Goal: Task Accomplishment & Management: Complete application form

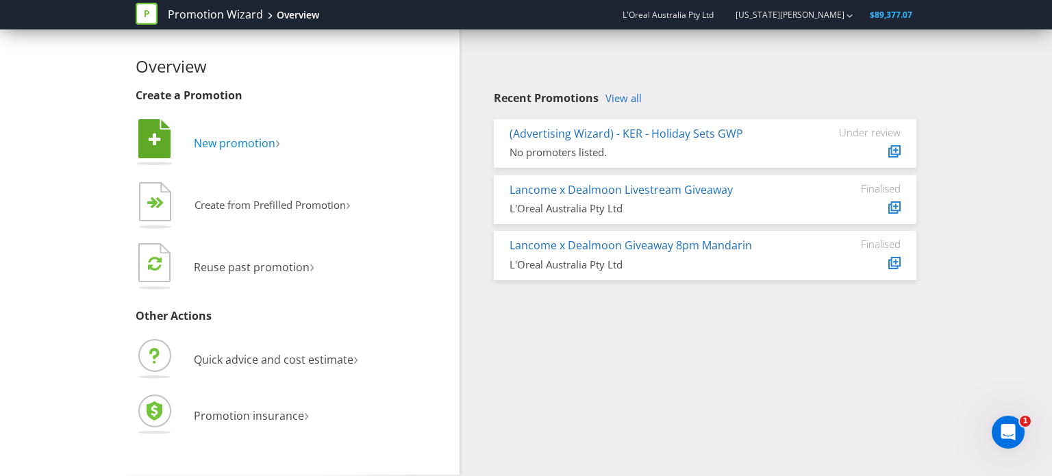
click at [251, 148] on span "New promotion" at bounding box center [235, 143] width 82 height 15
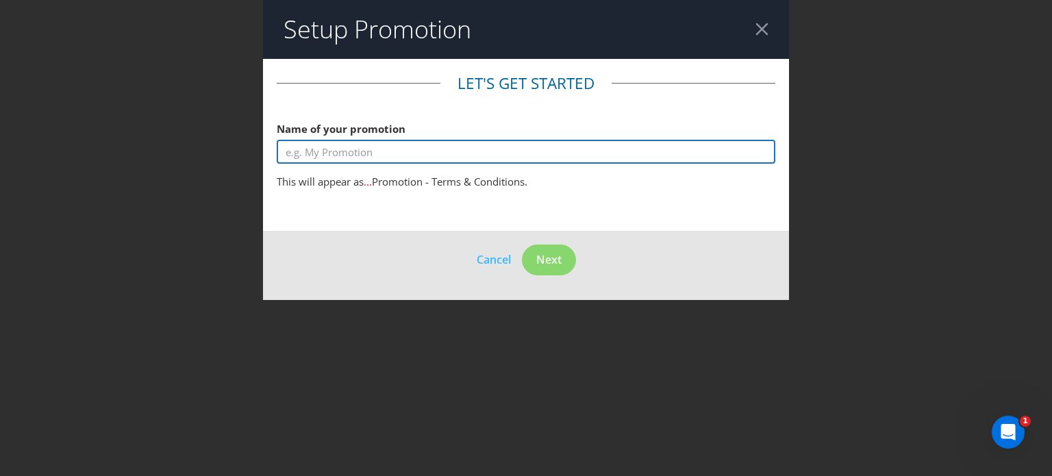
click at [354, 151] on input "text" at bounding box center [526, 152] width 499 height 24
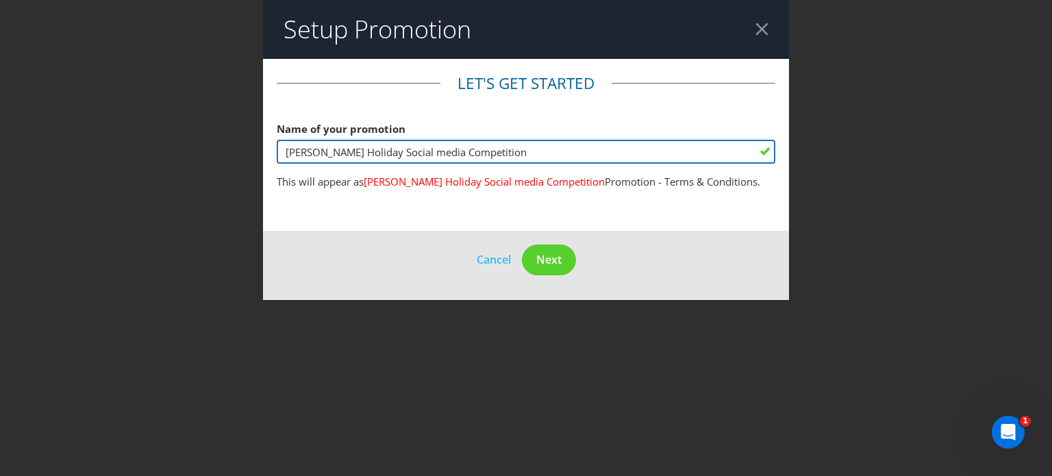
click at [398, 155] on input "[PERSON_NAME] Holiday Social media Competition" at bounding box center [526, 152] width 499 height 24
click at [360, 152] on input "[PERSON_NAME] Holiday Social Media Competition" at bounding box center [526, 152] width 499 height 24
type input "[PERSON_NAME] Holiday Social Media Competition"
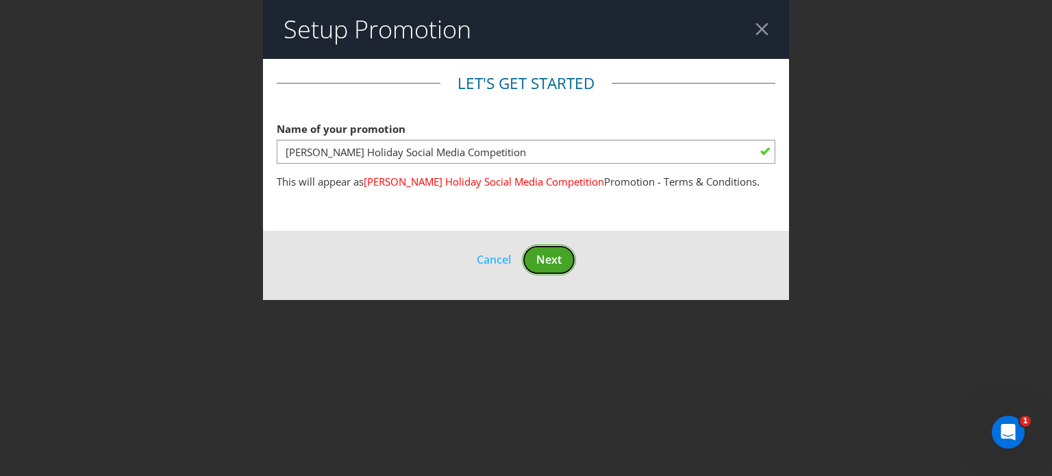
click at [540, 254] on span "Next" at bounding box center [548, 259] width 25 height 15
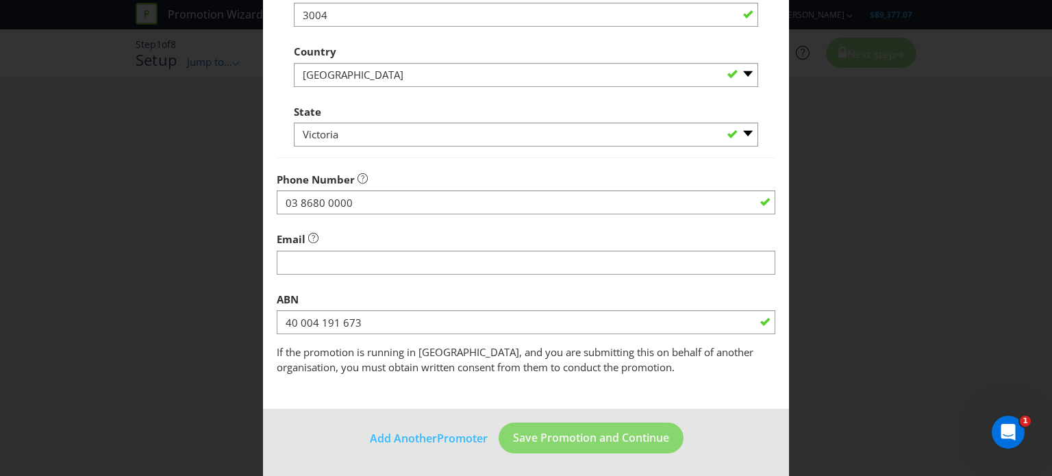
scroll to position [417, 0]
click at [580, 436] on span "Save Promotion and Continue" at bounding box center [591, 437] width 156 height 15
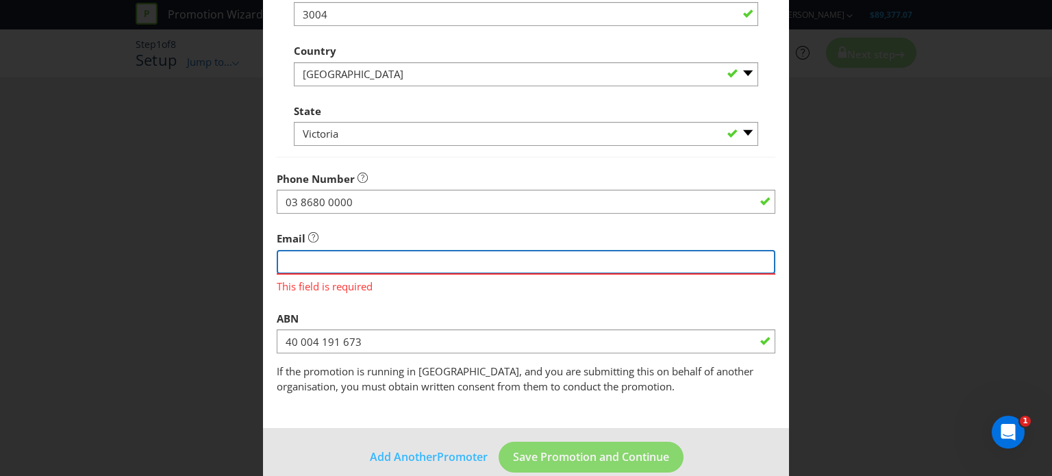
click at [369, 258] on input "string" at bounding box center [526, 262] width 499 height 24
type input "[US_STATE][EMAIL_ADDRESS][DOMAIN_NAME]"
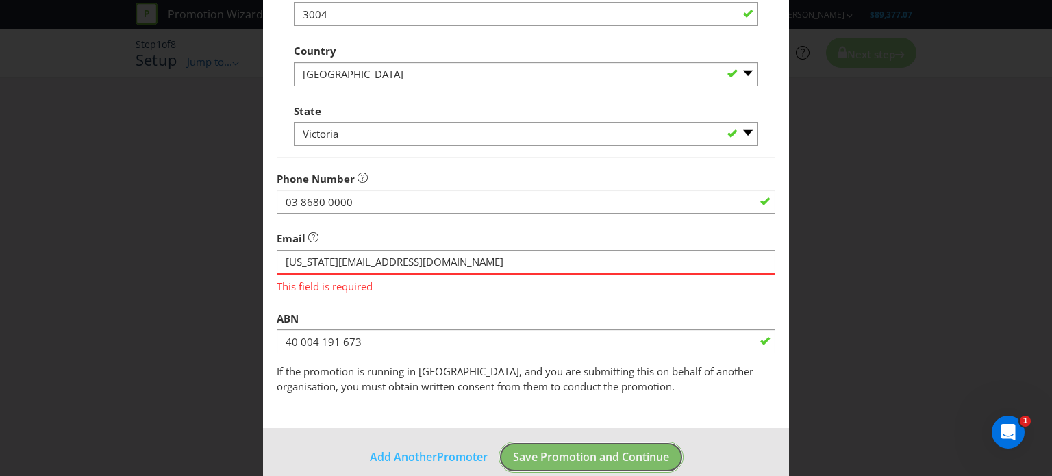
click at [610, 451] on button "Save Promotion and Continue" at bounding box center [591, 457] width 185 height 31
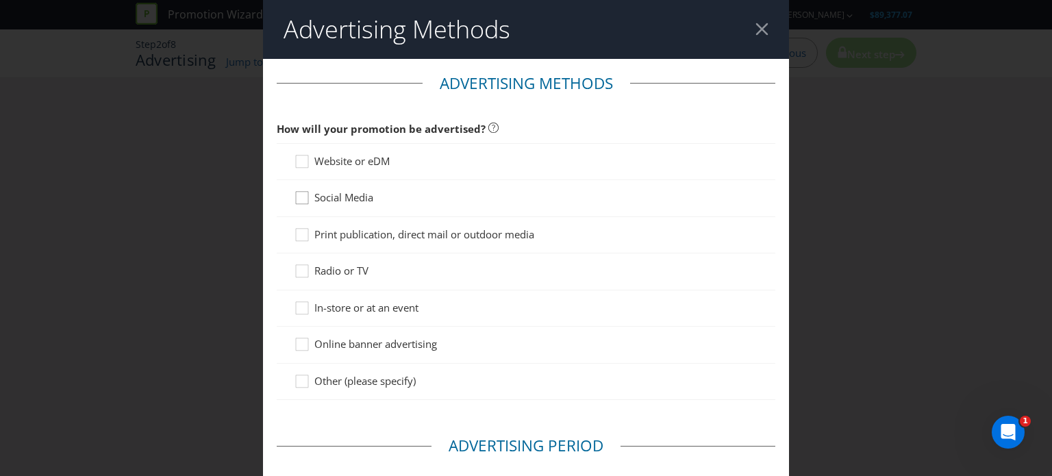
click at [304, 197] on icon at bounding box center [304, 200] width 21 height 21
click at [0, 0] on input "Social Media" at bounding box center [0, 0] width 0 height 0
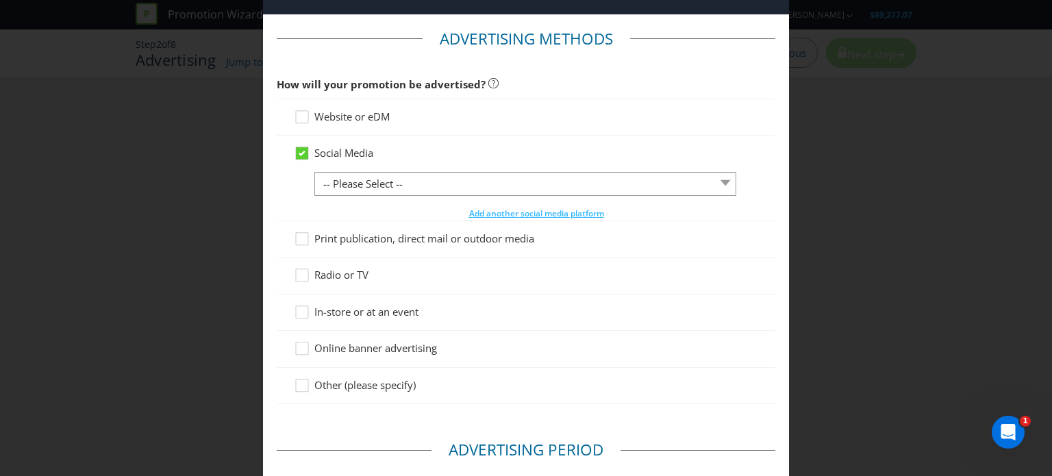
scroll to position [69, 0]
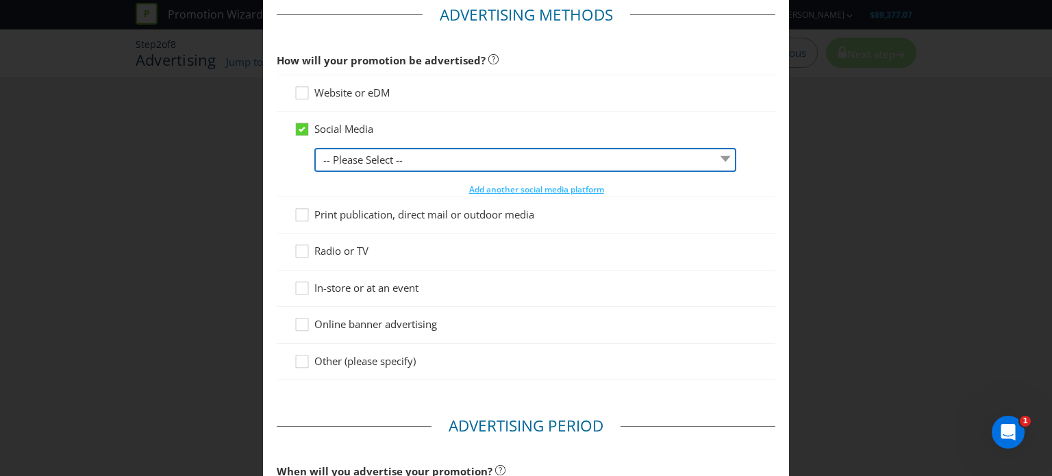
click at [380, 164] on select "-- Please Select -- Facebook X Instagram Snapchat LinkedIn Pinterest Tumblr You…" at bounding box center [525, 160] width 422 height 24
select select "INSTAGRAM"
click at [314, 148] on select "-- Please Select -- Facebook X Instagram Snapchat LinkedIn Pinterest Tumblr You…" at bounding box center [525, 160] width 422 height 24
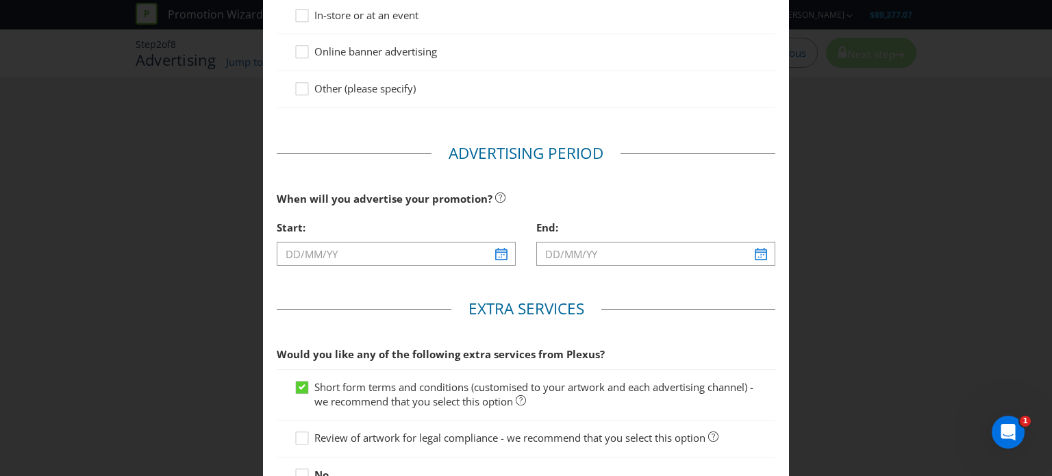
scroll to position [343, 0]
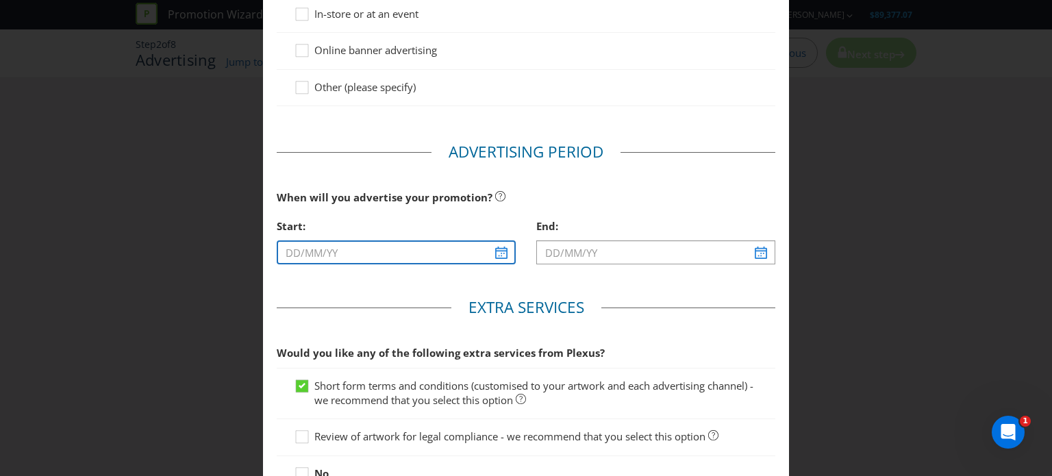
click at [496, 251] on input "text" at bounding box center [396, 252] width 239 height 24
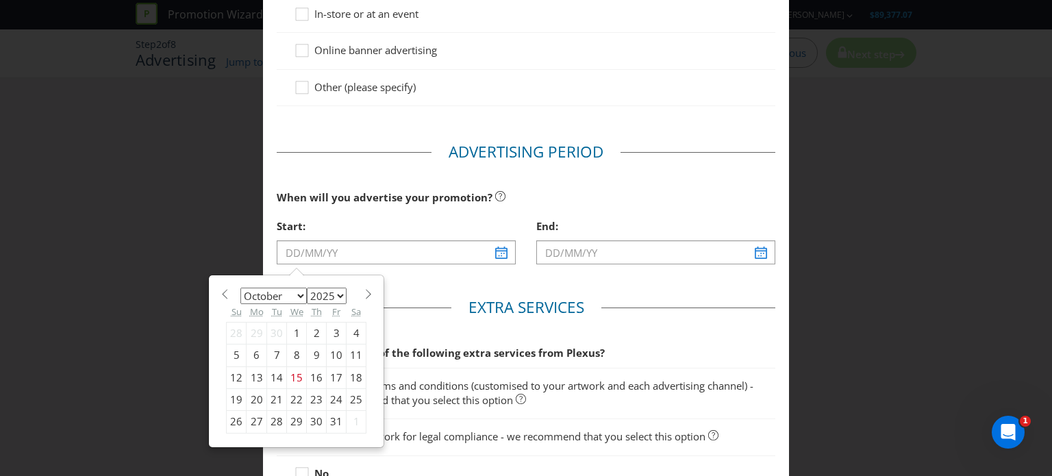
click at [253, 419] on div "27" at bounding box center [257, 422] width 21 height 22
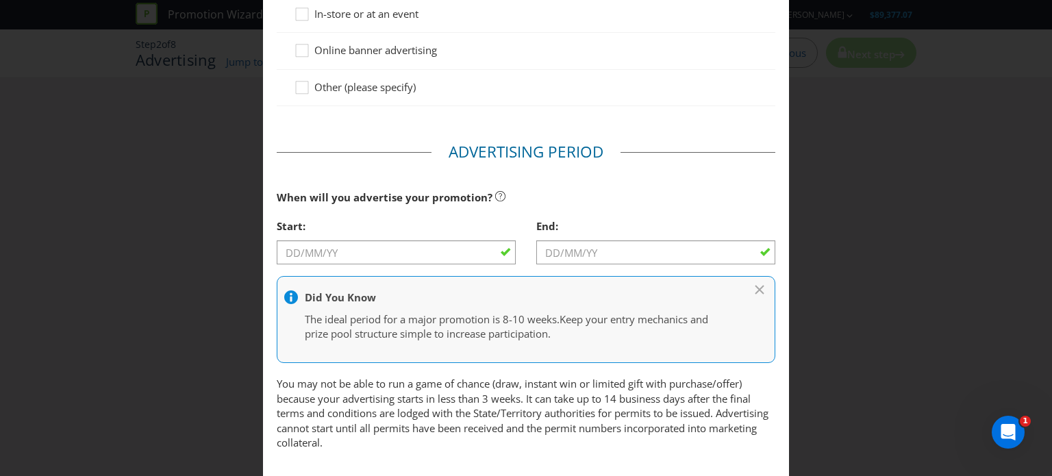
type input "[DATE]"
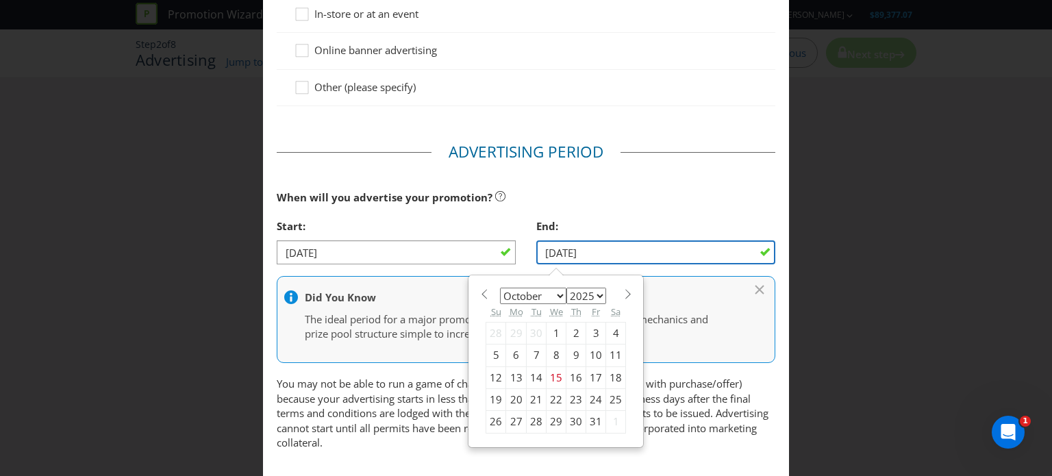
click at [639, 253] on input "[DATE]" at bounding box center [655, 252] width 239 height 24
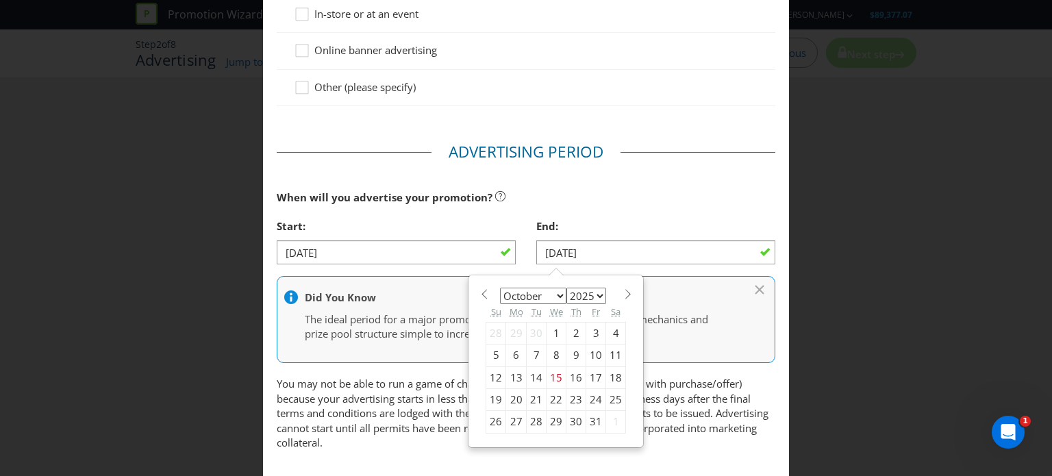
click at [623, 293] on span at bounding box center [628, 294] width 10 height 10
select select "10"
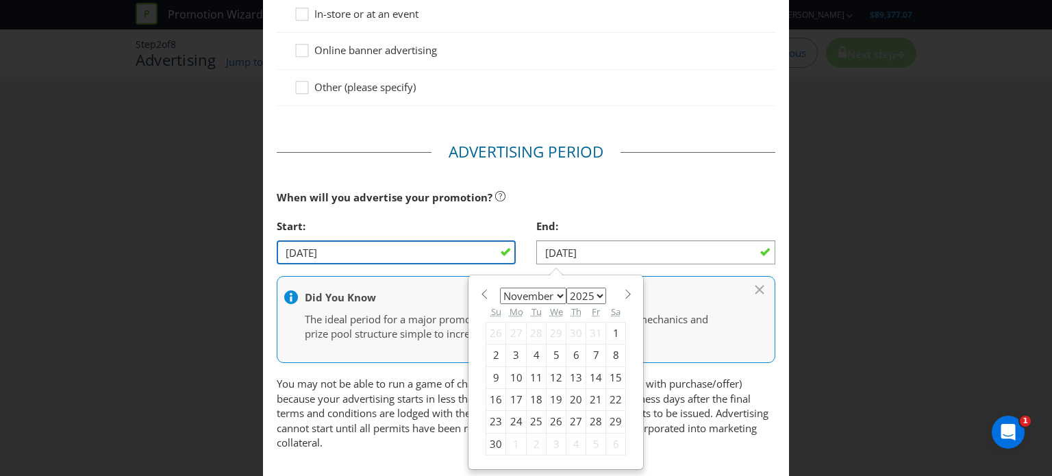
click at [460, 246] on input "[DATE]" at bounding box center [396, 252] width 239 height 24
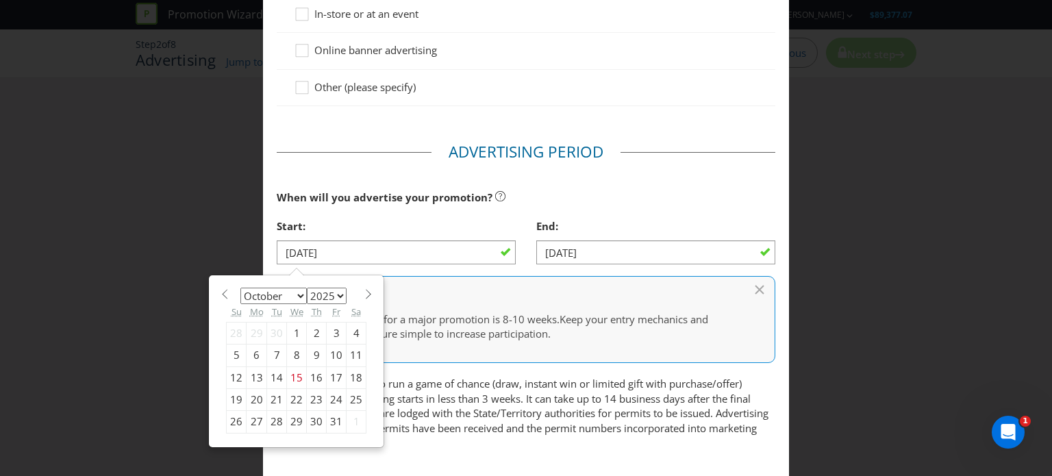
click at [355, 422] on div "1" at bounding box center [357, 422] width 20 height 22
type input "[DATE]"
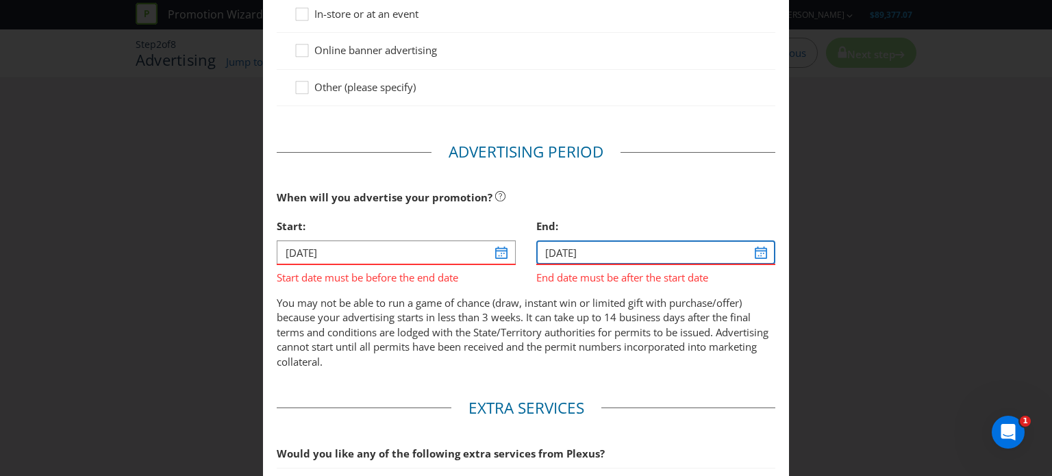
click at [749, 250] on input "[DATE]" at bounding box center [655, 252] width 239 height 24
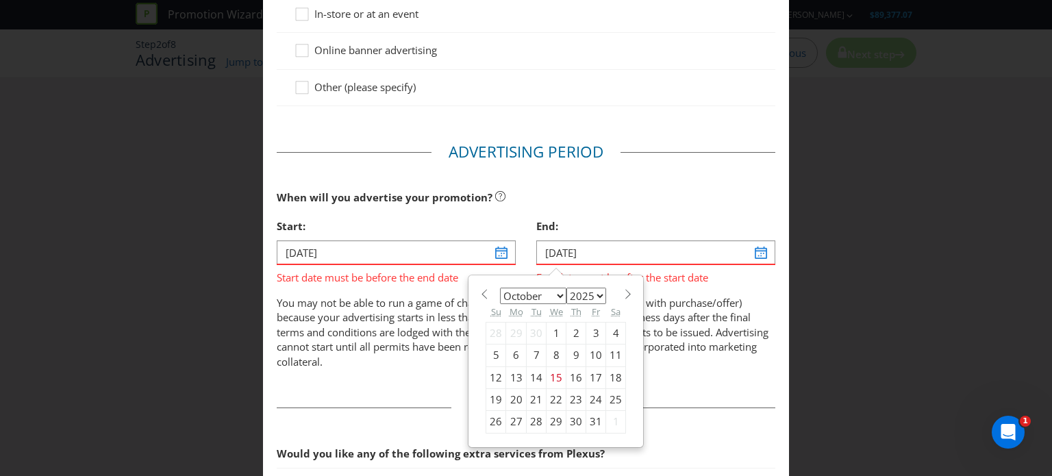
click at [623, 293] on span at bounding box center [628, 294] width 10 height 10
select select "10"
click at [610, 375] on div "15" at bounding box center [616, 378] width 20 height 22
type input "[DATE]"
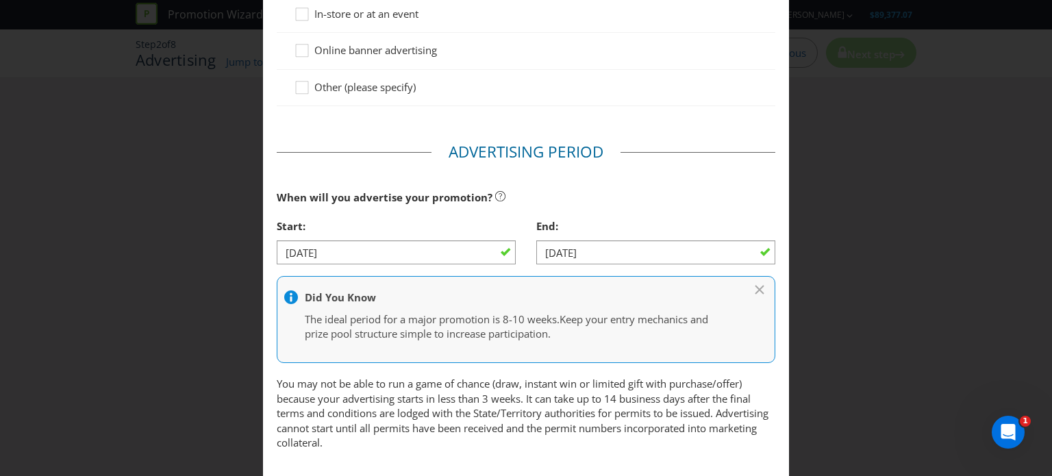
scroll to position [411, 0]
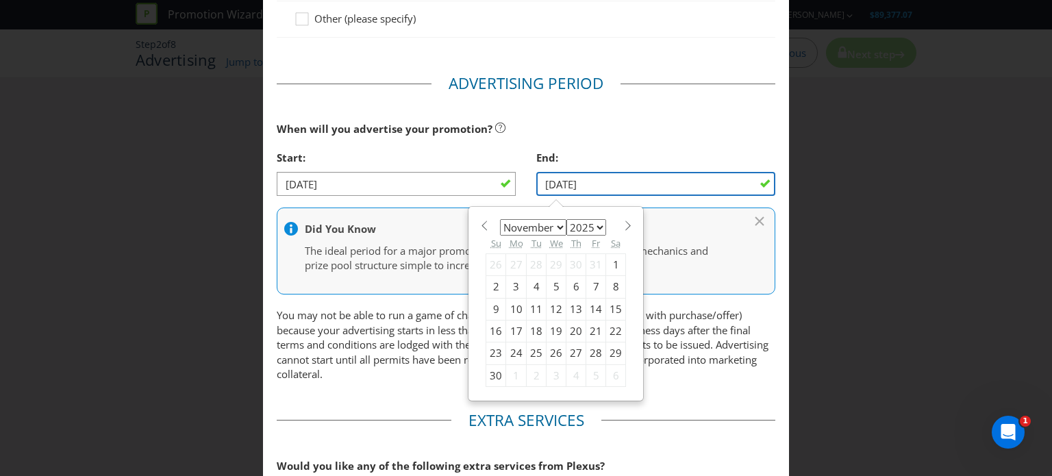
click at [713, 183] on input "[DATE]" at bounding box center [655, 184] width 239 height 24
click at [810, 229] on div "Advertising Methods Advertising Methods How will your promotion be advertised? …" at bounding box center [526, 238] width 1052 height 476
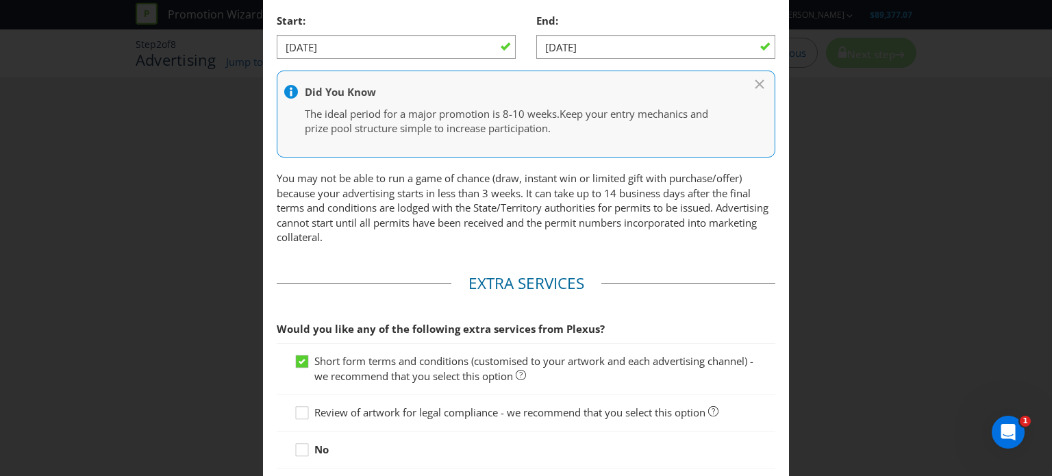
scroll to position [649, 0]
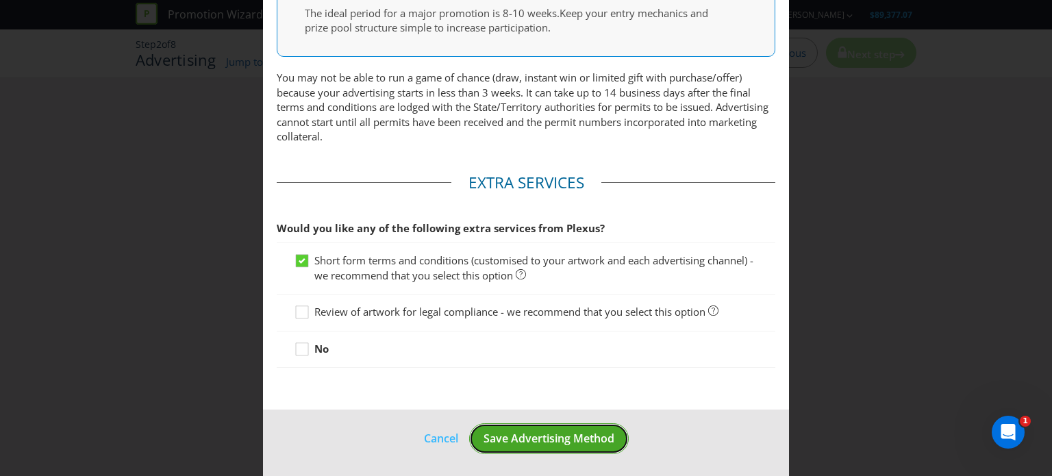
click at [548, 438] on span "Save Advertising Method" at bounding box center [549, 438] width 131 height 15
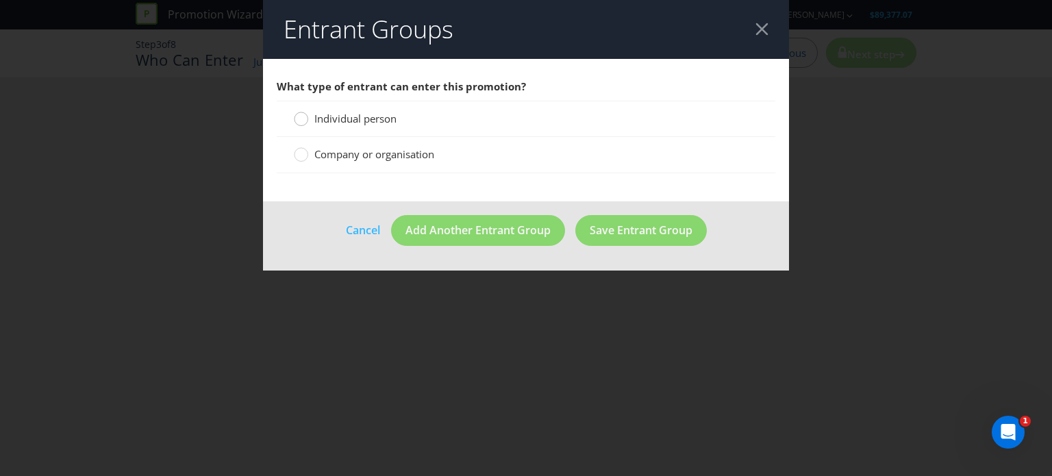
click at [297, 118] on circle at bounding box center [302, 119] width 14 height 14
click at [0, 0] on input "Individual person" at bounding box center [0, 0] width 0 height 0
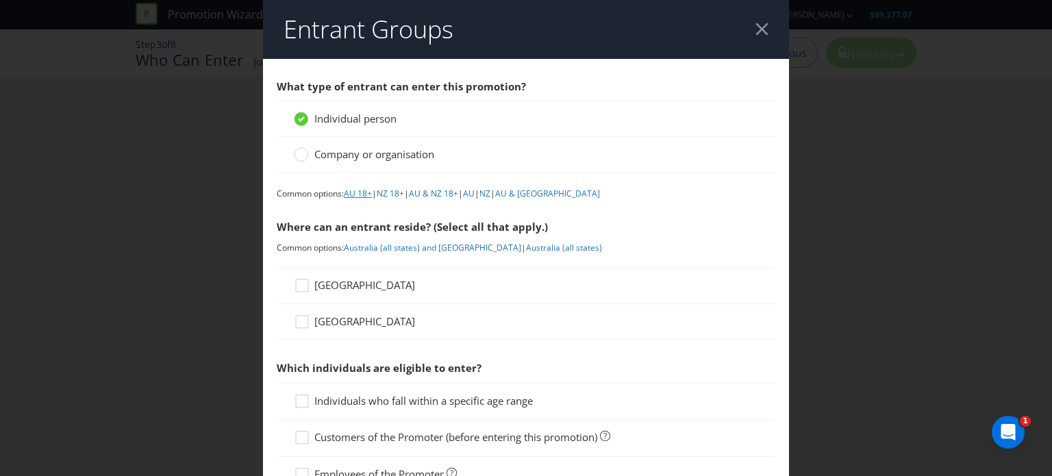
click at [359, 194] on link "AU 18+" at bounding box center [358, 194] width 28 height 12
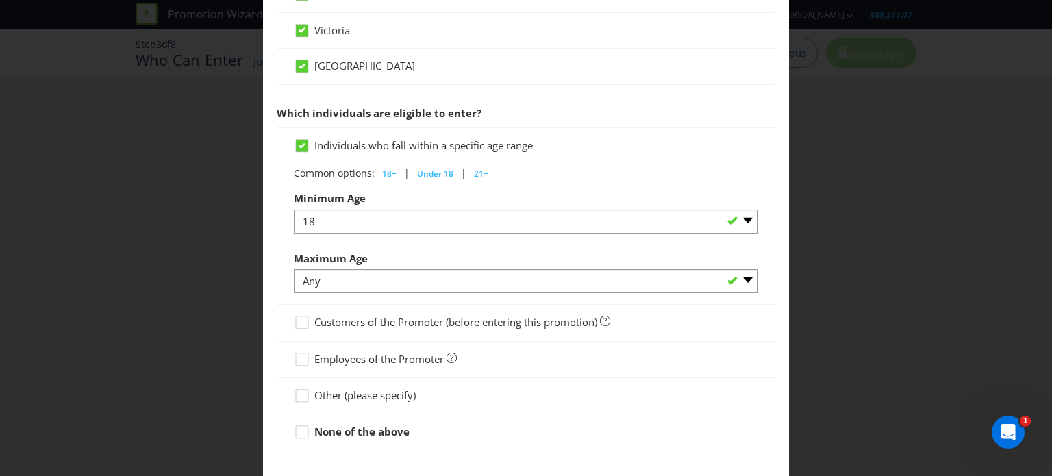
scroll to position [691, 0]
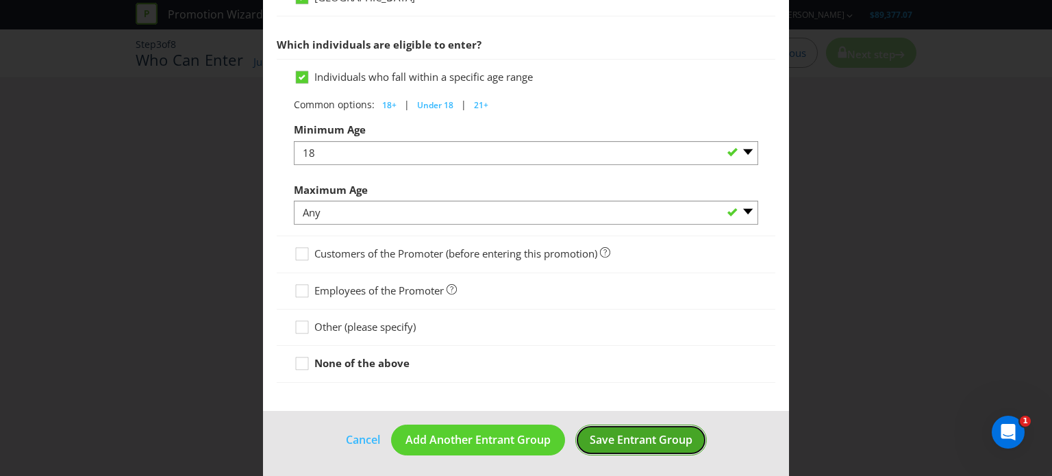
click at [625, 439] on span "Save Entrant Group" at bounding box center [641, 439] width 103 height 15
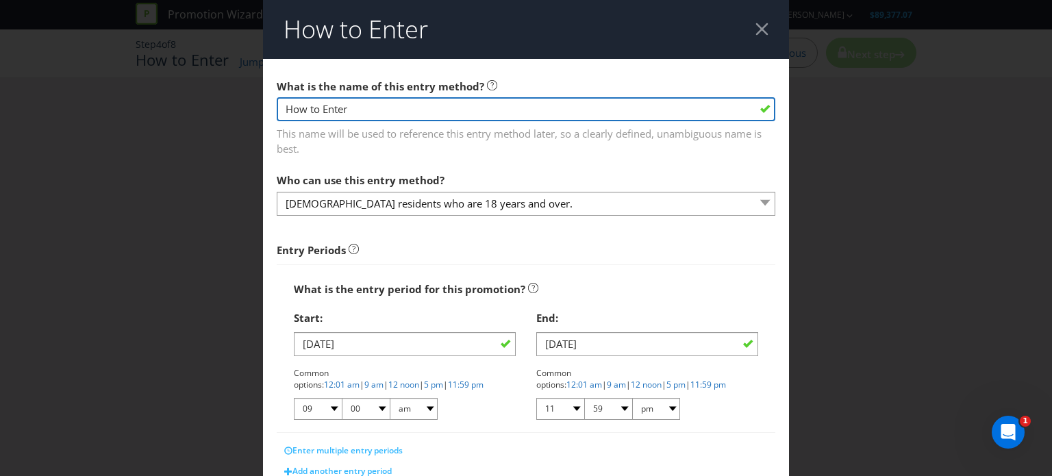
click at [358, 110] on input "How to Enter" at bounding box center [526, 109] width 499 height 24
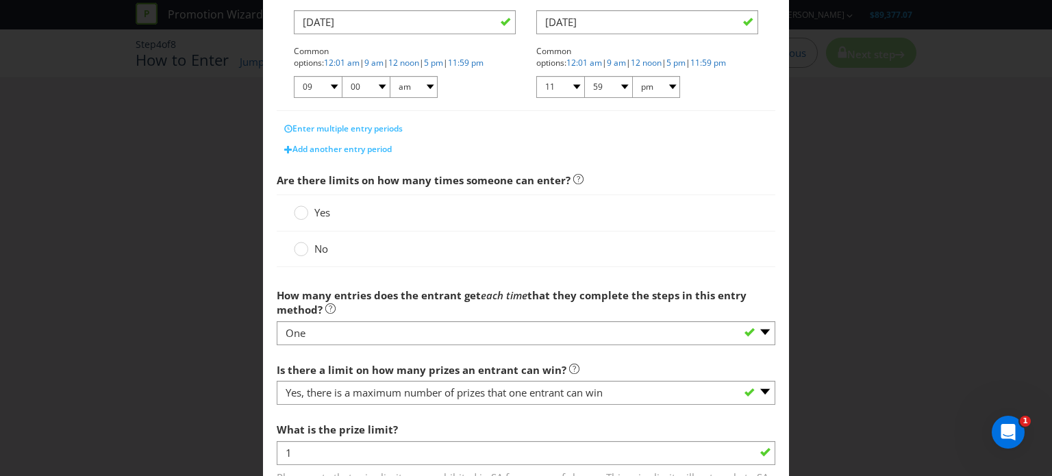
scroll to position [343, 0]
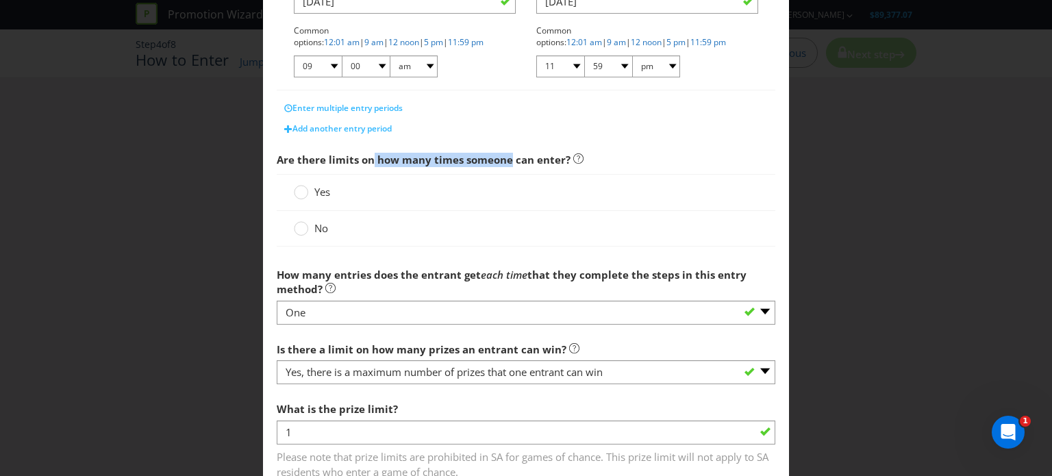
drag, startPoint x: 393, startPoint y: 158, endPoint x: 549, endPoint y: 160, distance: 156.2
click at [512, 158] on span "Are there limits on how many times someone can enter?" at bounding box center [424, 160] width 294 height 14
click at [550, 160] on span "Are there limits on how many times someone can enter?" at bounding box center [424, 160] width 294 height 14
click at [298, 227] on circle at bounding box center [302, 229] width 14 height 14
click at [0, 0] on input "No" at bounding box center [0, 0] width 0 height 0
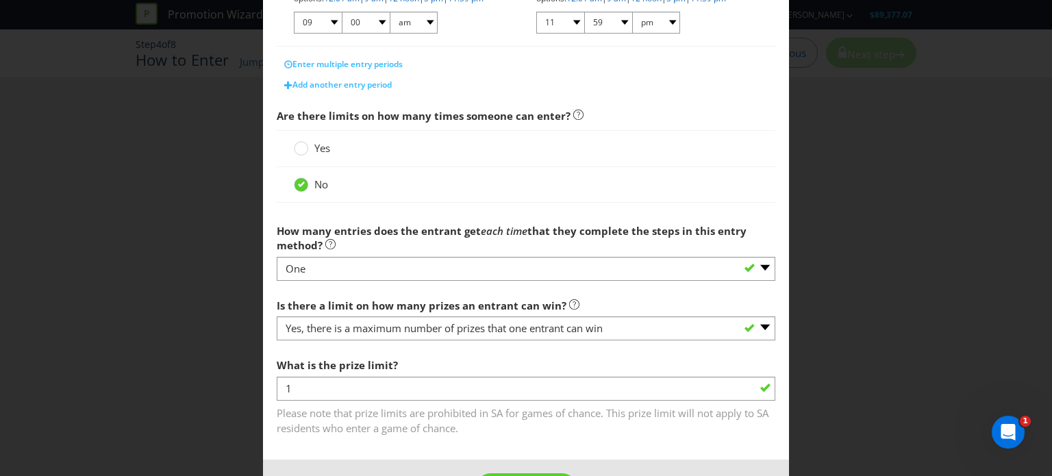
scroll to position [411, 0]
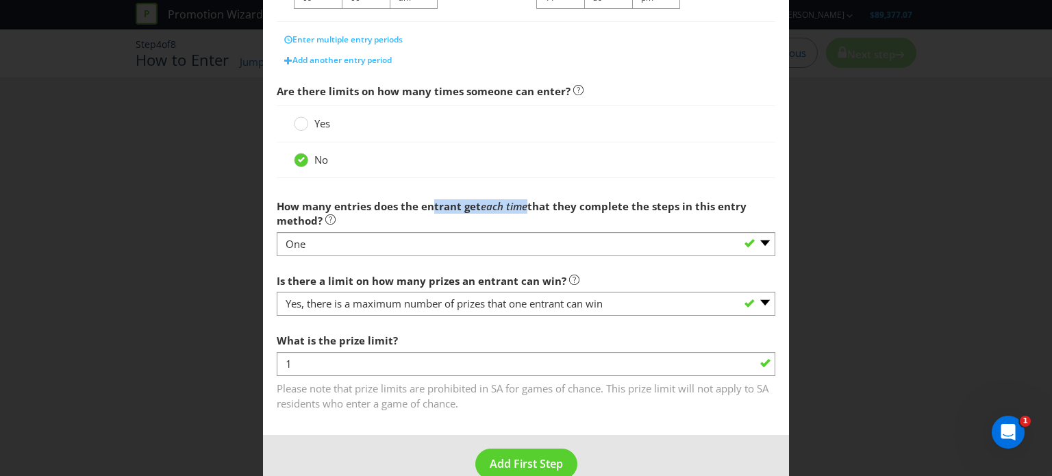
drag, startPoint x: 430, startPoint y: 205, endPoint x: 531, endPoint y: 205, distance: 100.7
click at [530, 205] on span "How many entries does the entrant get each time that they complete the steps in…" at bounding box center [512, 213] width 470 height 28
click at [531, 205] on span "that they complete the steps in this entry method?" at bounding box center [512, 213] width 470 height 28
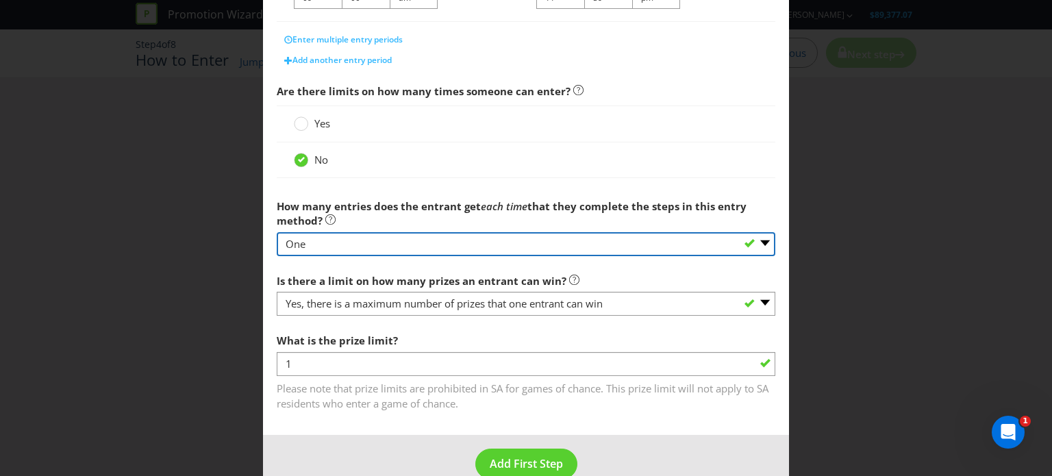
click at [314, 245] on select "-- Please select -- One More than one Other (please specify) Not applicable - g…" at bounding box center [526, 244] width 499 height 24
click at [277, 232] on select "-- Please select -- One More than one Other (please specify) Not applicable - g…" at bounding box center [526, 244] width 499 height 24
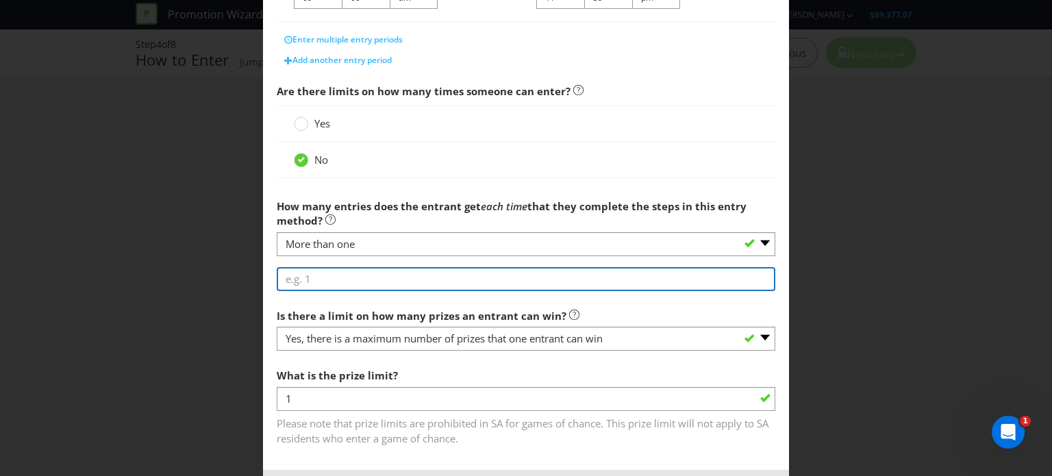
click at [307, 276] on input "number" at bounding box center [526, 279] width 499 height 24
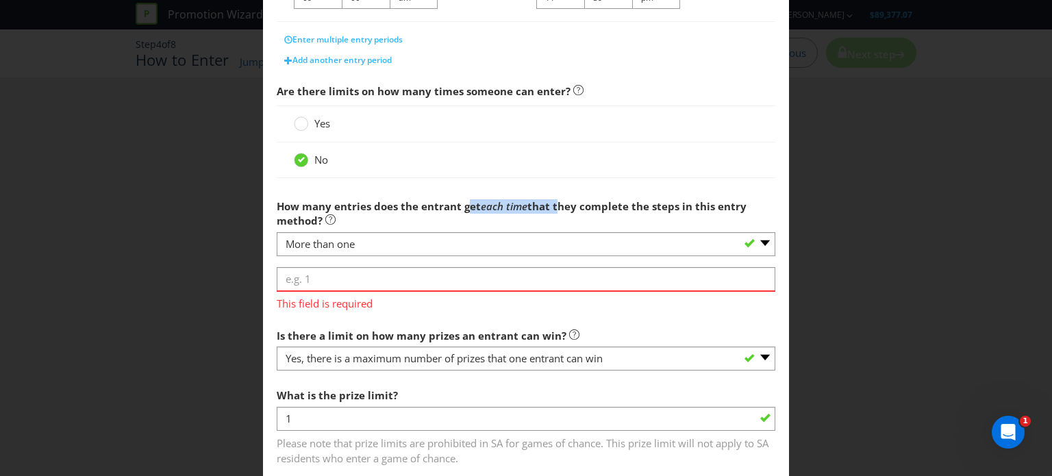
drag, startPoint x: 475, startPoint y: 207, endPoint x: 563, endPoint y: 208, distance: 87.7
click at [558, 208] on span "How many entries does the entrant get each time that they complete the steps in…" at bounding box center [512, 213] width 470 height 28
click at [563, 208] on span "that they complete the steps in this entry method?" at bounding box center [512, 213] width 470 height 28
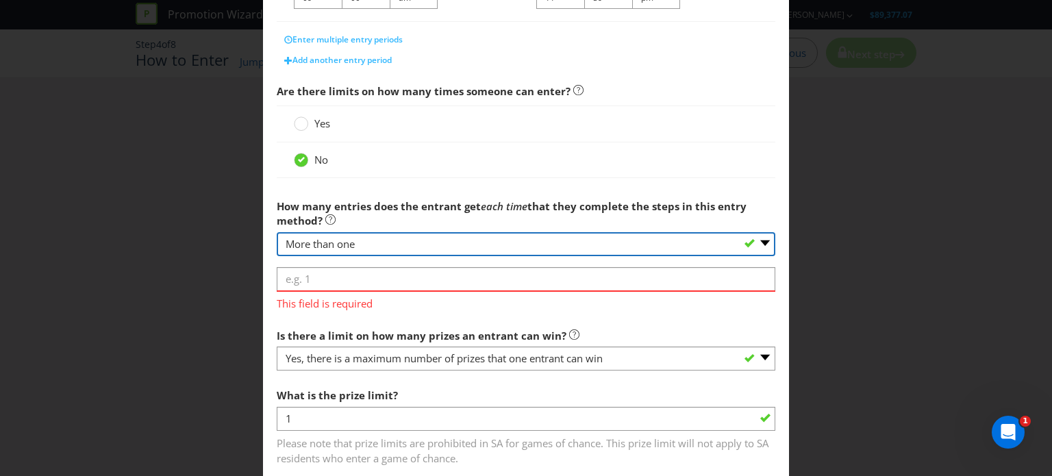
click at [493, 245] on select "-- Please select -- One More than one Other (please specify) Not applicable - g…" at bounding box center [526, 244] width 499 height 24
select select "ONE"
click at [277, 232] on select "-- Please select -- One More than one Other (please specify) Not applicable - g…" at bounding box center [526, 244] width 499 height 24
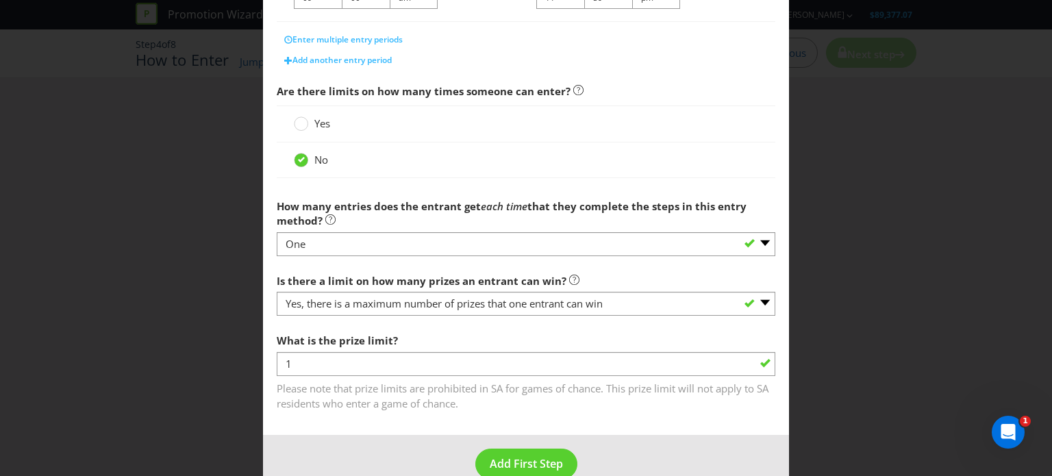
click at [243, 294] on div "How to Enter What is the name of this entry method? How to Enter This name will…" at bounding box center [526, 238] width 1052 height 476
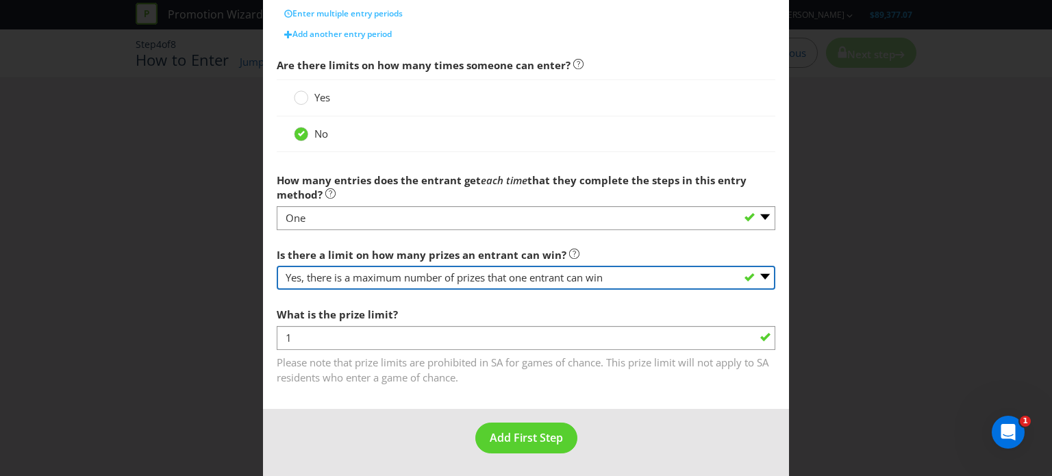
click at [589, 276] on select "-- Please select -- Yes, there is a maximum number of prizes that one entrant c…" at bounding box center [526, 278] width 499 height 24
click at [277, 266] on select "-- Please select -- Yes, there is a maximum number of prizes that one entrant c…" at bounding box center [526, 278] width 499 height 24
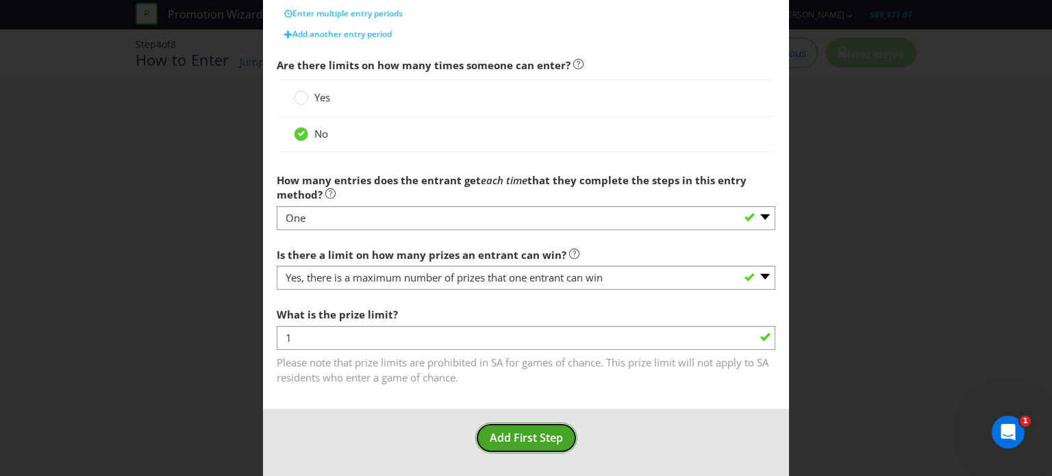
click at [526, 447] on button "Add First Step" at bounding box center [526, 438] width 102 height 31
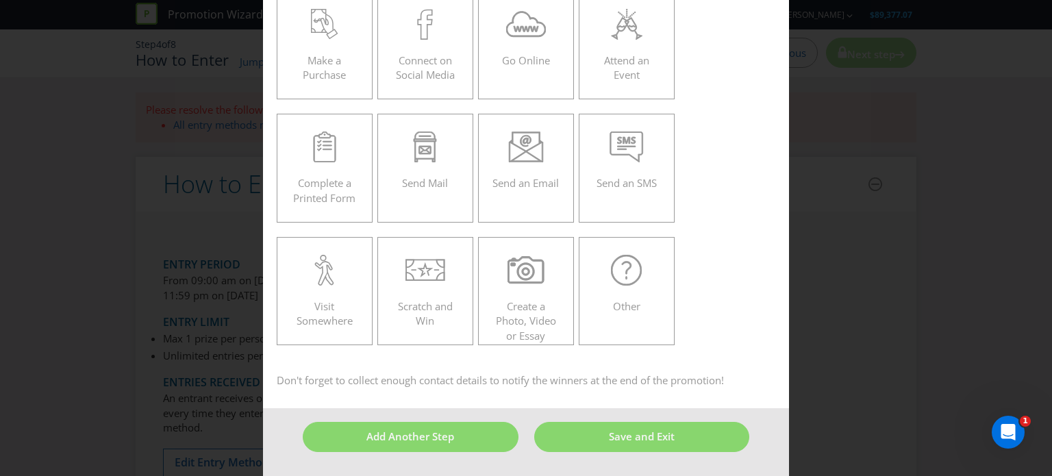
scroll to position [58, 0]
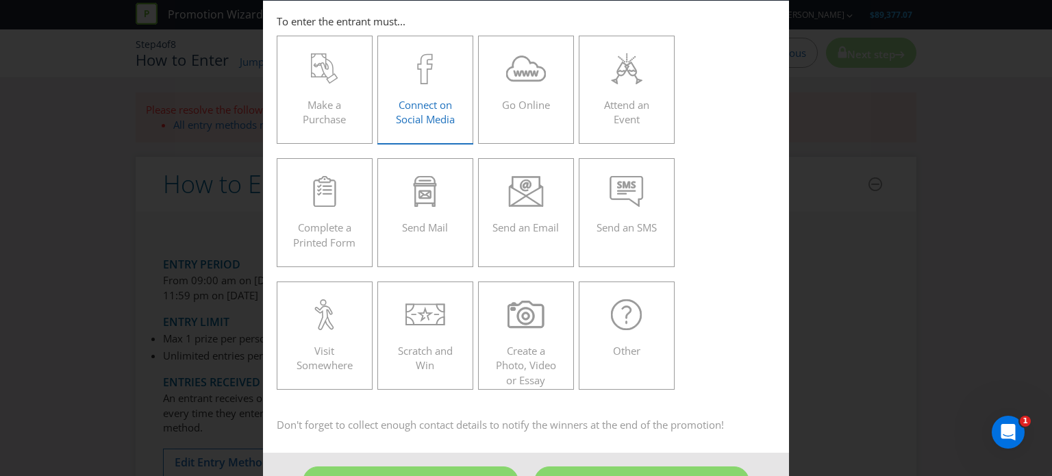
click at [424, 128] on span at bounding box center [425, 122] width 3 height 14
click at [0, 0] on input "Connect on Social Media" at bounding box center [0, 0] width 0 height 0
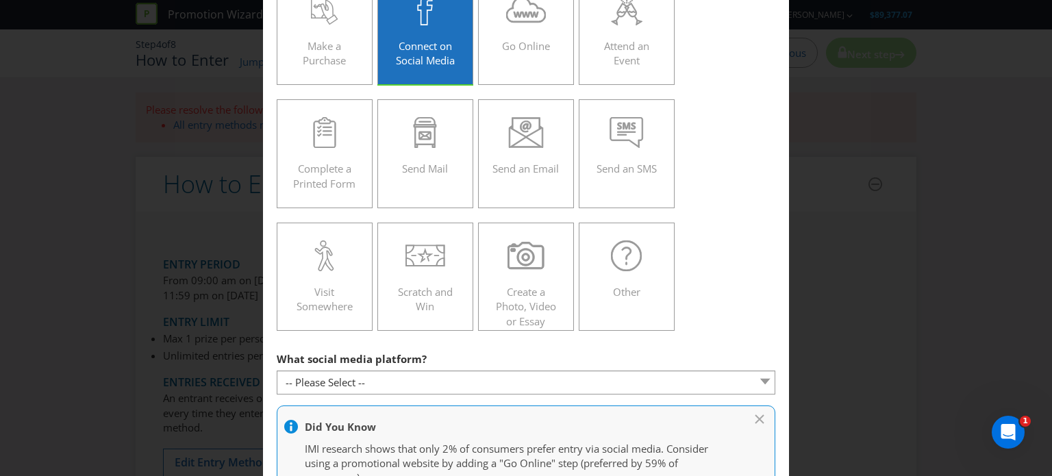
scroll to position [195, 0]
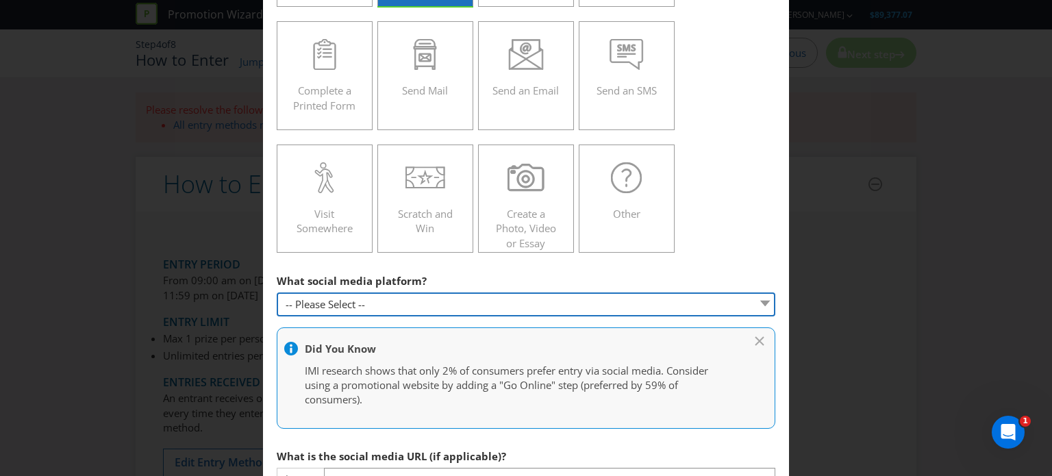
click at [317, 300] on select "-- Please Select -- Facebook X Instagram Snapchat Pinterest Tumblr Youtube Othe…" at bounding box center [526, 305] width 499 height 24
select select "INSTAGRAM"
click at [277, 293] on select "-- Please Select -- Facebook X Instagram Snapchat Pinterest Tumblr Youtube Othe…" at bounding box center [526, 305] width 499 height 24
type input "[DOMAIN_NAME][URL]"
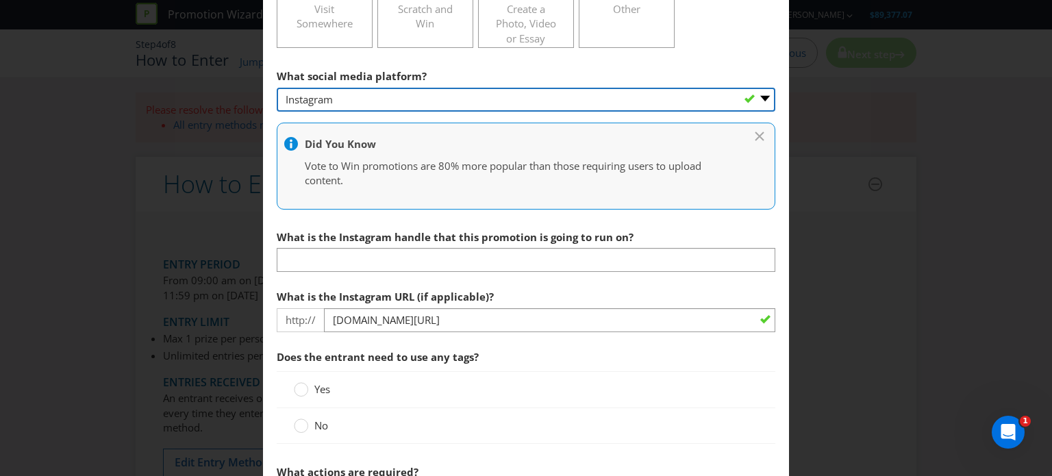
scroll to position [401, 0]
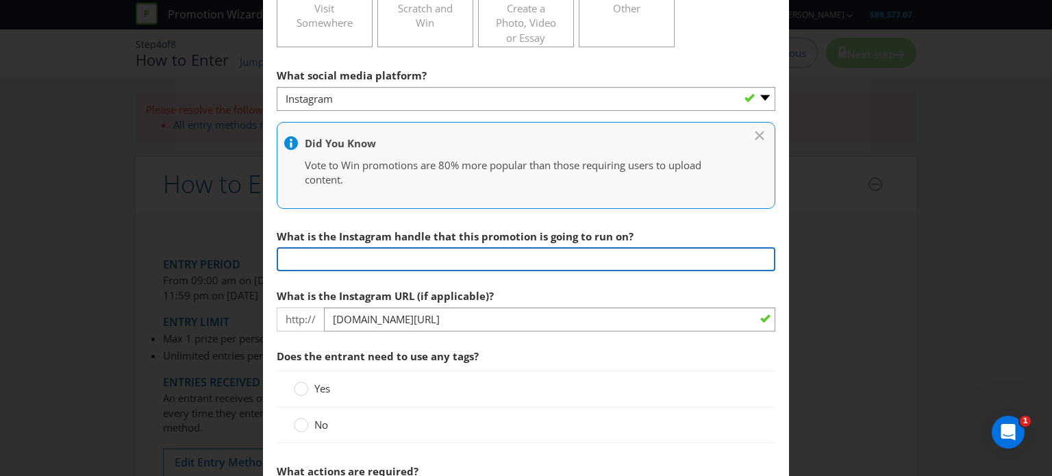
click at [428, 257] on input "text" at bounding box center [526, 259] width 499 height 24
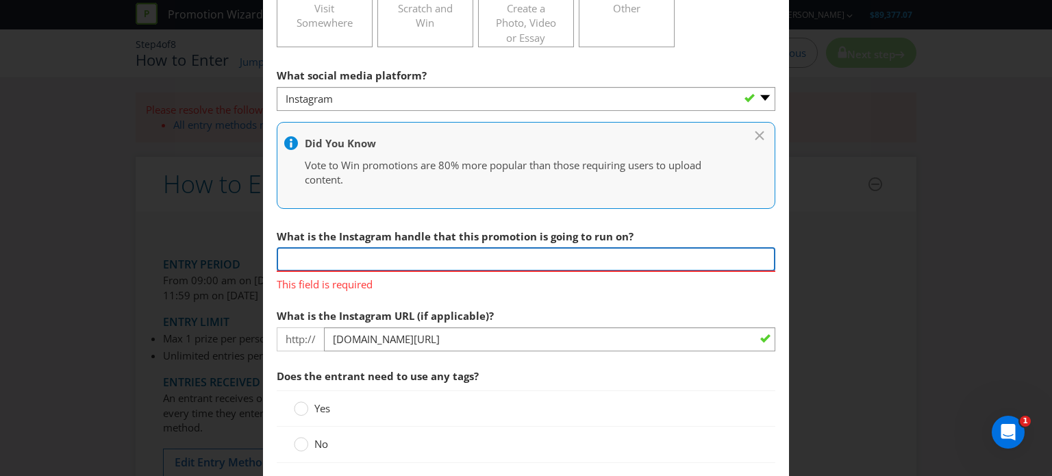
paste input "[URL][DOMAIN_NAME]"
type input "[URL][DOMAIN_NAME]"
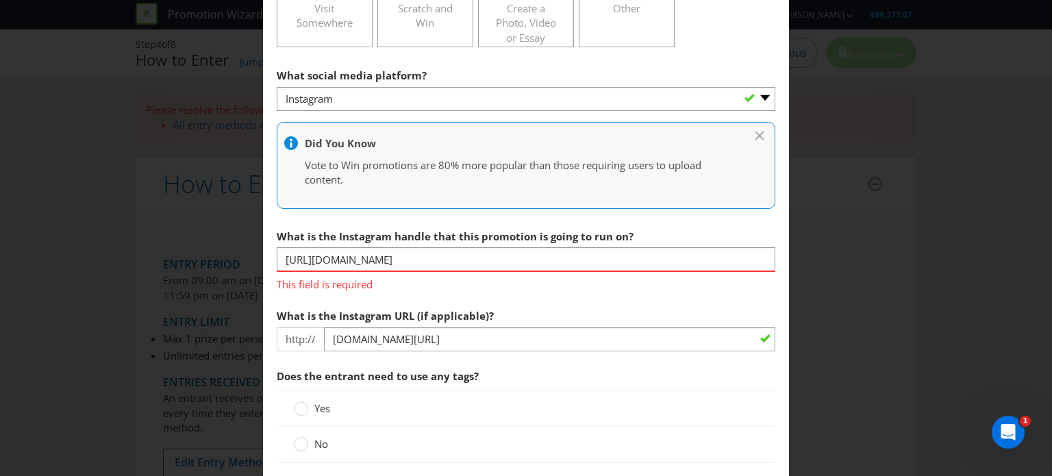
click at [230, 325] on div "How to Enter To enter the entrant must... Make a Purchase Connect on Social Med…" at bounding box center [526, 238] width 1052 height 476
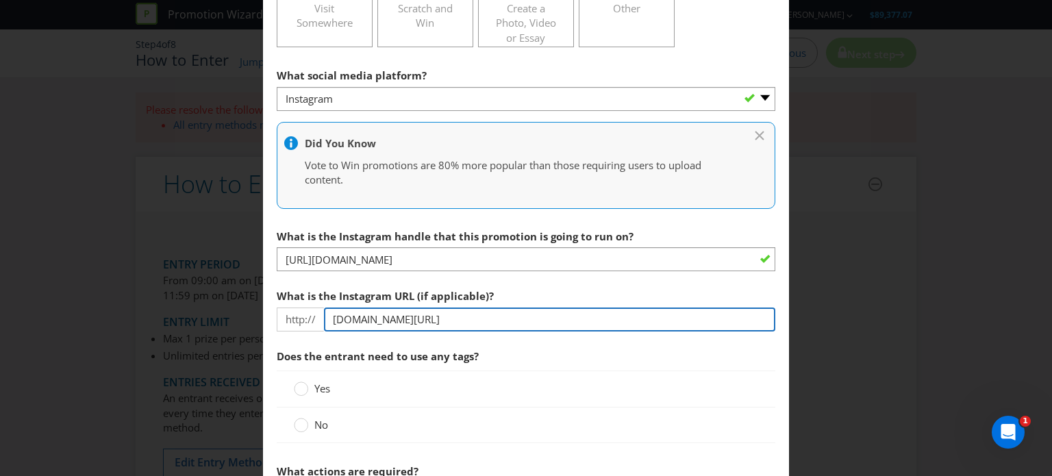
drag, startPoint x: 467, startPoint y: 317, endPoint x: 308, endPoint y: 320, distance: 159.7
click at [308, 320] on div "http:// [DOMAIN_NAME][URL]" at bounding box center [526, 320] width 499 height 24
paste input "[URL][DOMAIN_NAME]"
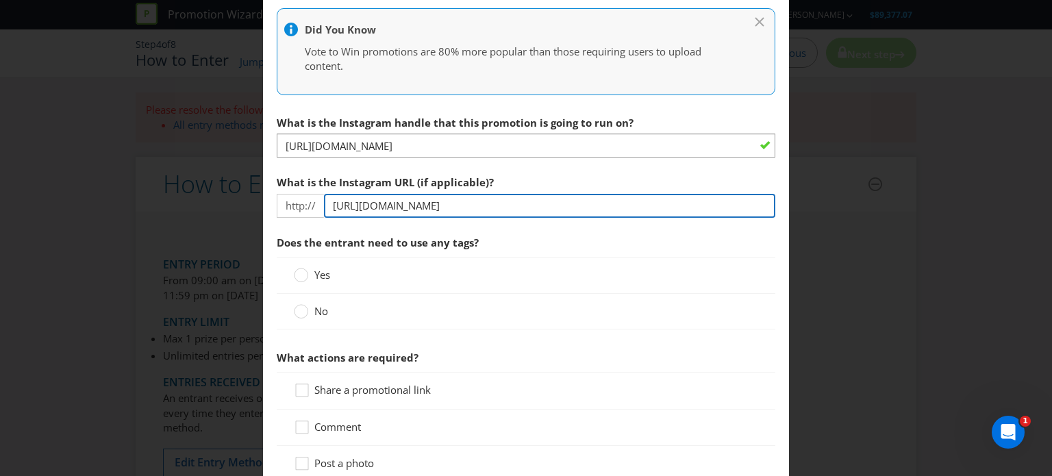
scroll to position [538, 0]
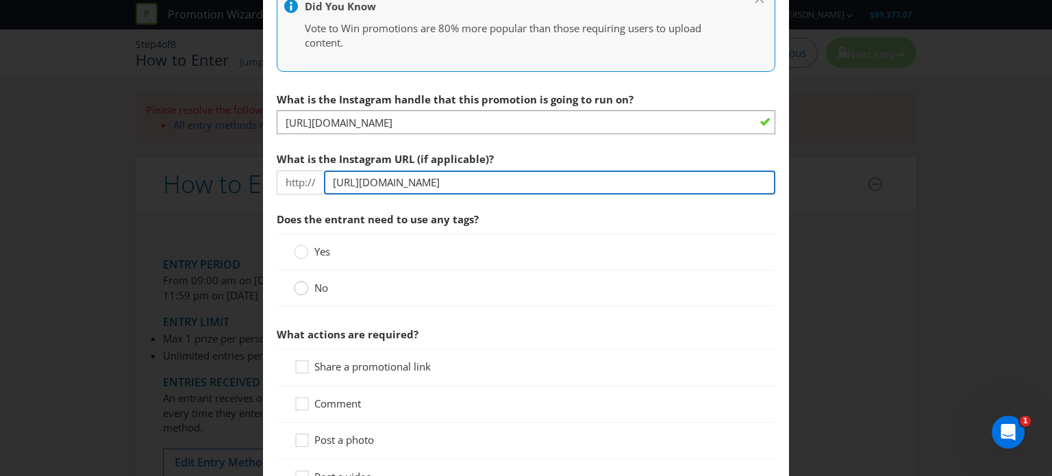
type input "[URL][DOMAIN_NAME]"
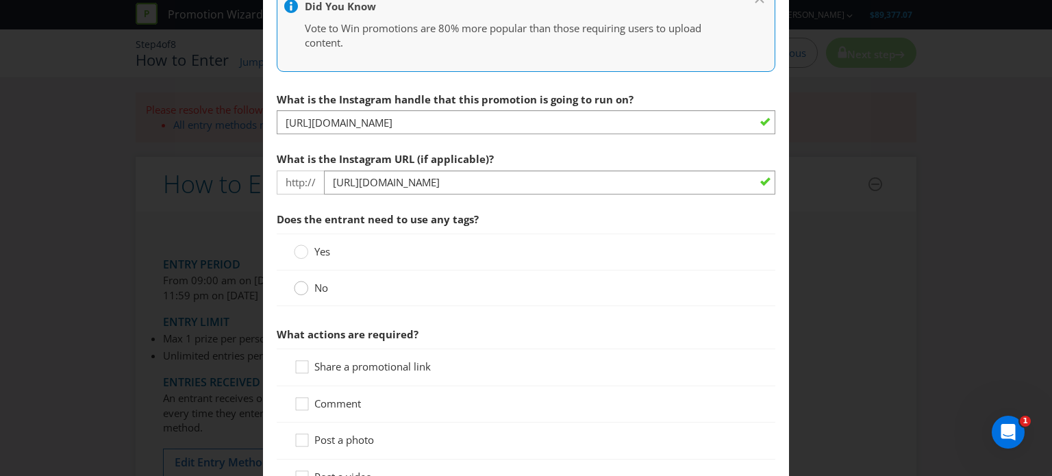
click at [298, 281] on div at bounding box center [301, 283] width 7 height 7
click at [0, 0] on input "No" at bounding box center [0, 0] width 0 height 0
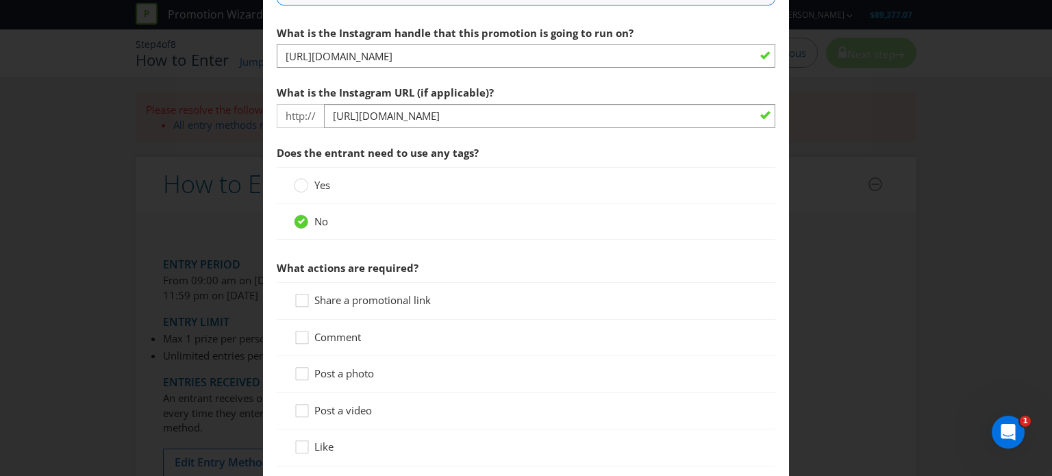
scroll to position [675, 0]
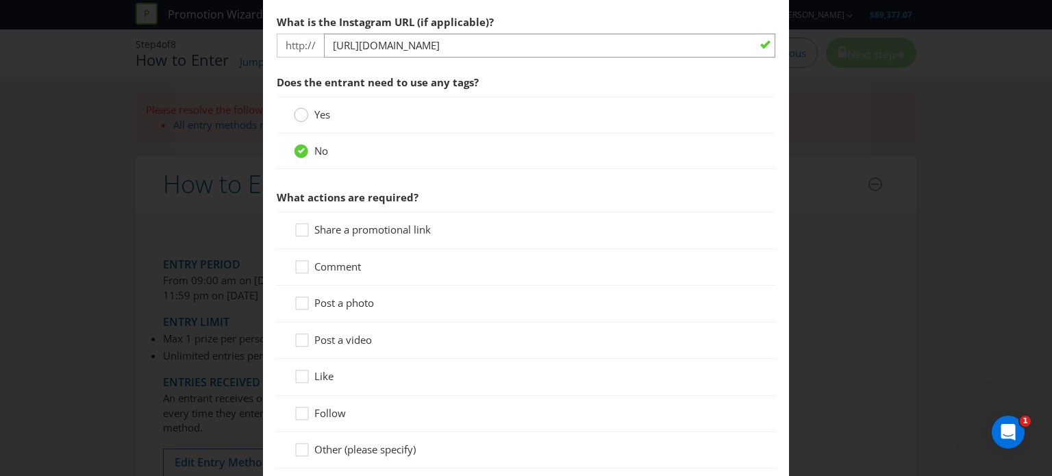
click at [304, 117] on circle at bounding box center [302, 115] width 14 height 14
click at [0, 0] on input "Yes" at bounding box center [0, 0] width 0 height 0
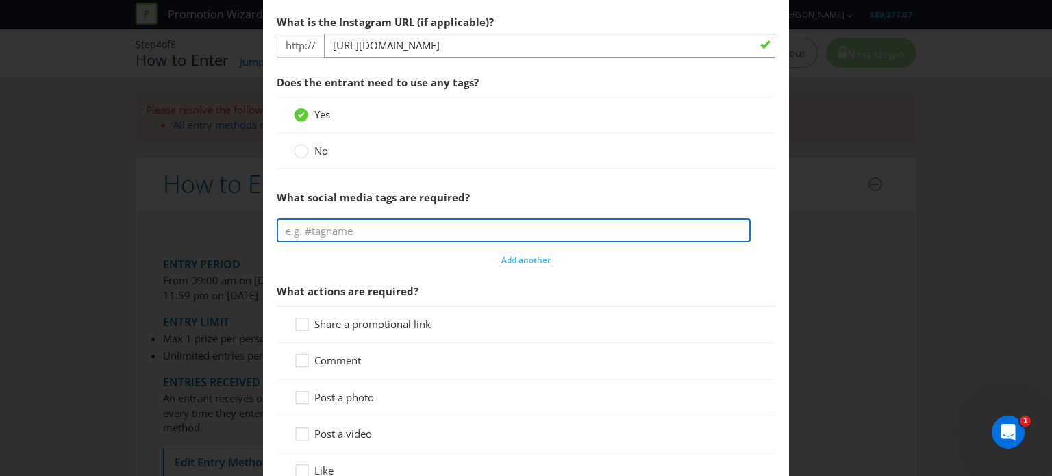
click at [326, 232] on input "text" at bounding box center [514, 231] width 474 height 24
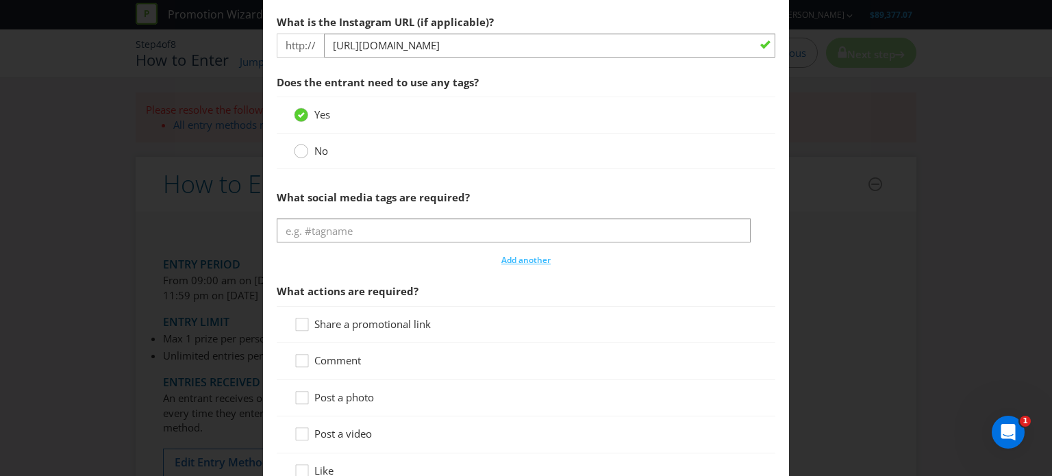
click at [301, 147] on div at bounding box center [301, 146] width 7 height 7
click at [0, 0] on input "No" at bounding box center [0, 0] width 0 height 0
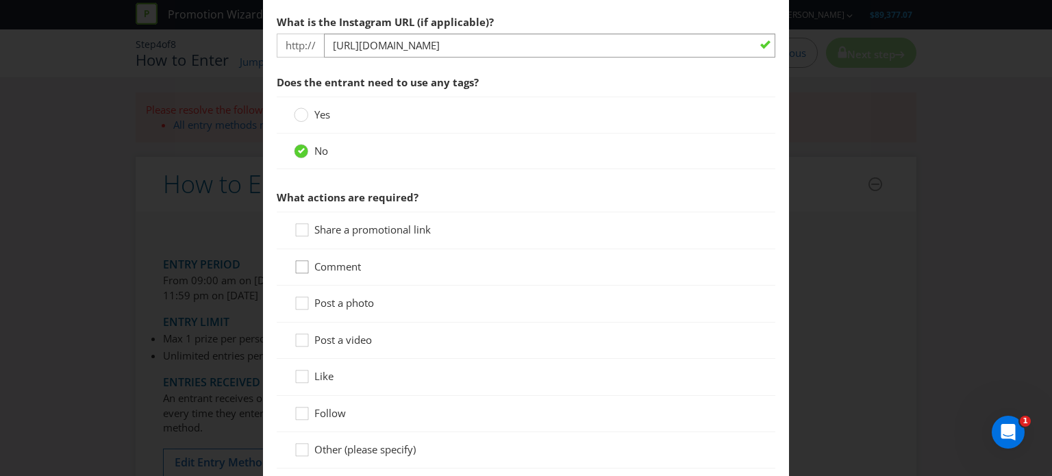
click at [299, 264] on icon at bounding box center [304, 270] width 21 height 21
click at [0, 0] on input "Comment" at bounding box center [0, 0] width 0 height 0
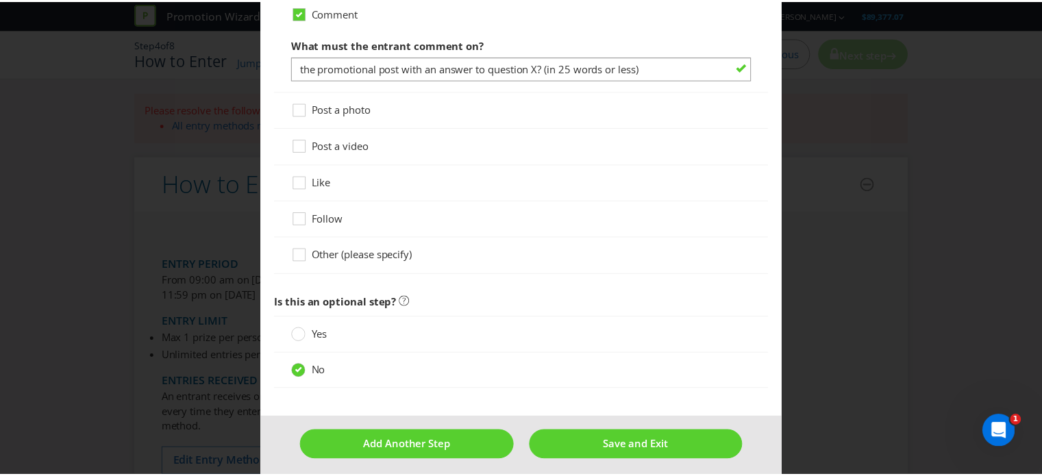
scroll to position [935, 0]
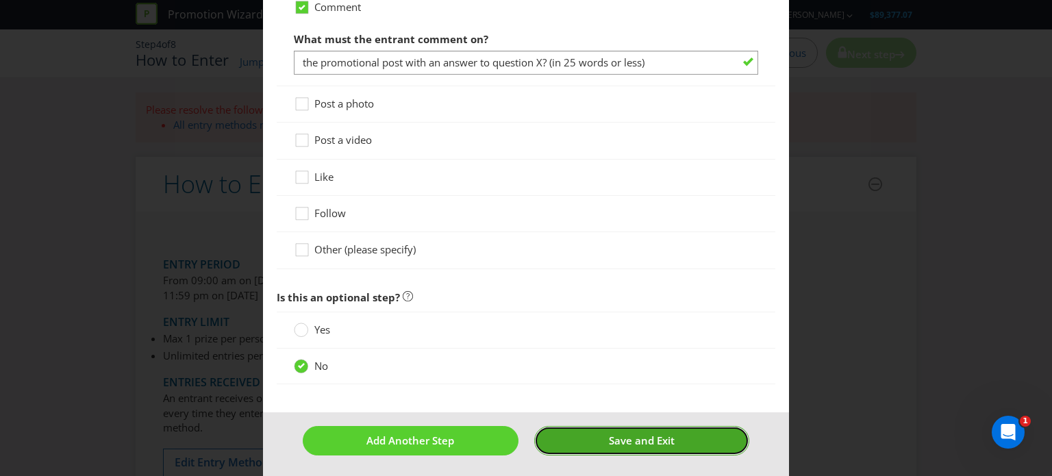
click at [578, 428] on button "Save and Exit" at bounding box center [641, 440] width 215 height 29
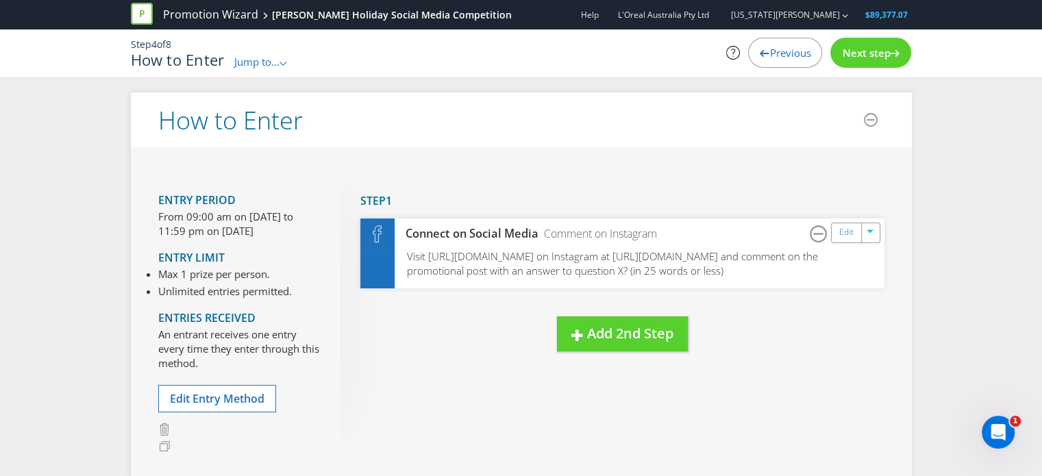
drag, startPoint x: 154, startPoint y: 196, endPoint x: 308, endPoint y: 227, distance: 156.5
click at [308, 230] on div "Entry Period From 09:00 am on [DATE] to 11:59 pm on [DATE] Entry Limit Max 1 pr…" at bounding box center [521, 312] width 781 height 330
click at [498, 157] on div "Entry Period From 09:00 am on [DATE] to 11:59 pm on [DATE] Entry Limit Max 1 pr…" at bounding box center [521, 312] width 781 height 330
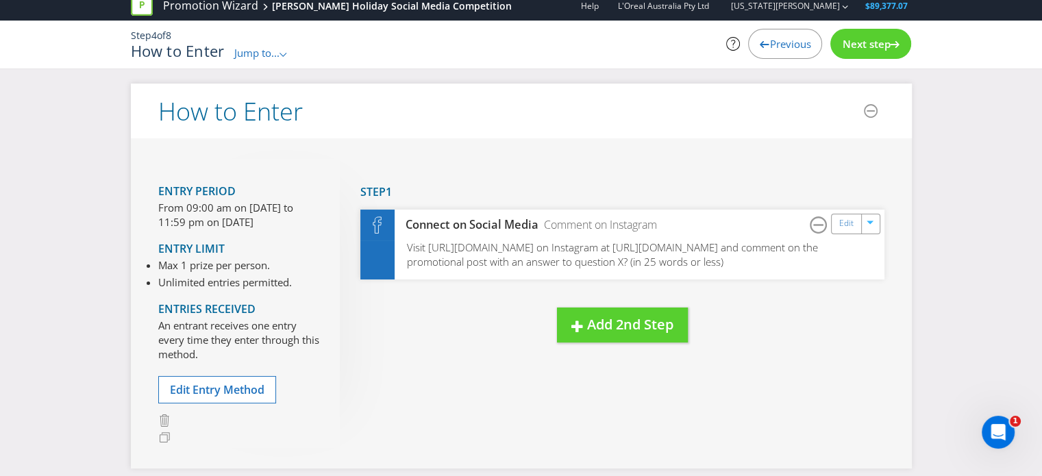
scroll to position [69, 0]
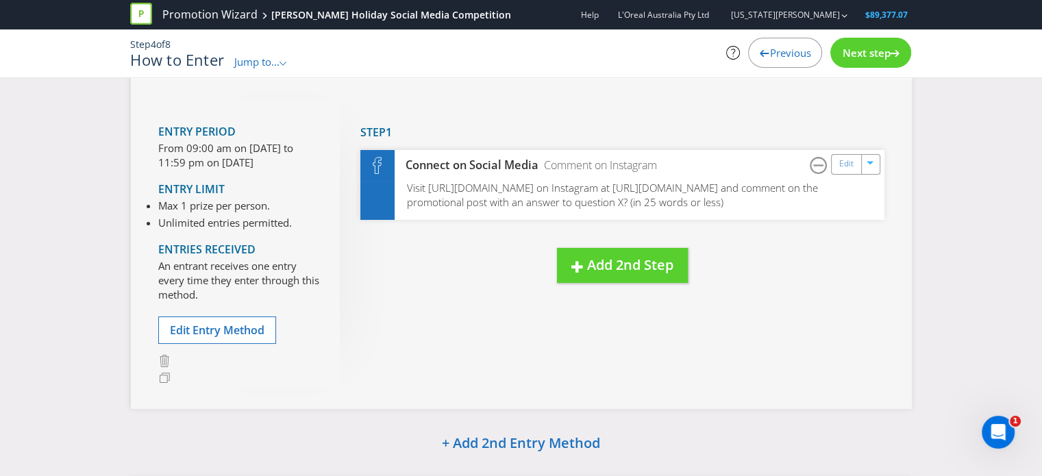
click at [867, 50] on span "Next step" at bounding box center [866, 53] width 48 height 14
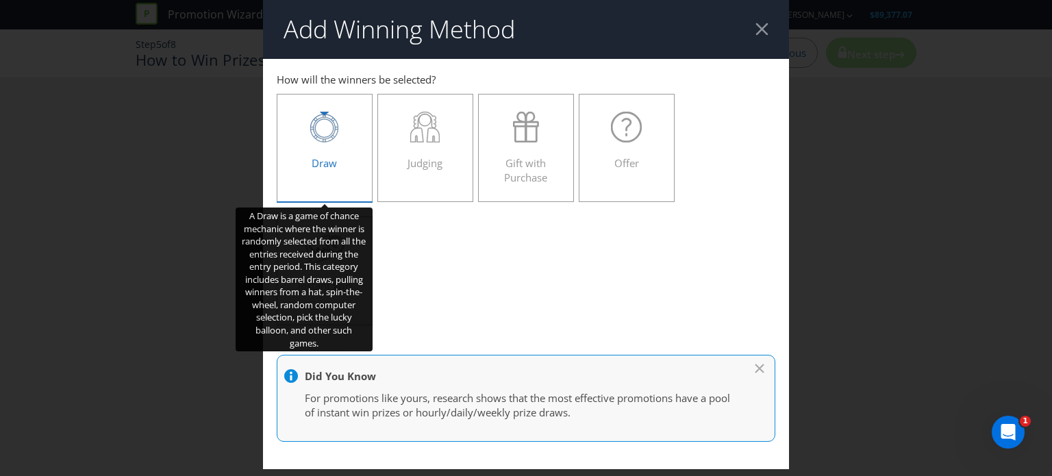
click at [329, 152] on div "Draw" at bounding box center [324, 143] width 67 height 62
click at [0, 0] on input "Draw" at bounding box center [0, 0] width 0 height 0
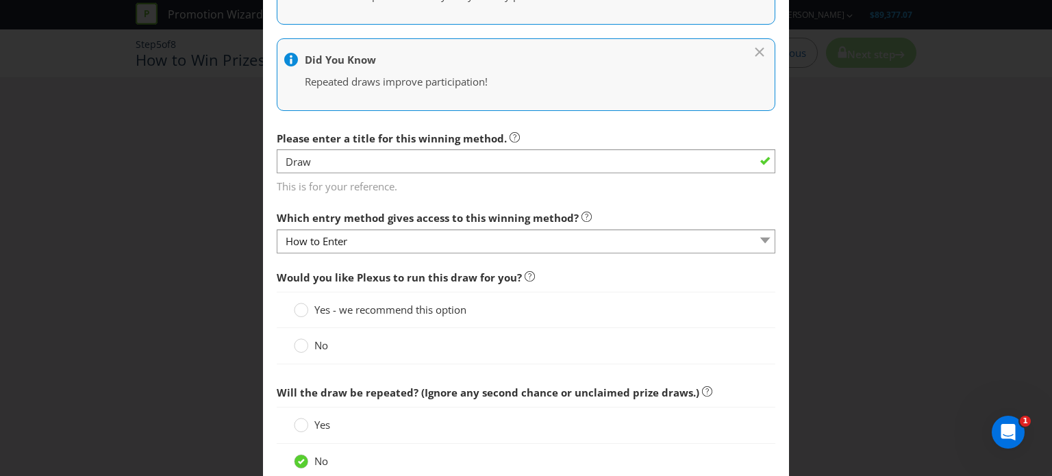
scroll to position [480, 0]
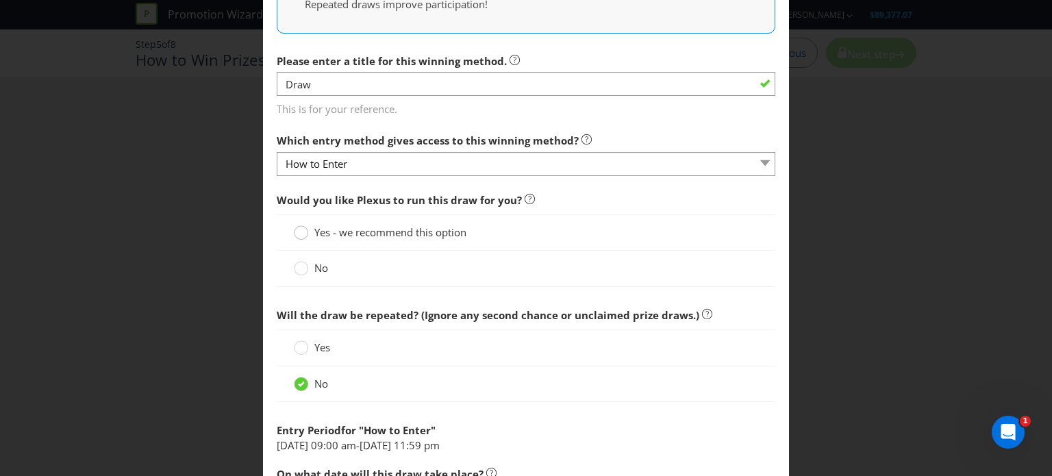
click at [295, 232] on circle at bounding box center [302, 233] width 14 height 14
click at [0, 0] on input "Yes - we recommend this option" at bounding box center [0, 0] width 0 height 0
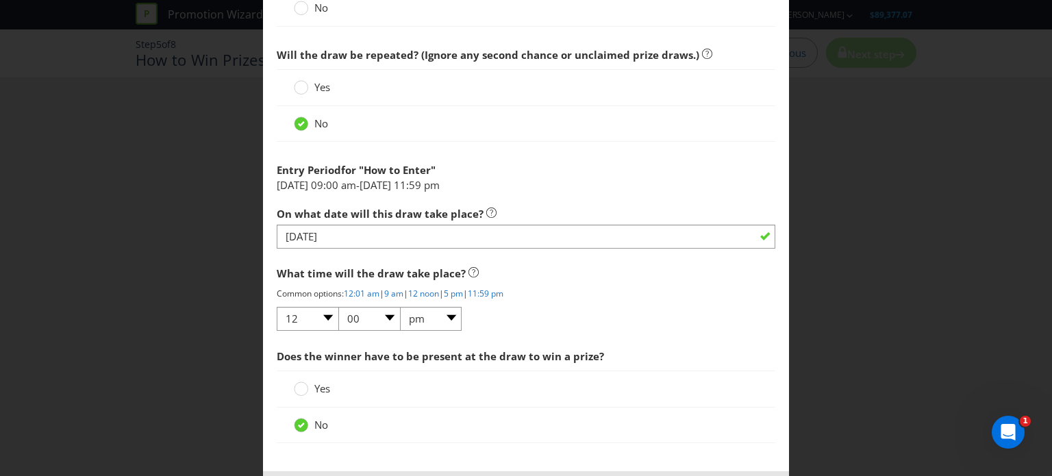
scroll to position [802, 0]
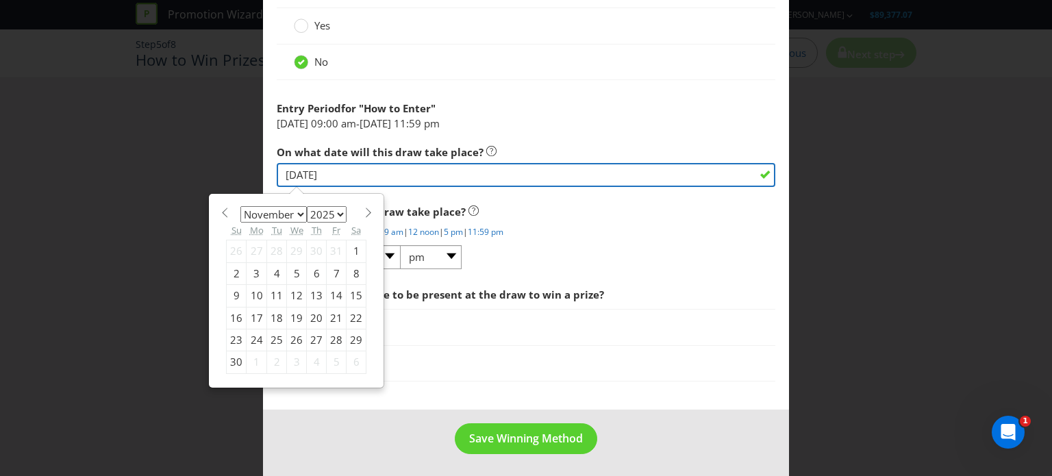
click at [344, 175] on input "[DATE]" at bounding box center [526, 175] width 499 height 24
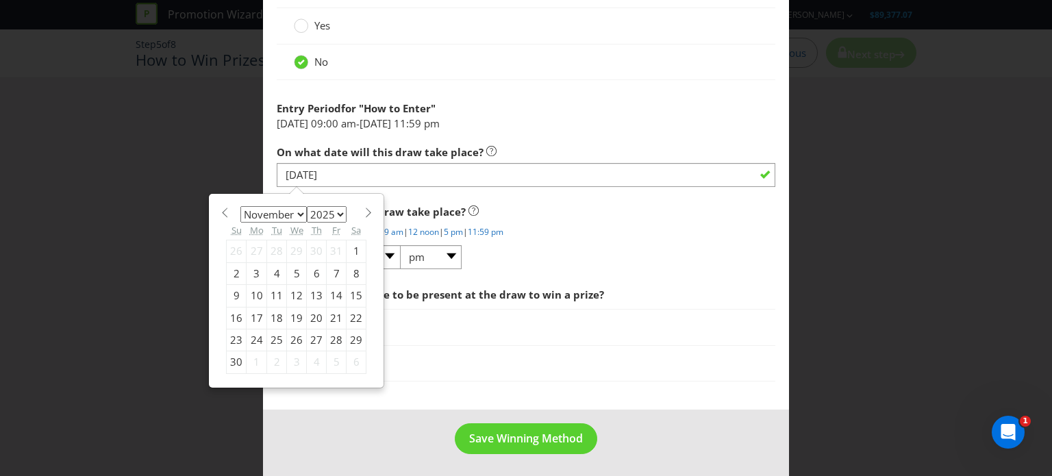
click at [742, 238] on div "What time will the draw take place? Common options: 12:01 am | 9 am | 12 noon |…" at bounding box center [526, 234] width 499 height 73
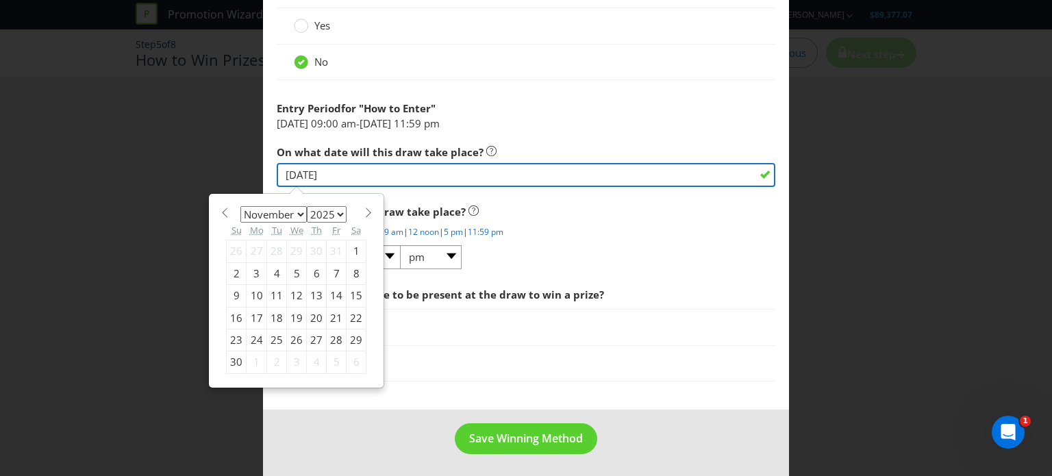
click at [744, 169] on input "[DATE]" at bounding box center [526, 175] width 499 height 24
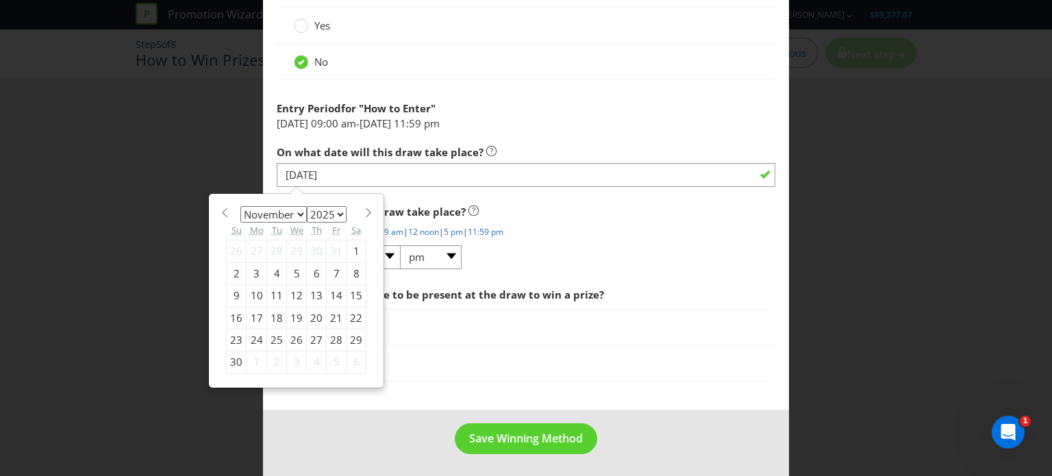
drag, startPoint x: 907, startPoint y: 69, endPoint x: 796, endPoint y: 117, distance: 121.2
click at [904, 73] on div "Add Winning Method How to Enter How will the winners be selected? Draw Judging …" at bounding box center [526, 238] width 1052 height 476
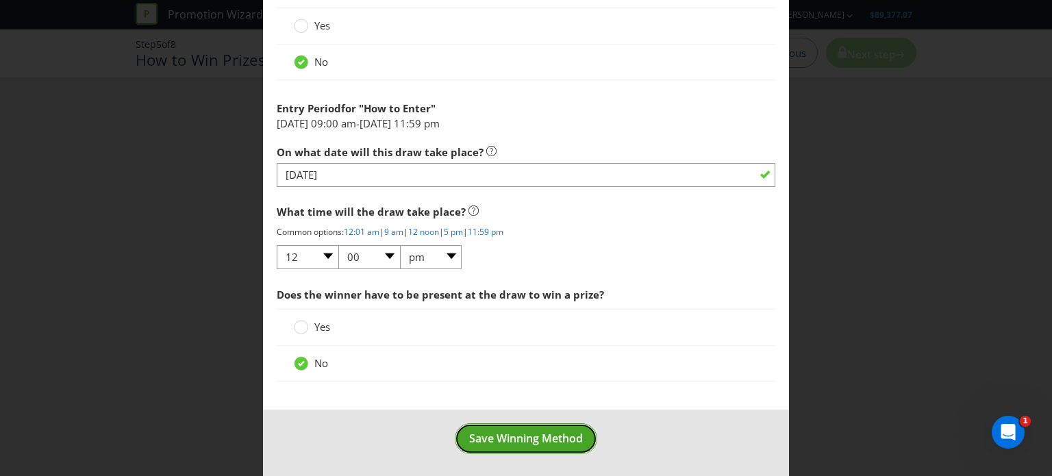
click at [534, 436] on span "Save Winning Method" at bounding box center [526, 438] width 114 height 15
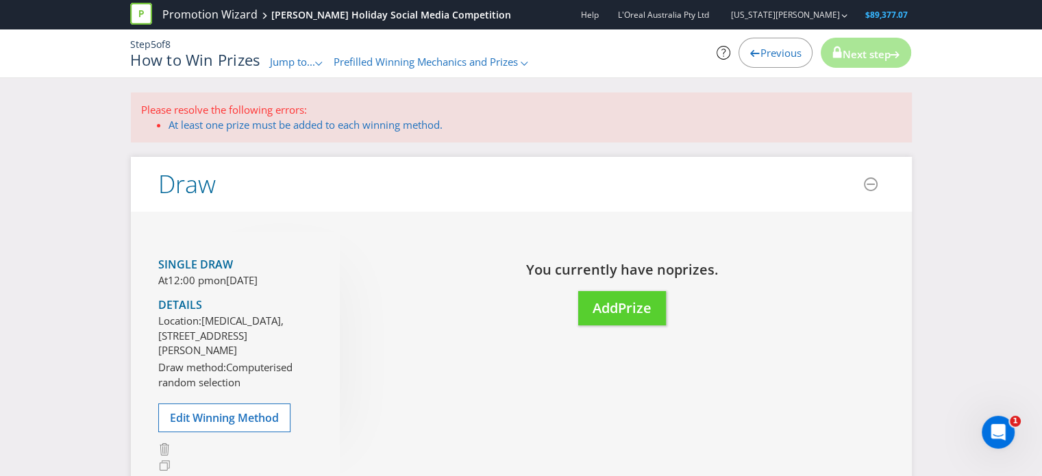
click at [766, 49] on span "Previous" at bounding box center [780, 53] width 41 height 14
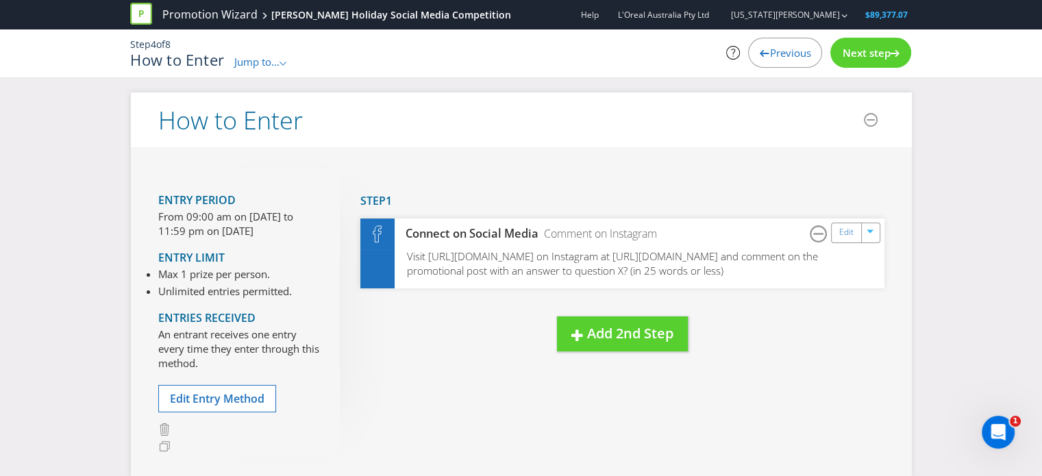
click at [770, 49] on span "Previous" at bounding box center [789, 53] width 41 height 14
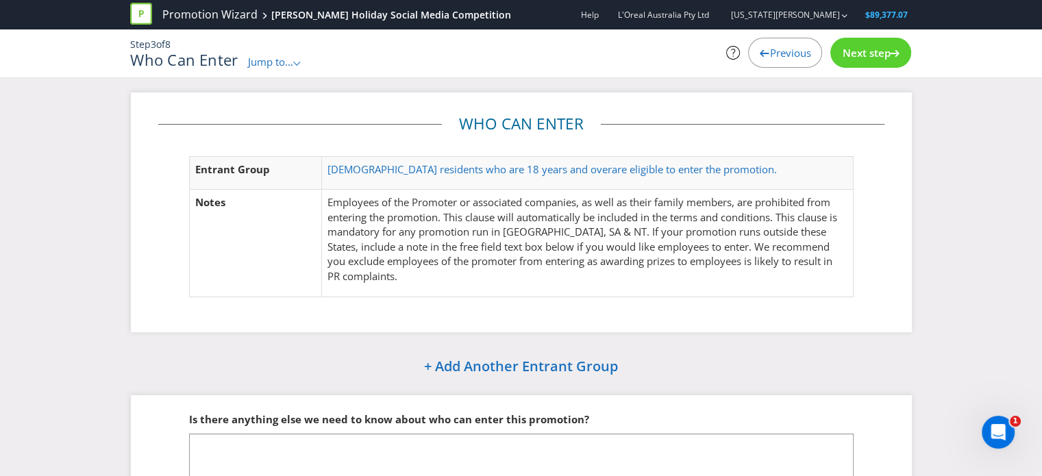
click at [779, 49] on span "Previous" at bounding box center [789, 53] width 41 height 14
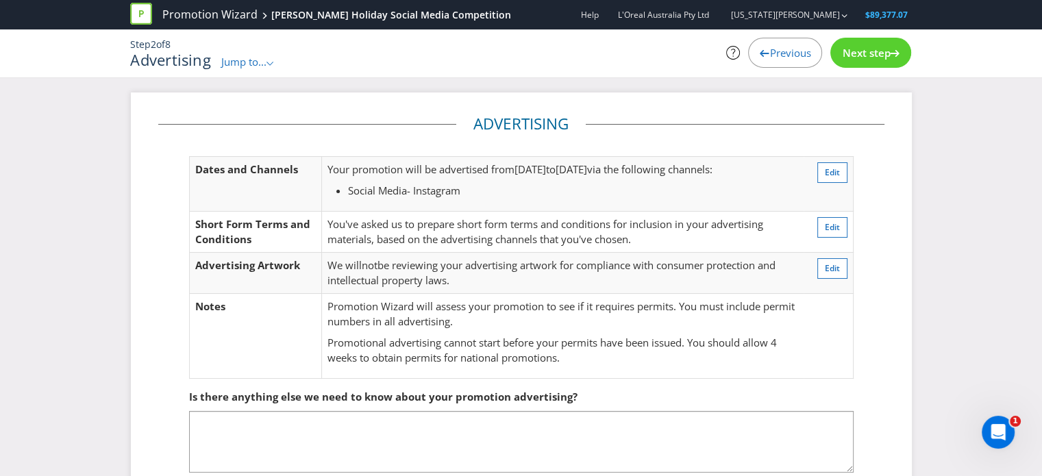
click at [773, 49] on span "Previous" at bounding box center [789, 53] width 41 height 14
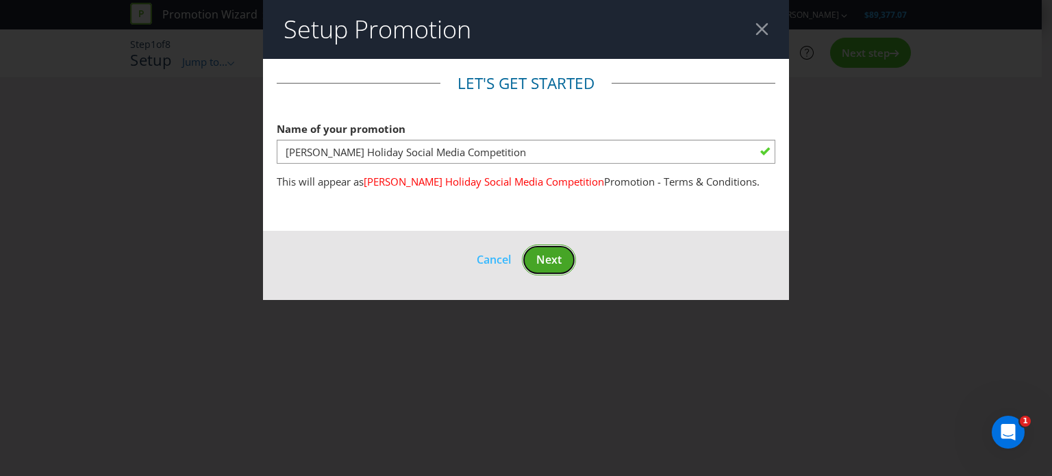
click at [548, 258] on span "Next" at bounding box center [548, 259] width 25 height 15
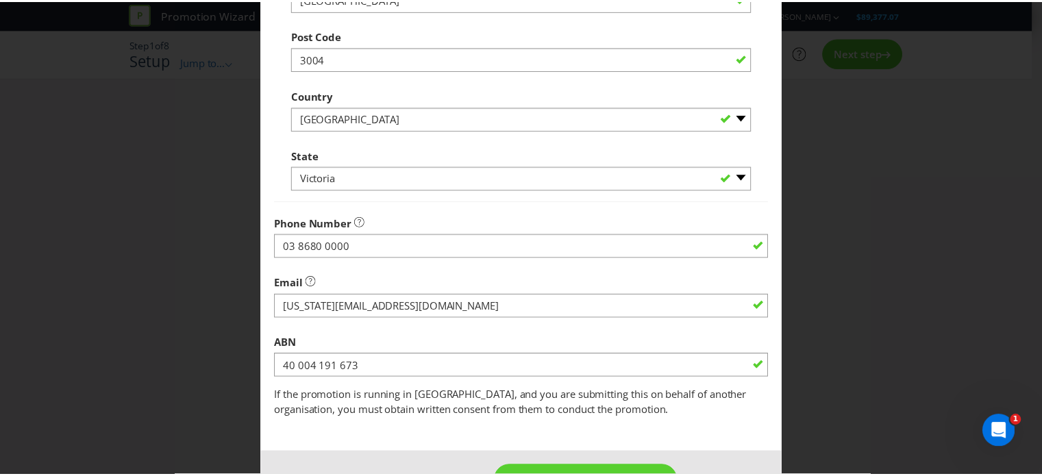
scroll to position [417, 0]
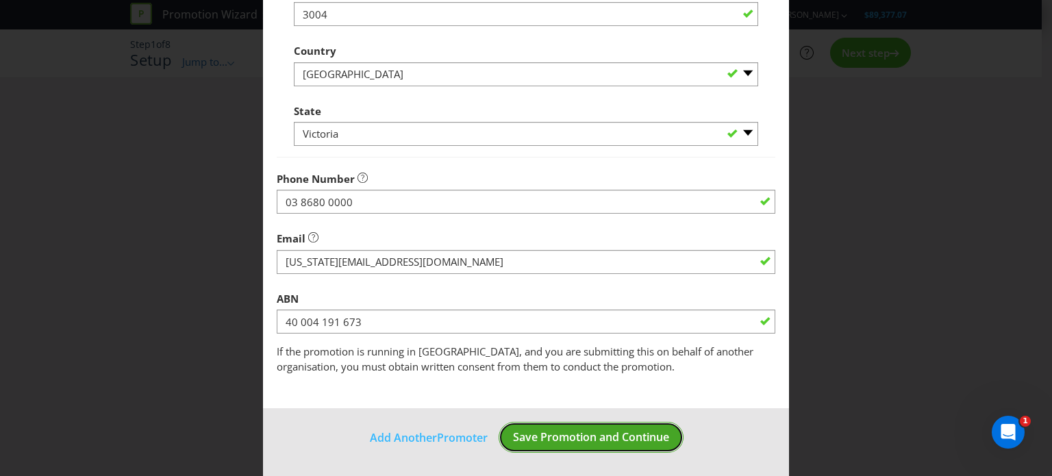
click at [553, 437] on span "Save Promotion and Continue" at bounding box center [591, 437] width 156 height 15
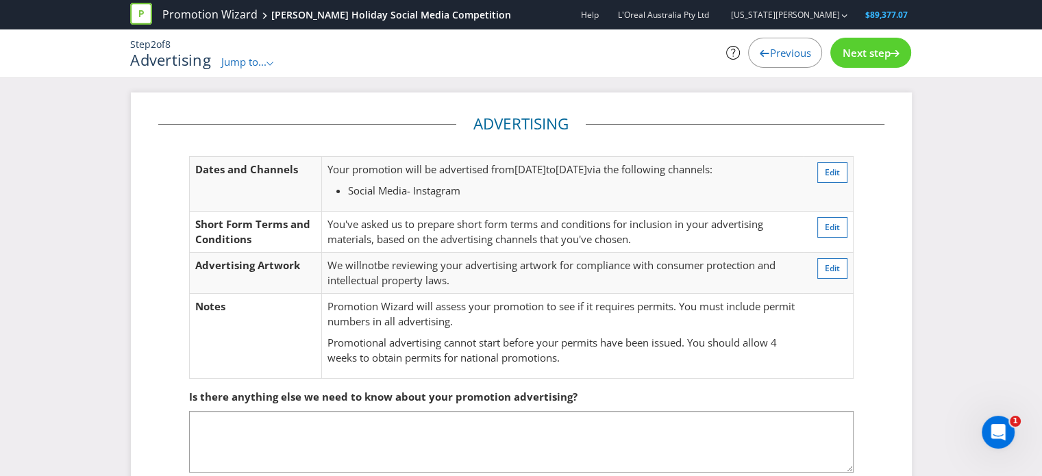
click at [874, 43] on div "Next step" at bounding box center [870, 53] width 81 height 30
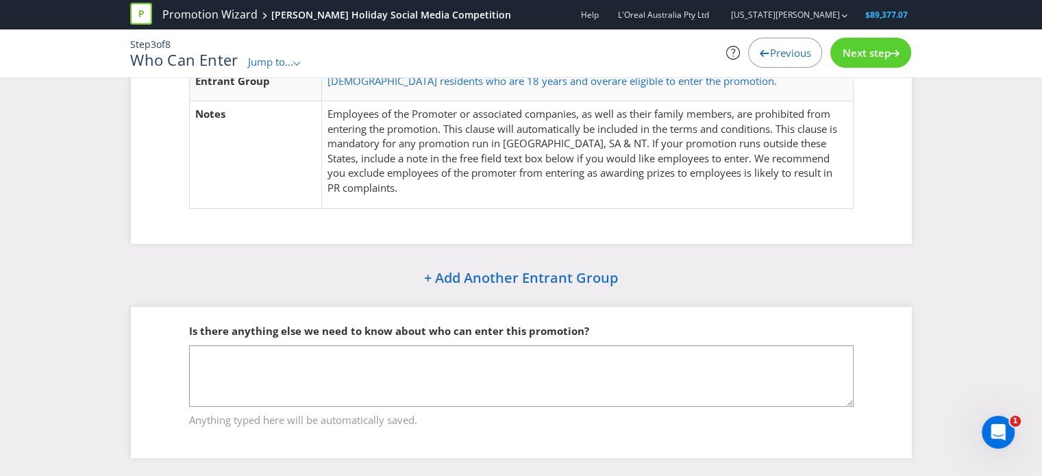
scroll to position [90, 0]
click at [869, 54] on span "Next step" at bounding box center [866, 53] width 48 height 14
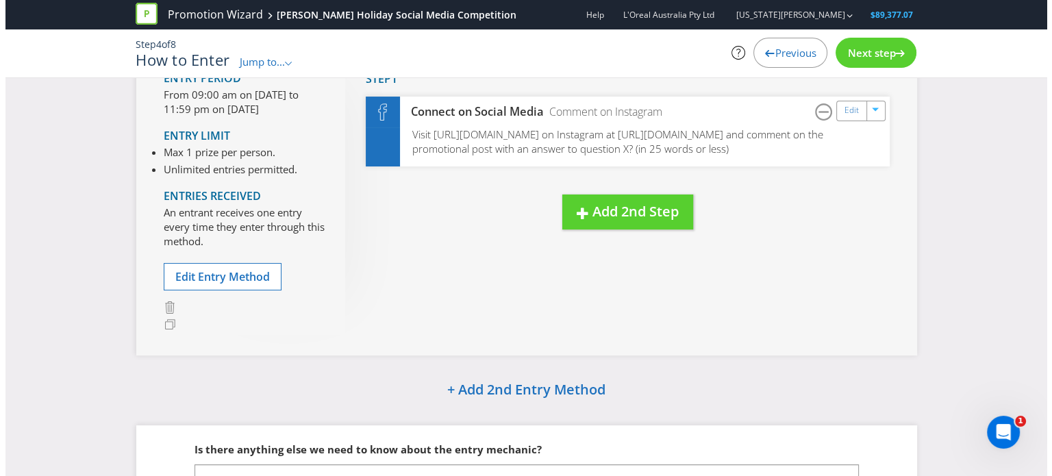
scroll to position [206, 0]
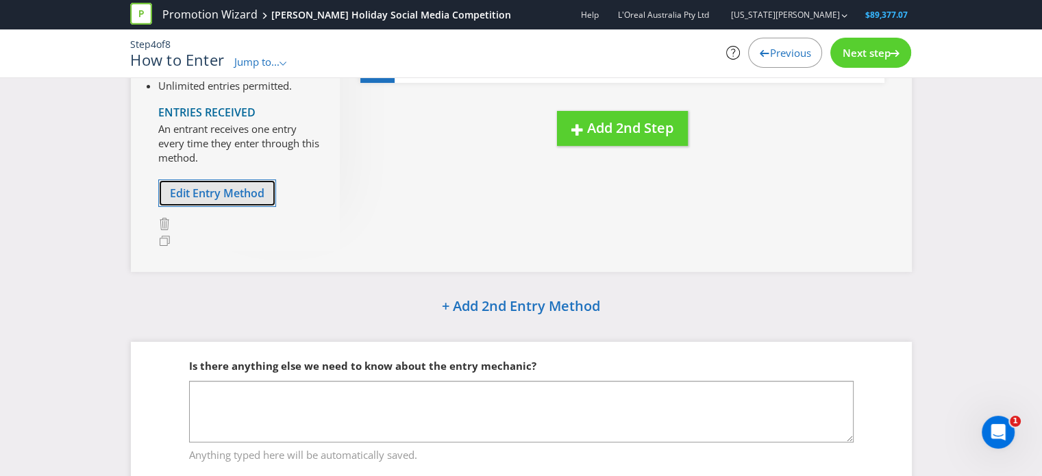
click at [209, 192] on span "Edit Entry Method" at bounding box center [217, 193] width 95 height 15
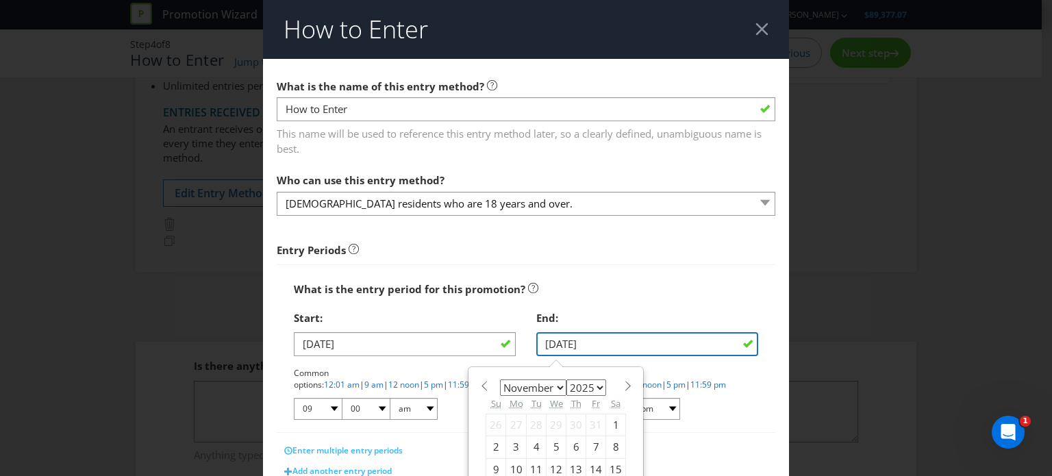
click at [586, 347] on input "[DATE]" at bounding box center [647, 344] width 222 height 24
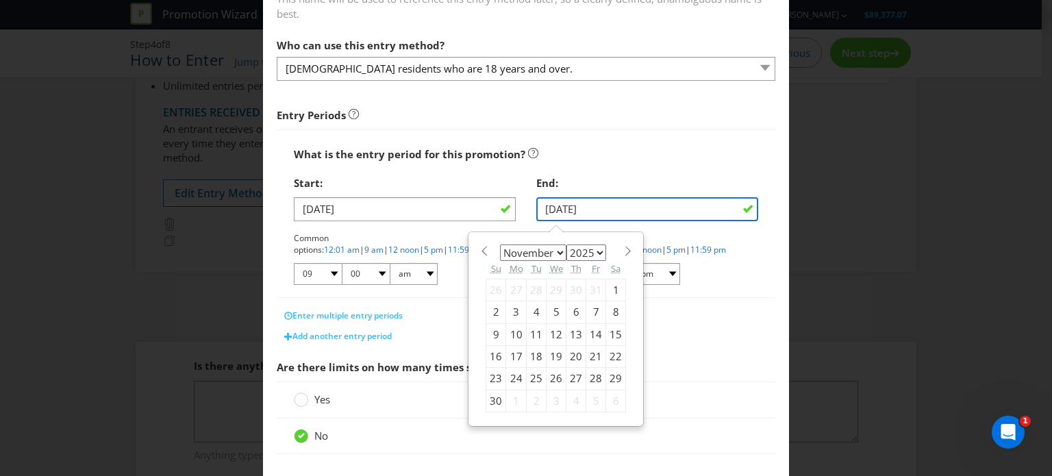
scroll to position [137, 0]
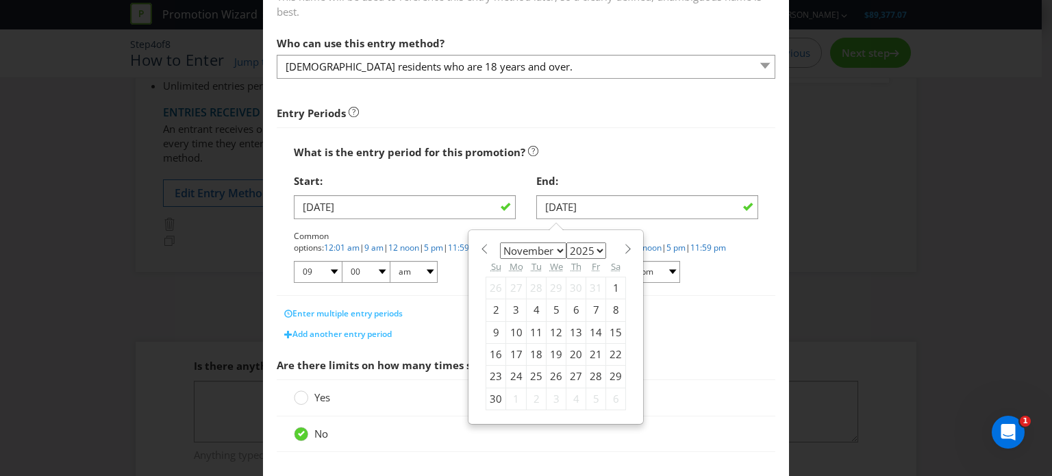
click at [707, 267] on div "Common options: 12:01 am | 9 am | 12 noon | 5 pm | 11:59 pm 01 02 03 04 05 06 0…" at bounding box center [647, 257] width 222 height 54
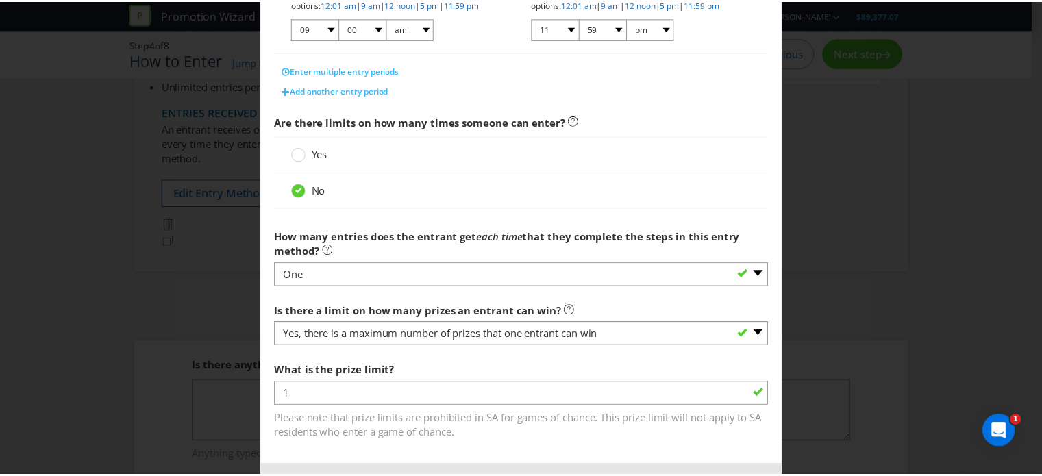
scroll to position [437, 0]
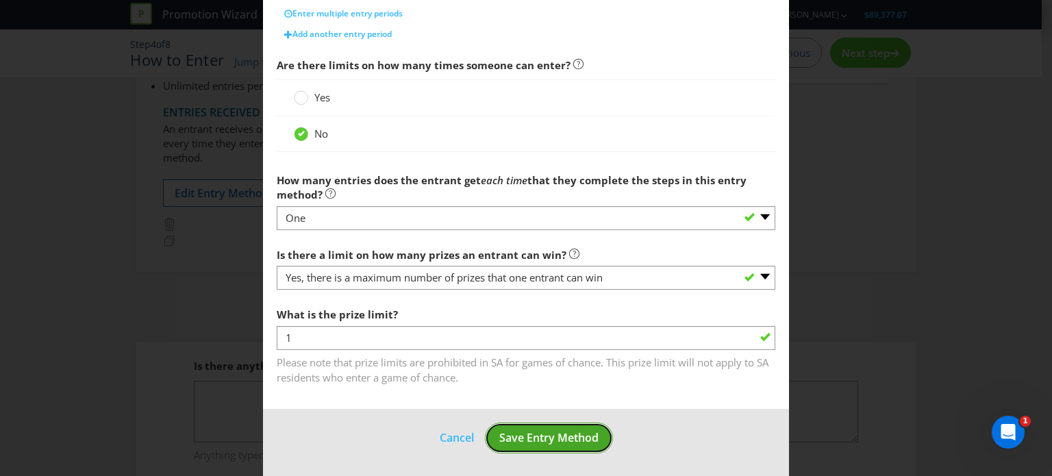
click at [540, 437] on span "Save Entry Method" at bounding box center [548, 437] width 99 height 15
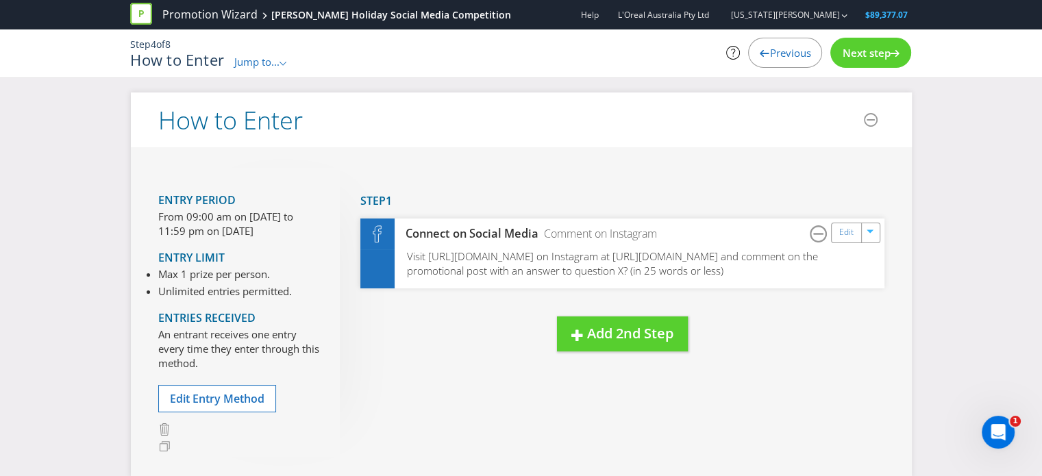
click at [874, 42] on div "Next step" at bounding box center [870, 53] width 81 height 30
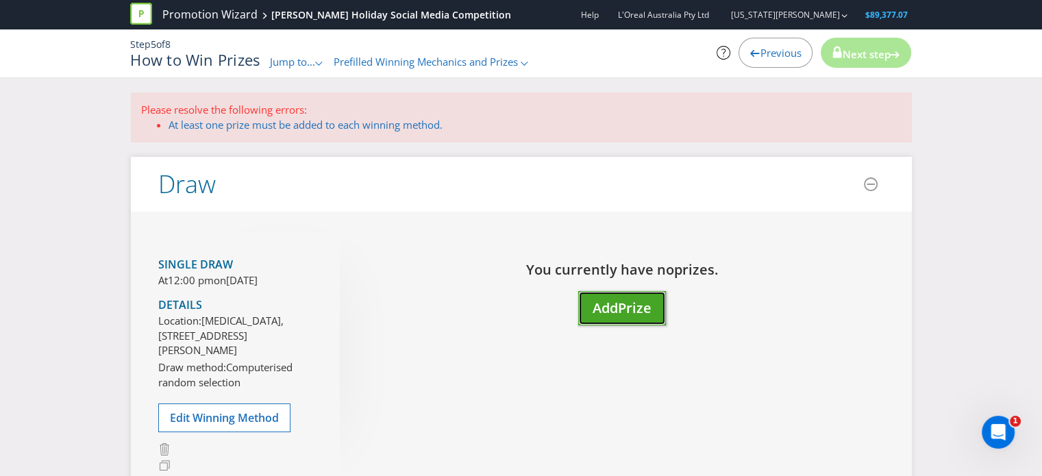
click at [623, 312] on span "Prize" at bounding box center [635, 308] width 34 height 18
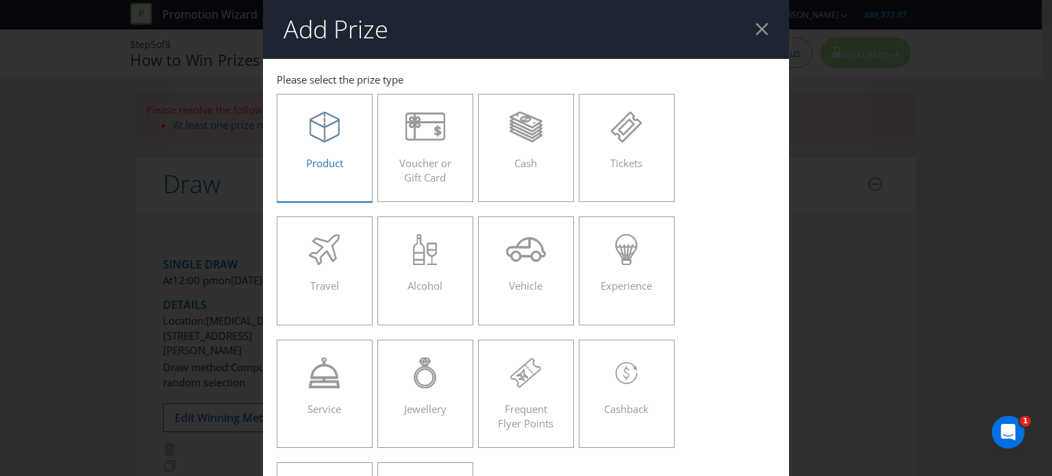
click at [313, 158] on span "Product" at bounding box center [324, 163] width 37 height 14
click at [0, 0] on input "Product" at bounding box center [0, 0] width 0 height 0
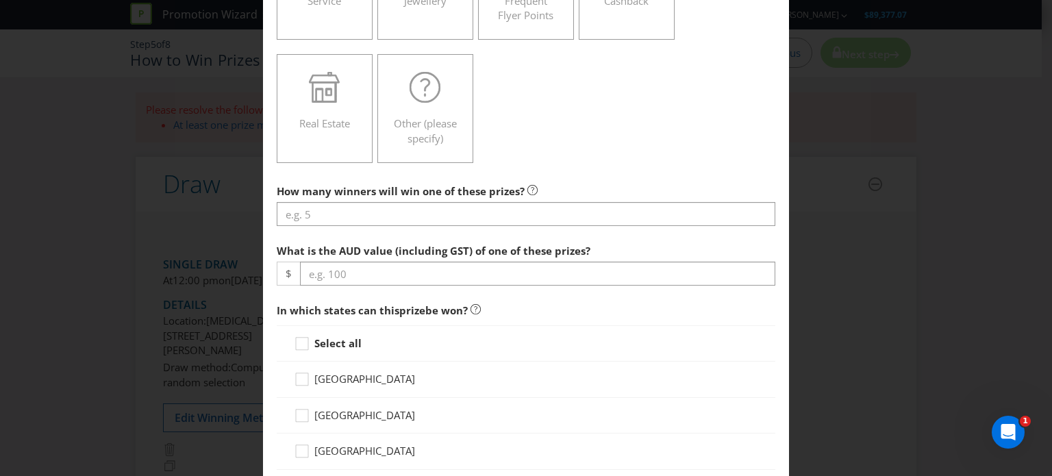
scroll to position [411, 0]
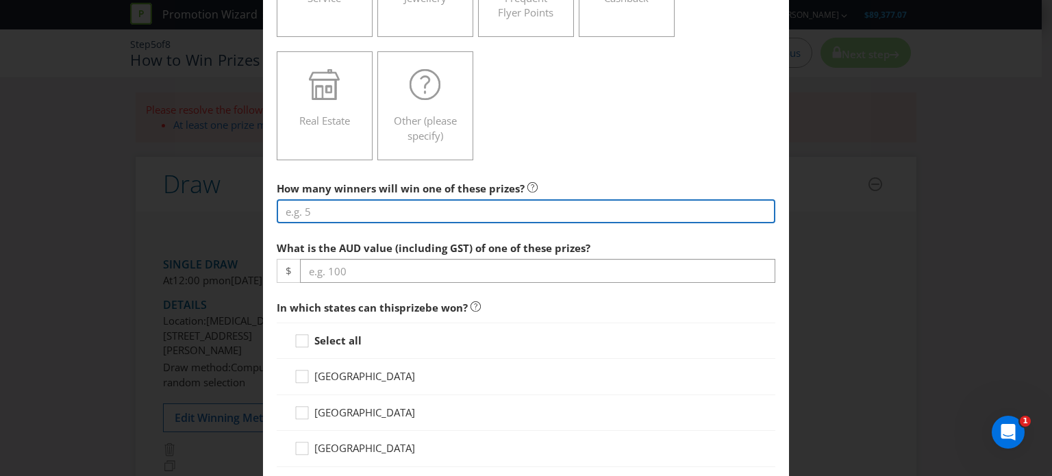
click at [343, 211] on input "number" at bounding box center [526, 211] width 499 height 24
type input "2"
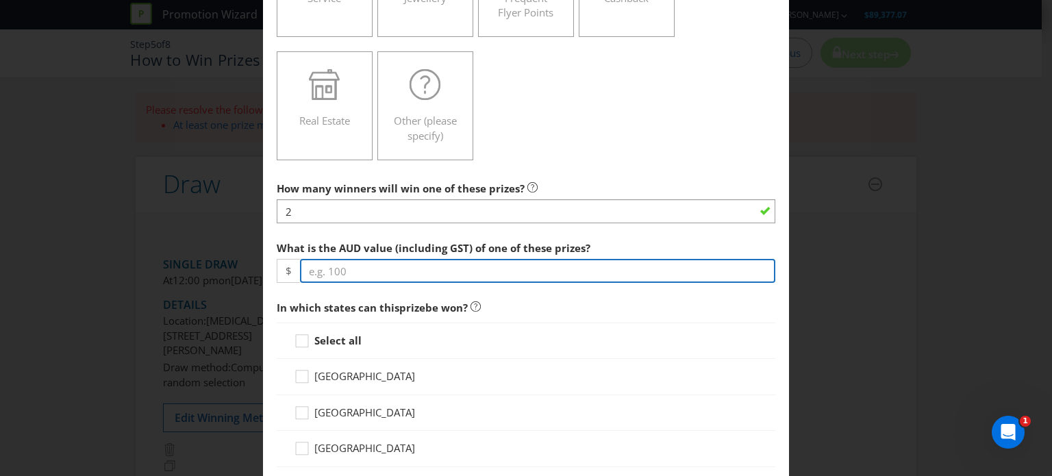
click at [364, 271] on input "number" at bounding box center [537, 271] width 475 height 24
type input "500"
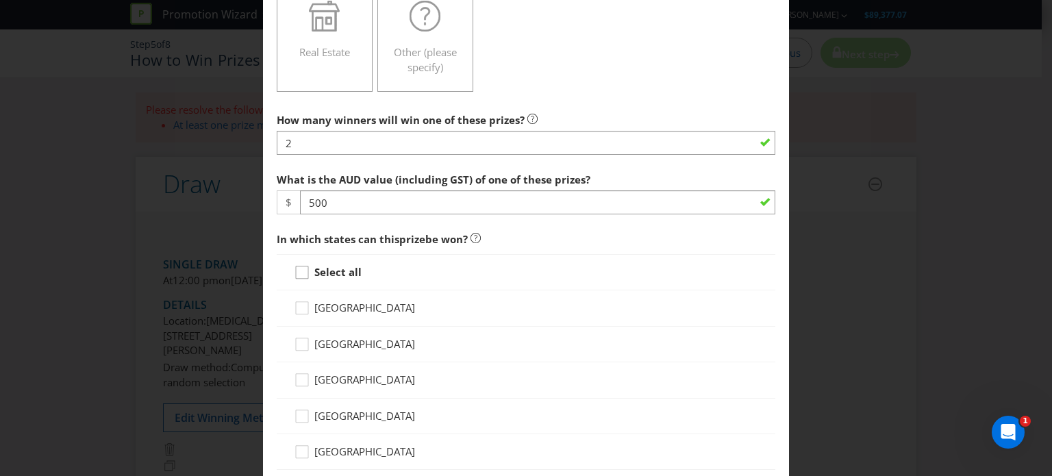
click at [301, 266] on div at bounding box center [302, 267] width 7 height 7
click at [0, 0] on input "Select all" at bounding box center [0, 0] width 0 height 0
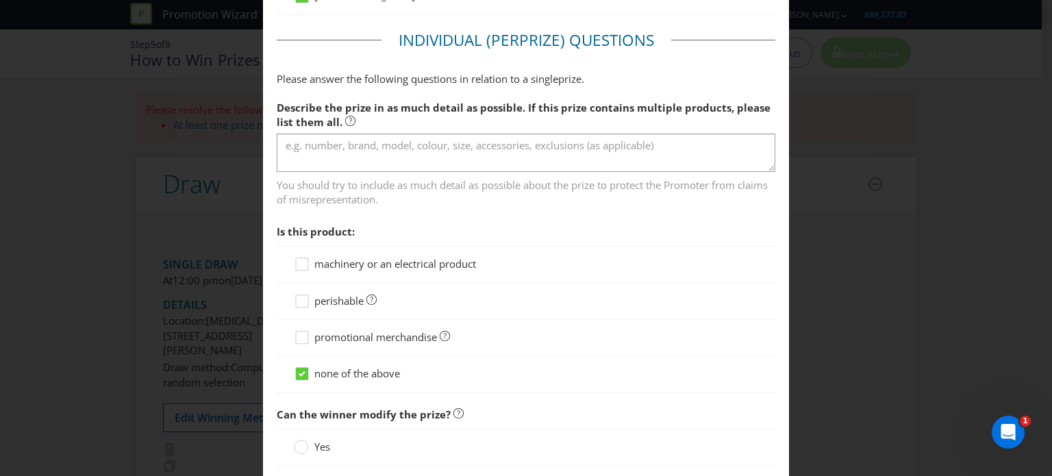
scroll to position [974, 0]
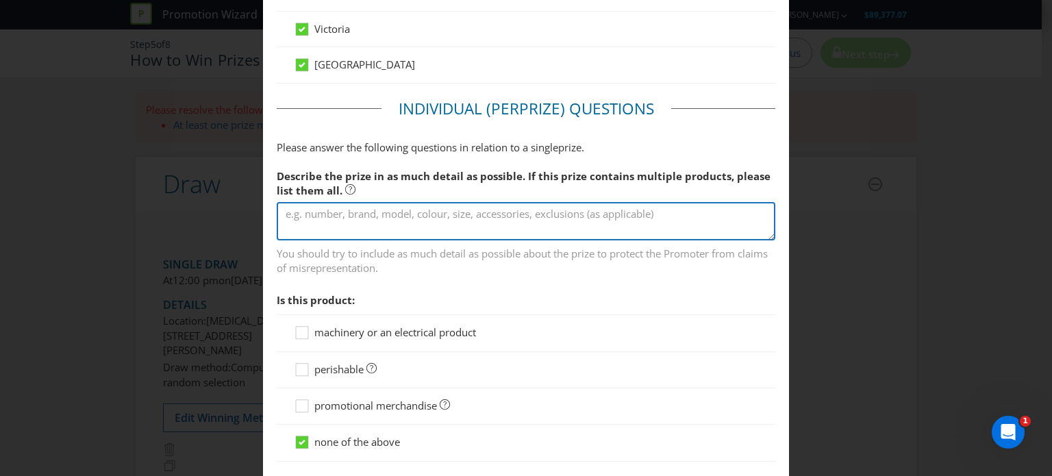
click at [343, 216] on textarea at bounding box center [526, 221] width 499 height 39
paste textarea "To help support the promotion of the advent calendar, we’d love to do a social …"
type textarea "To help support the promotion of the advent calendar, we’d love to do a social …"
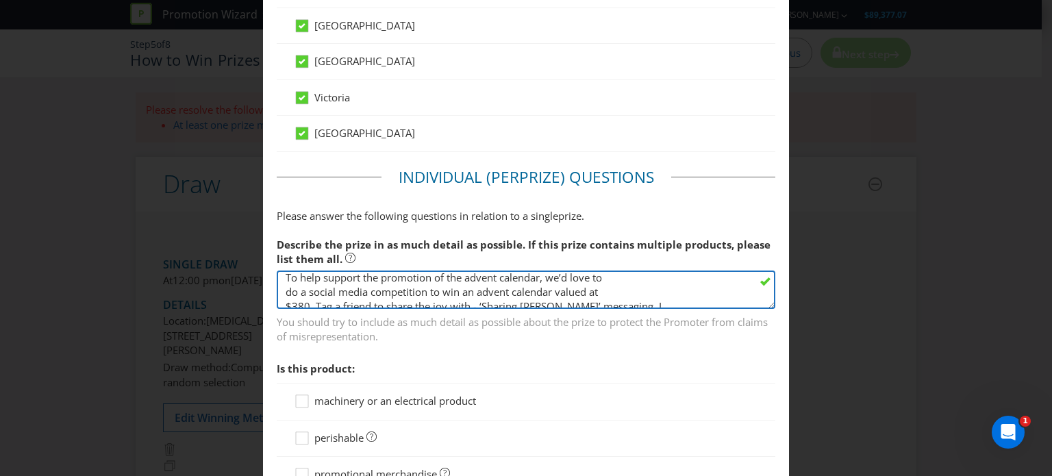
scroll to position [0, 0]
drag, startPoint x: 311, startPoint y: 304, endPoint x: 276, endPoint y: 280, distance: 42.0
click at [277, 280] on textarea "To help support the promotion of the advent calendar, we’d love to do a social …" at bounding box center [526, 290] width 499 height 39
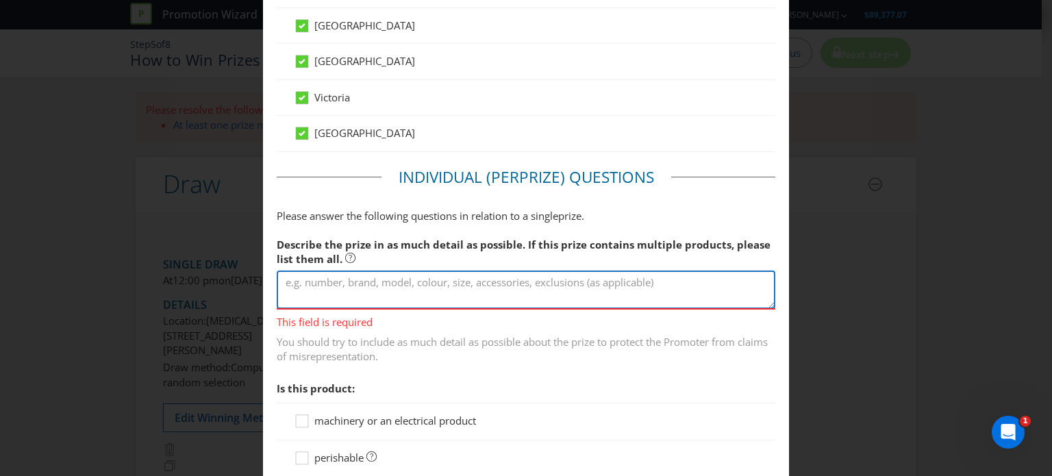
paste textarea "A special gift awaits behind each door in the [PERSON_NAME] Limited Edition Adv…"
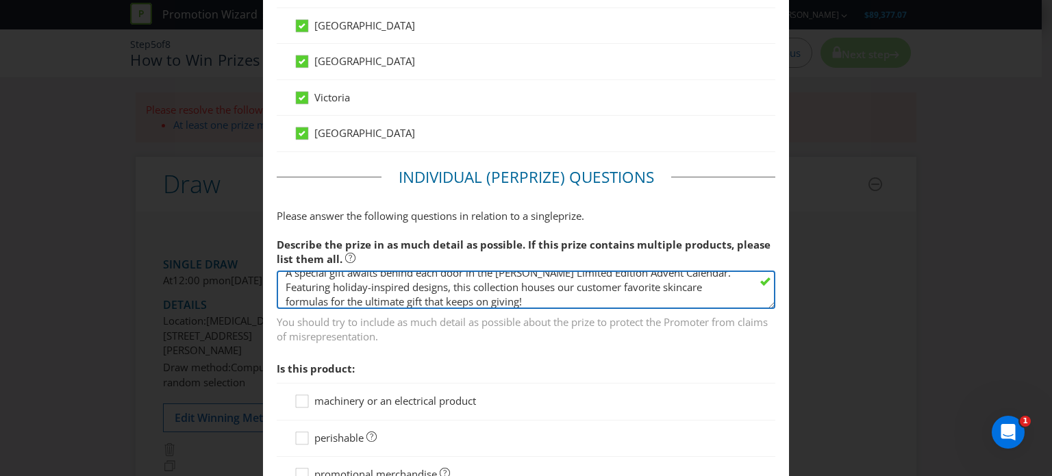
scroll to position [25, 0]
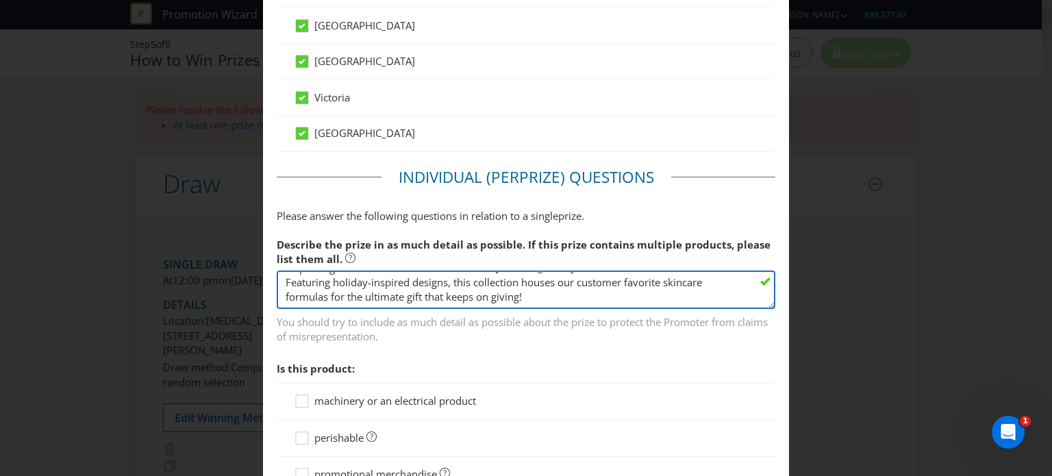
paste textarea "What's Inside Ultra Body Mega Moisture Squalane Cream: 30ml Ultra Facial Barrie…"
click at [281, 276] on textarea at bounding box center [526, 290] width 499 height 39
paste textarea "Valued at $499! Our coveted, ultra-limited Advent Calendar has landed."
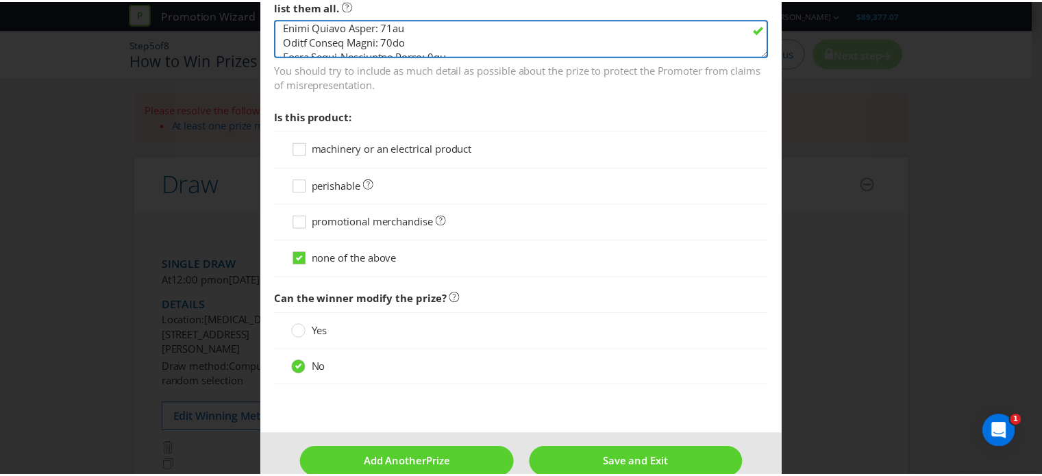
scroll to position [1180, 0]
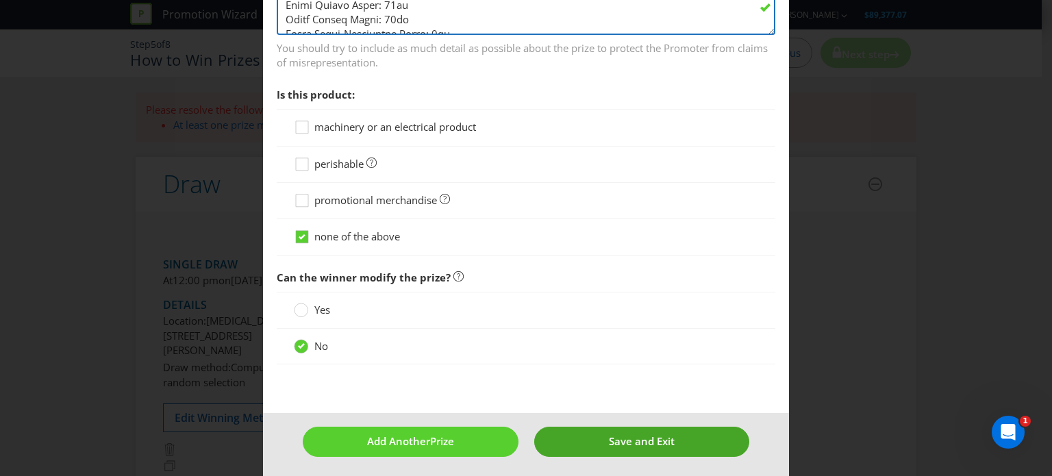
type textarea "Loremi do $882! Sit ametcon, adipi-elitsed Doeius Temporin utl etdolo. M aliqua…"
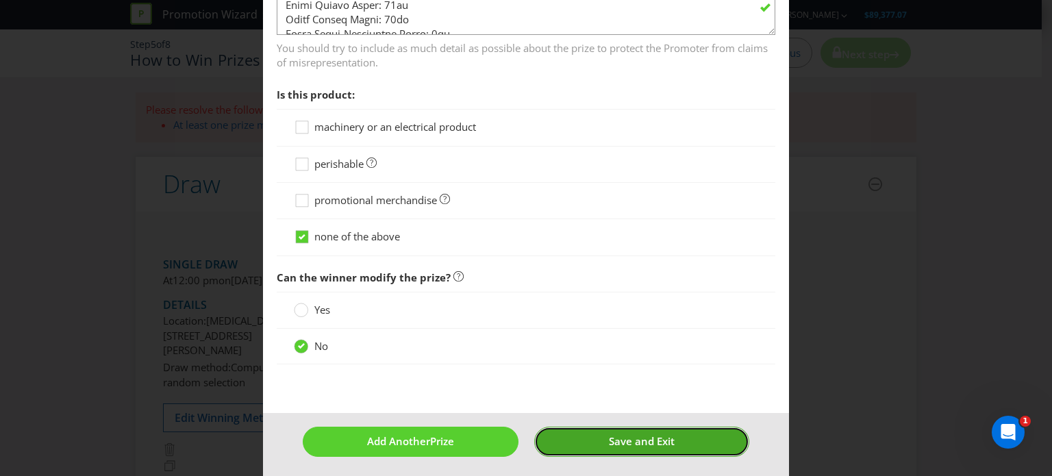
click at [612, 435] on span "Save and Exit" at bounding box center [642, 441] width 66 height 14
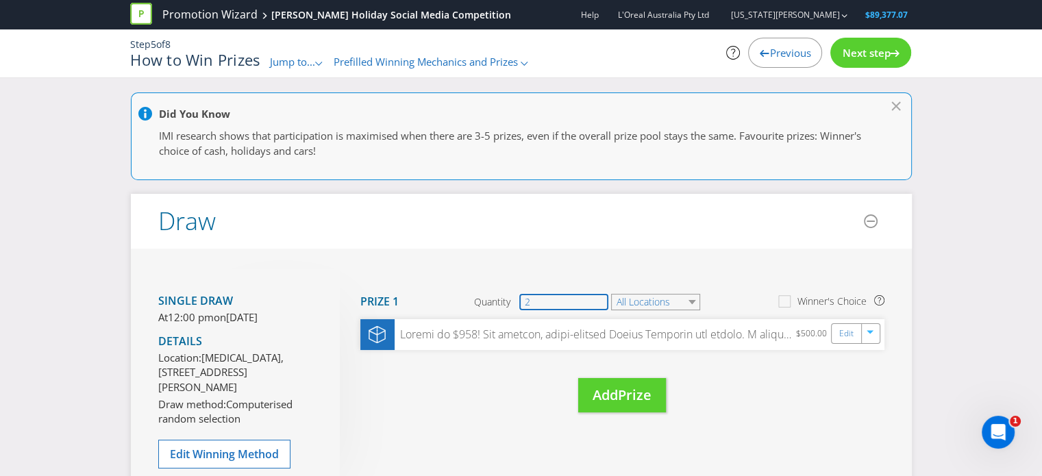
click at [543, 302] on input "2" at bounding box center [563, 302] width 89 height 16
click at [596, 250] on div "Single draw At 12:00 pm [DATE][DATE] Details Location: [MEDICAL_DATA][GEOGRAPHI…" at bounding box center [521, 391] width 781 height 285
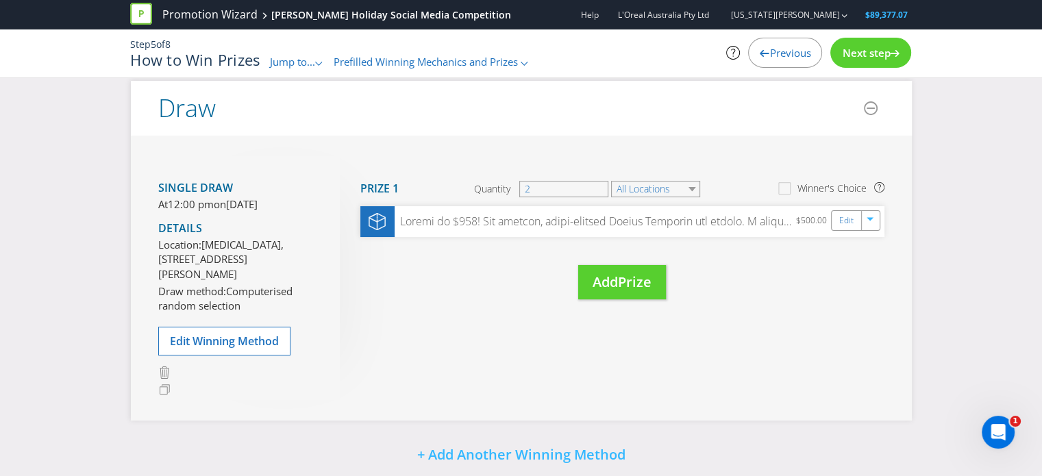
scroll to position [137, 0]
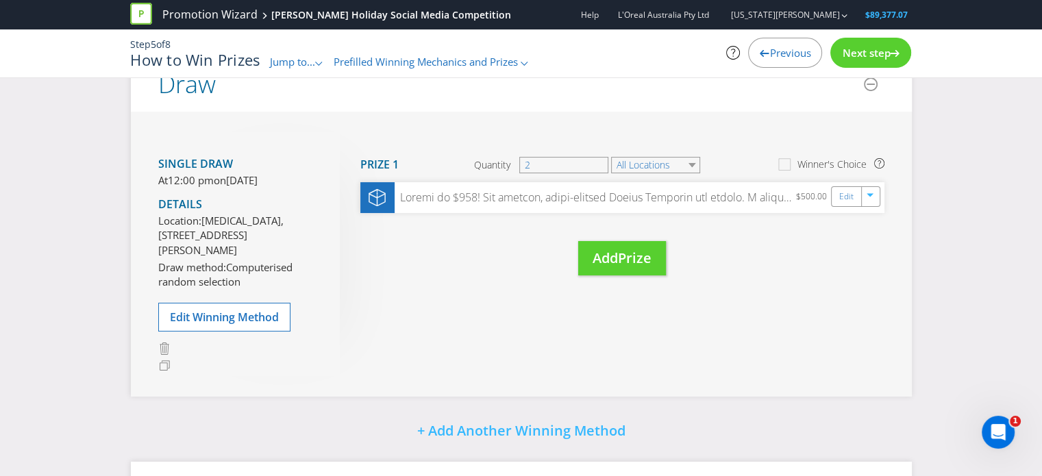
click at [872, 57] on span "Next step" at bounding box center [866, 53] width 48 height 14
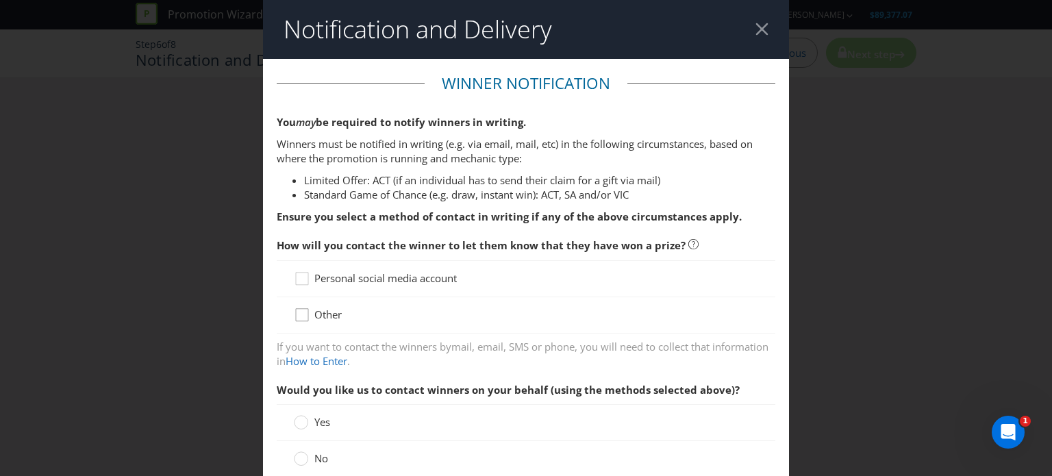
click at [299, 312] on div at bounding box center [302, 310] width 7 height 7
click at [0, 0] on input "Other" at bounding box center [0, 0] width 0 height 0
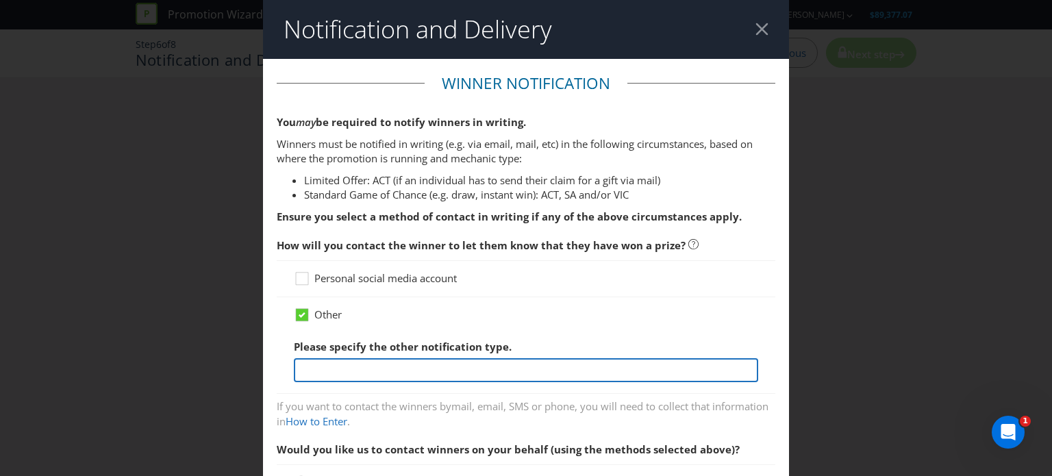
click at [339, 373] on input "text" at bounding box center [526, 370] width 465 height 24
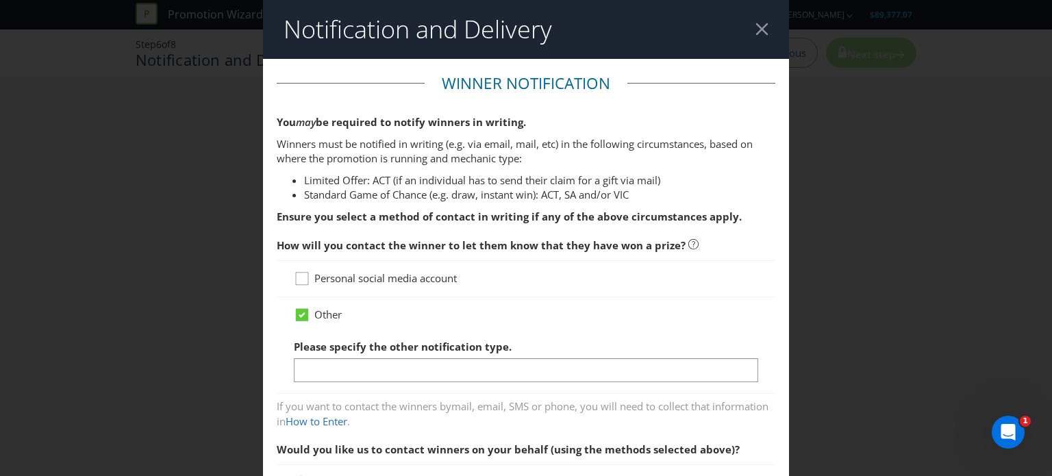
click at [306, 275] on icon at bounding box center [304, 281] width 21 height 21
click at [0, 0] on input "Personal social media account" at bounding box center [0, 0] width 0 height 0
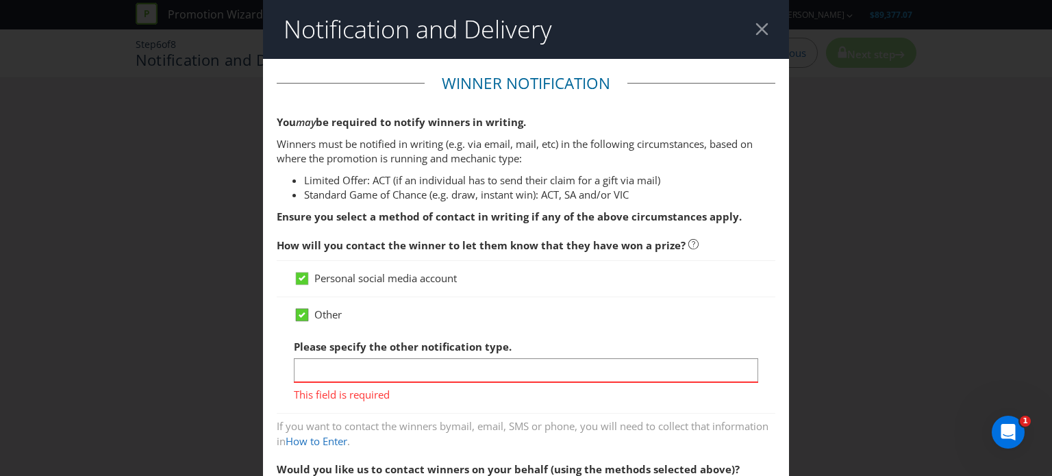
click at [302, 319] on icon at bounding box center [302, 315] width 12 height 12
click at [0, 0] on input "Other" at bounding box center [0, 0] width 0 height 0
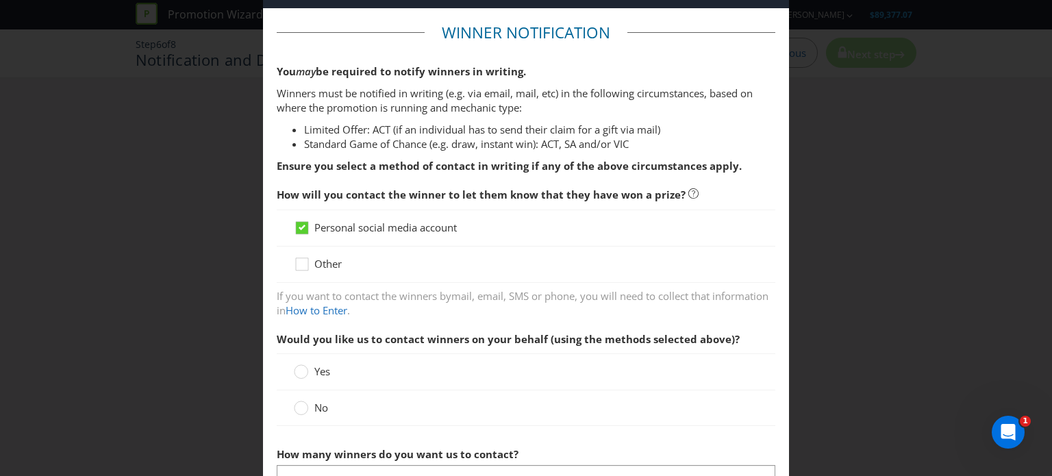
scroll to position [137, 0]
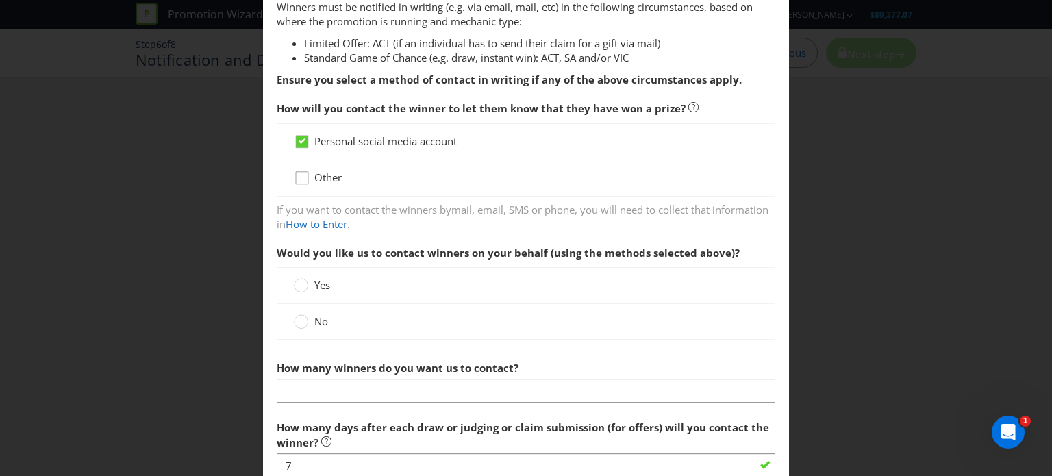
click at [301, 179] on icon at bounding box center [304, 181] width 21 height 21
click at [0, 0] on input "Other" at bounding box center [0, 0] width 0 height 0
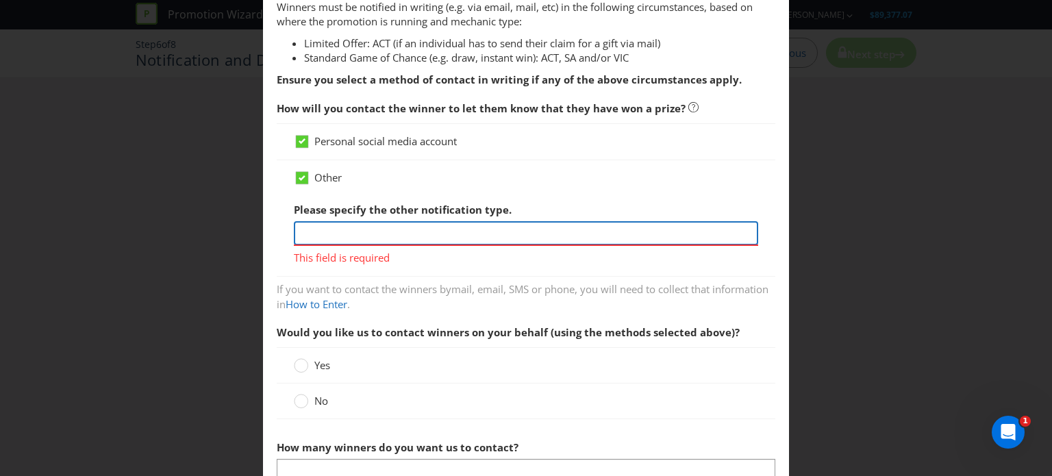
click at [314, 228] on input "text" at bounding box center [526, 233] width 465 height 24
type input "Via Email"
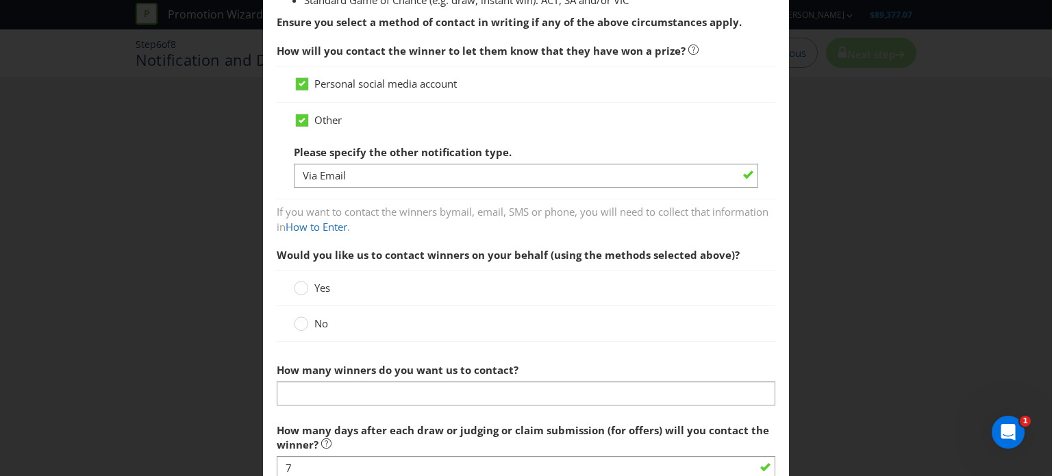
scroll to position [274, 0]
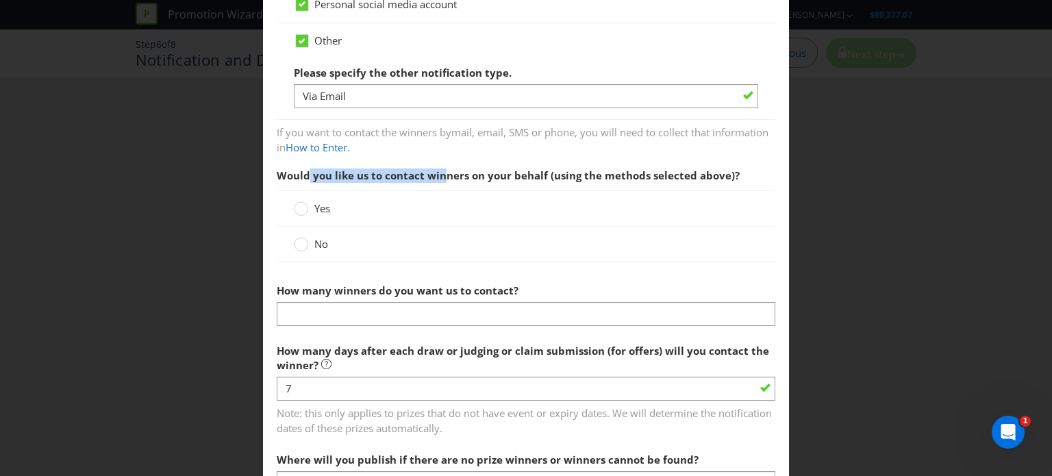
drag, startPoint x: 304, startPoint y: 175, endPoint x: 451, endPoint y: 173, distance: 146.6
click at [449, 173] on span "Would you like us to contact winners on your behalf (using the methods selected…" at bounding box center [508, 176] width 463 height 14
click at [452, 172] on span "Would you like us to contact winners on your behalf (using the methods selected…" at bounding box center [508, 176] width 463 height 14
click at [297, 207] on circle at bounding box center [302, 209] width 14 height 14
click at [0, 0] on input "Yes" at bounding box center [0, 0] width 0 height 0
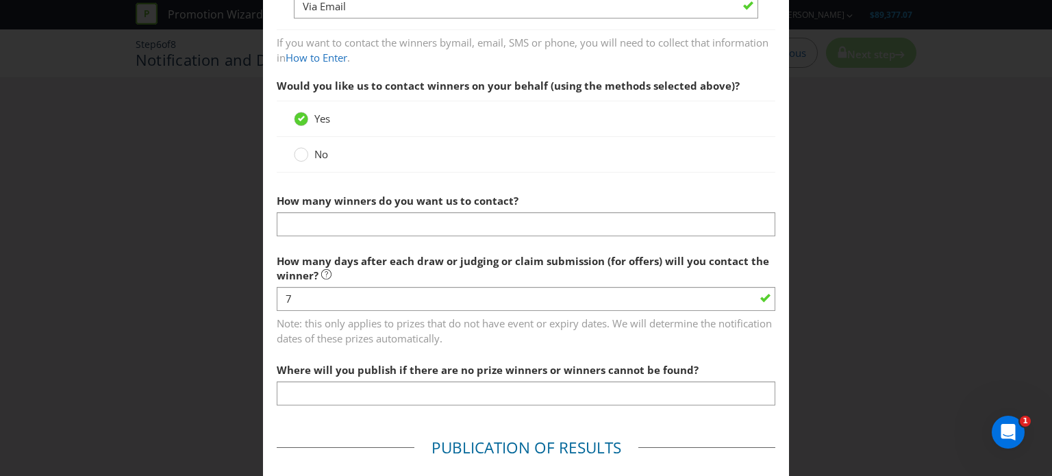
scroll to position [411, 0]
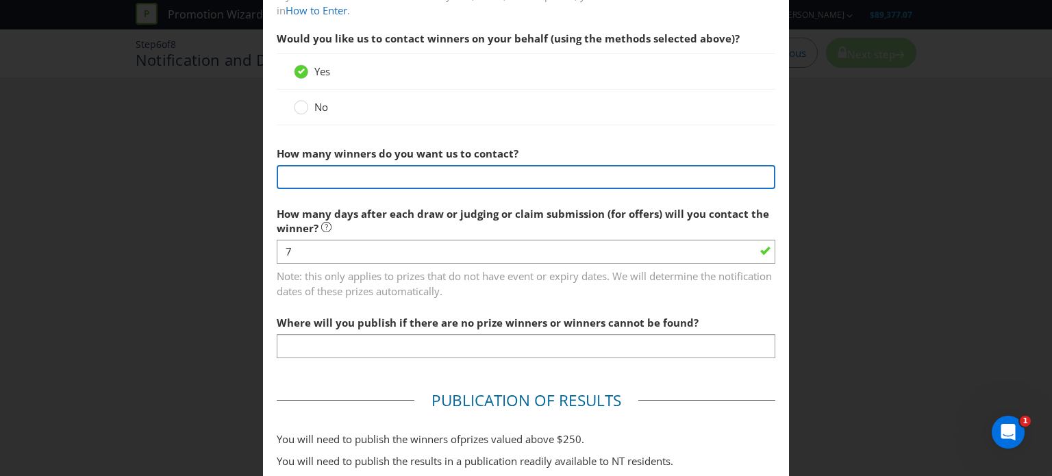
click at [301, 178] on input "text" at bounding box center [526, 177] width 499 height 24
type input "1"
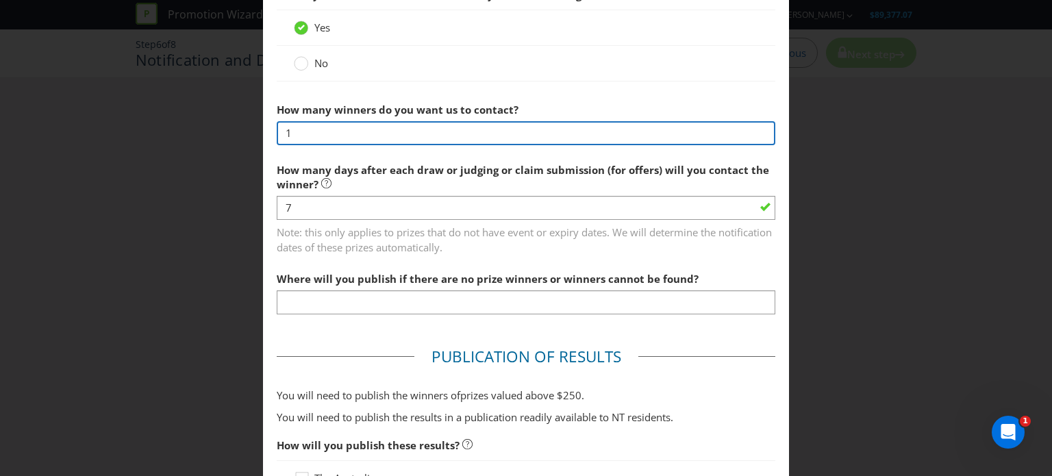
scroll to position [480, 0]
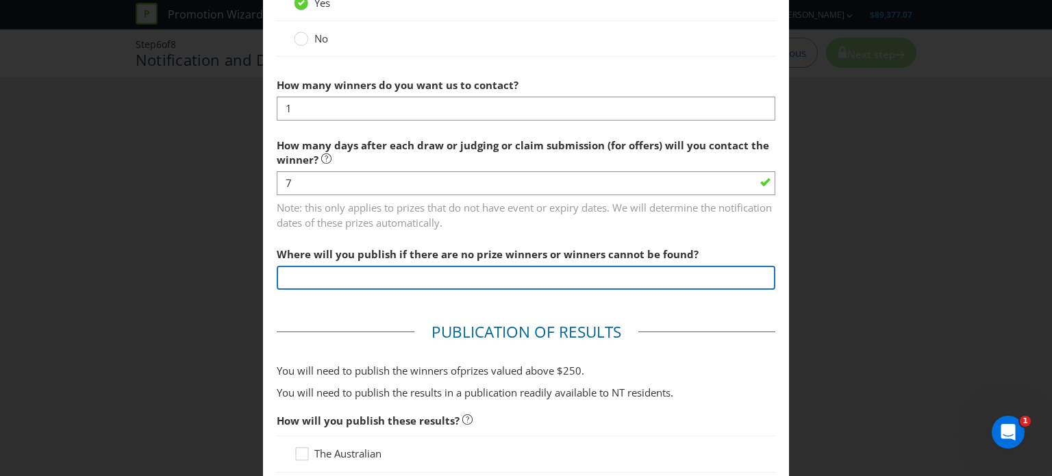
click at [348, 280] on input "text" at bounding box center [526, 278] width 499 height 24
type input "Social Media"
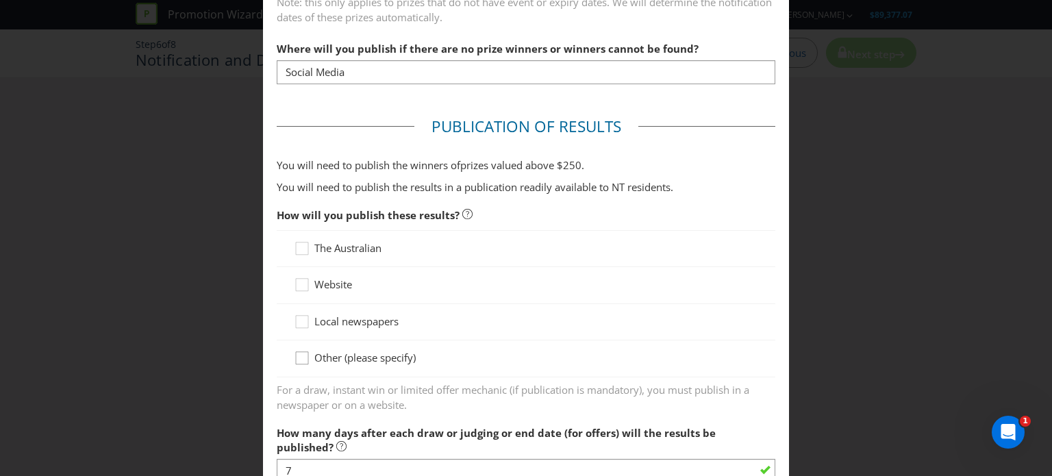
click at [298, 357] on icon at bounding box center [304, 361] width 21 height 21
click at [0, 0] on input "Other (please specify)" at bounding box center [0, 0] width 0 height 0
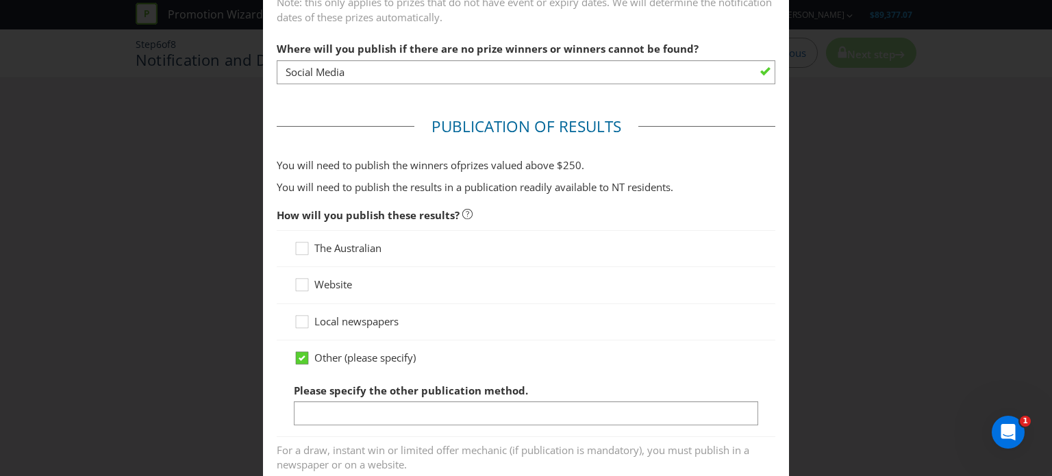
click at [304, 357] on icon at bounding box center [302, 358] width 12 height 12
click at [0, 0] on input "Other (please specify)" at bounding box center [0, 0] width 0 height 0
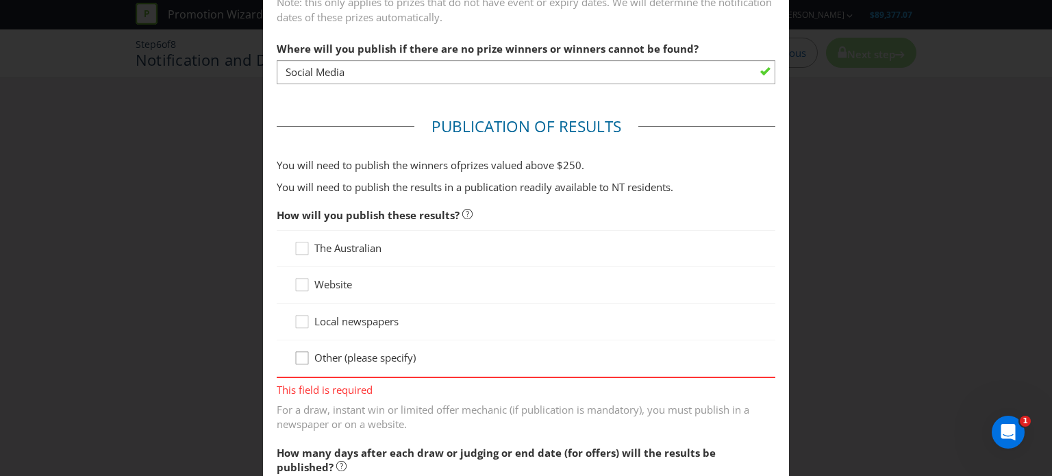
click at [294, 353] on icon at bounding box center [304, 361] width 21 height 21
click at [0, 0] on input "Other (please specify)" at bounding box center [0, 0] width 0 height 0
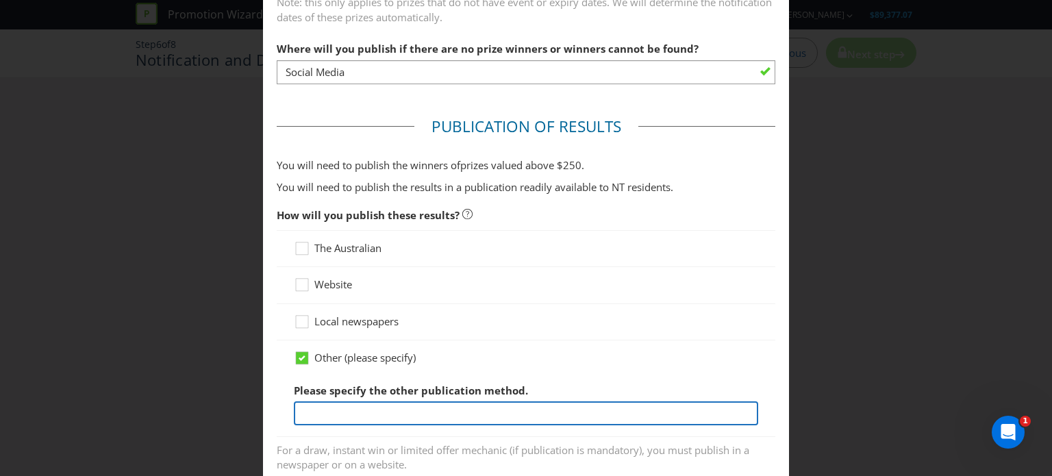
click at [334, 414] on input "text" at bounding box center [526, 413] width 465 height 24
type input "Via Social media"
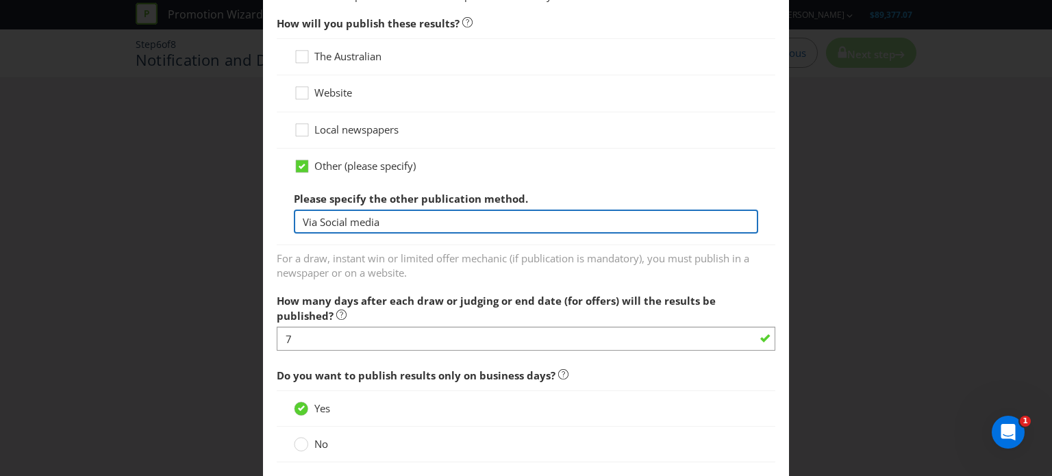
scroll to position [891, 0]
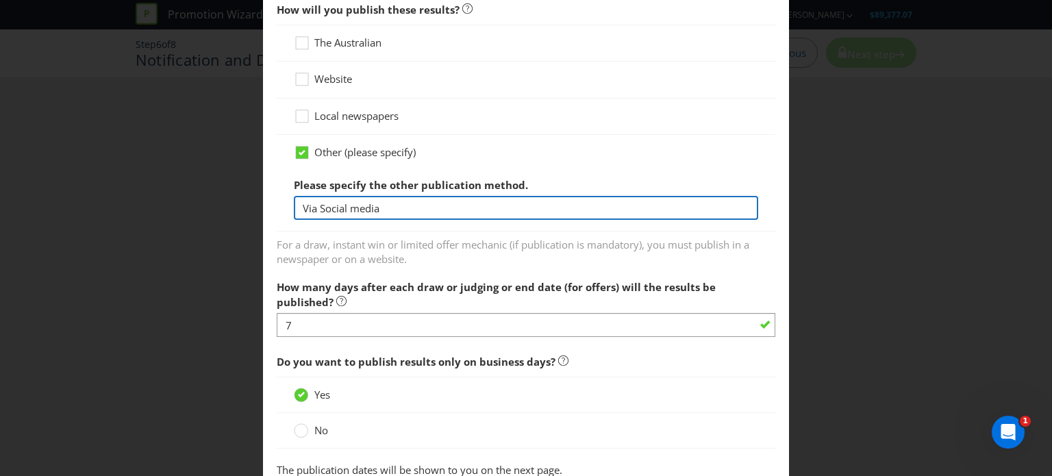
drag, startPoint x: 384, startPoint y: 206, endPoint x: 317, endPoint y: 218, distance: 67.5
click at [318, 207] on input "Via Social media" at bounding box center [526, 208] width 465 height 24
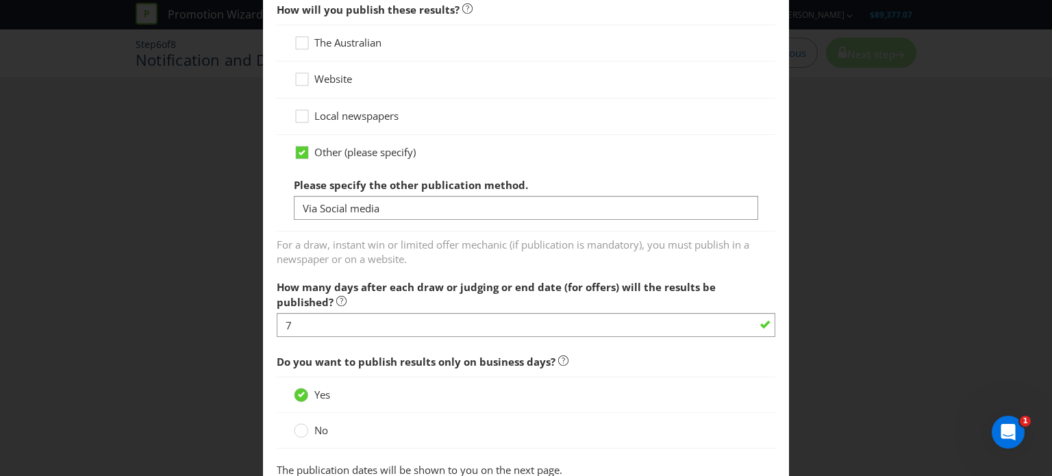
click at [337, 260] on span "For a draw, instant win or limited offer mechanic (if publication is mandatory)…" at bounding box center [526, 249] width 499 height 34
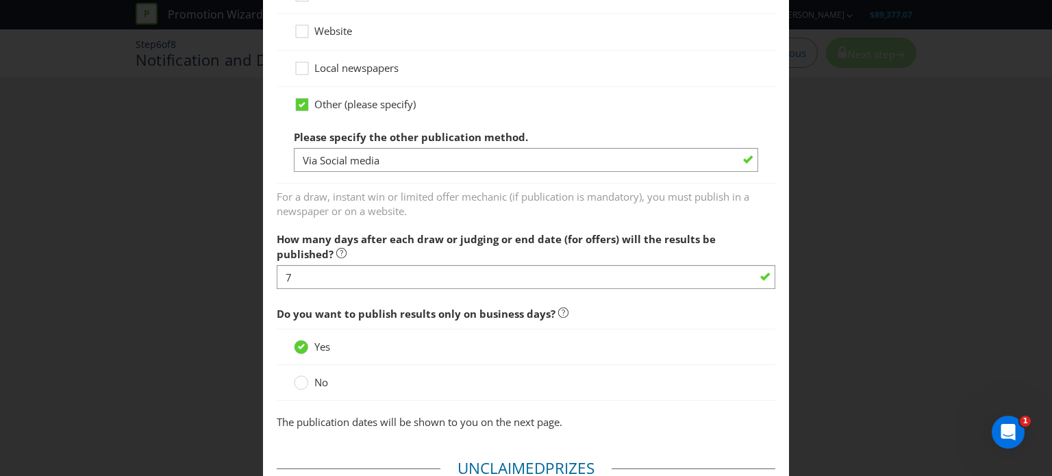
scroll to position [959, 0]
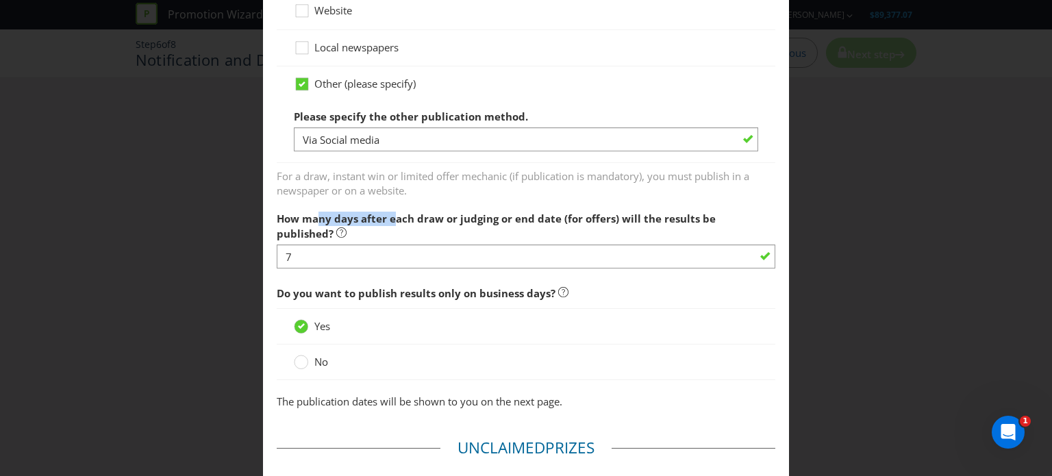
drag, startPoint x: 317, startPoint y: 218, endPoint x: 443, endPoint y: 219, distance: 126.7
click at [423, 217] on span "How many days after each draw or judging or end date (for offers) will the resu…" at bounding box center [496, 226] width 439 height 28
click at [443, 219] on span "How many days after each draw or judging or end date (for offers) will the resu…" at bounding box center [496, 226] width 439 height 28
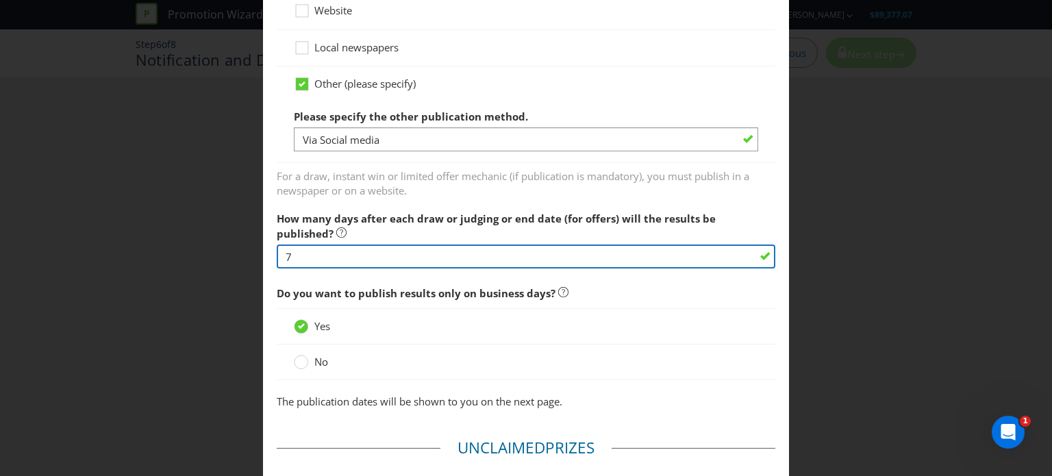
click at [321, 256] on input "7" at bounding box center [526, 257] width 499 height 24
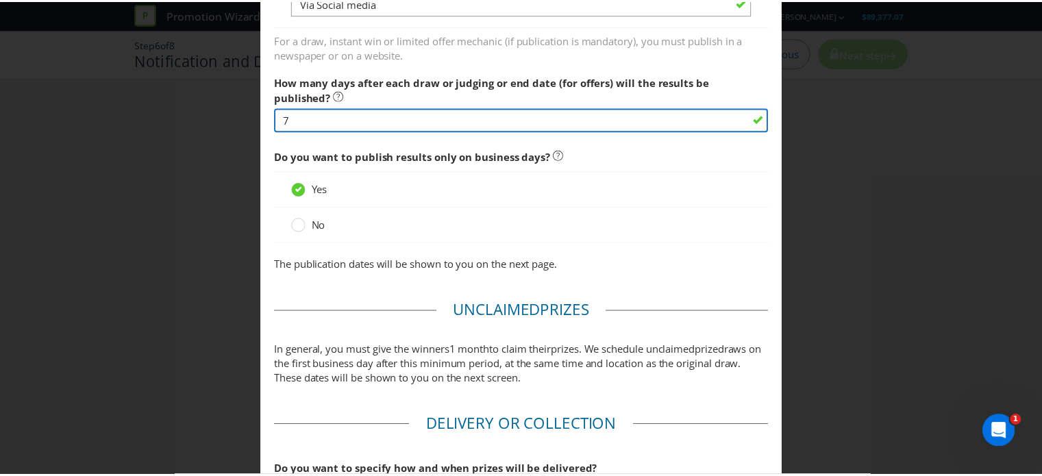
scroll to position [1294, 0]
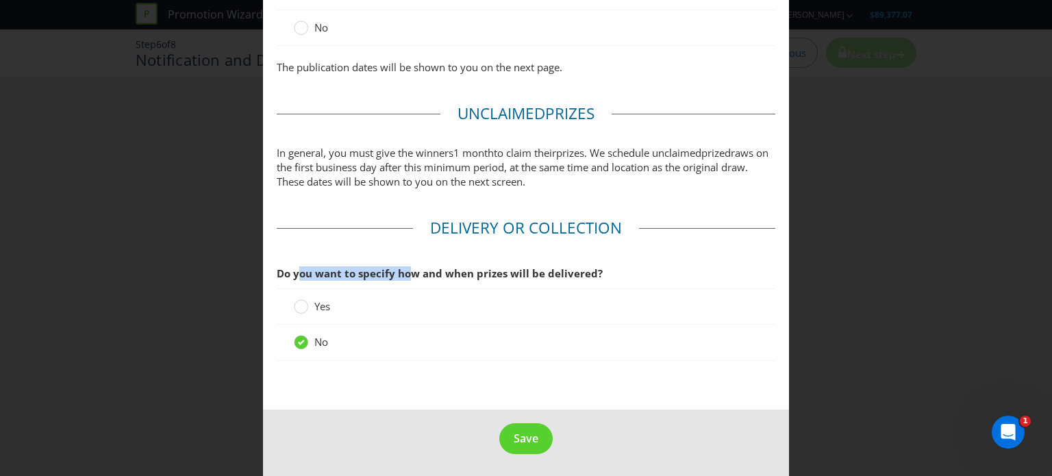
drag, startPoint x: 295, startPoint y: 268, endPoint x: 407, endPoint y: 271, distance: 112.4
click at [407, 271] on span "Do you want to specify how and when prizes will be delivered?" at bounding box center [440, 274] width 326 height 14
click at [408, 271] on span "Do you want to specify how and when prizes will be delivered?" at bounding box center [440, 274] width 326 height 14
drag, startPoint x: 430, startPoint y: 275, endPoint x: 532, endPoint y: 275, distance: 101.4
click at [521, 275] on span "Do you want to specify how and when prizes will be delivered?" at bounding box center [440, 274] width 326 height 14
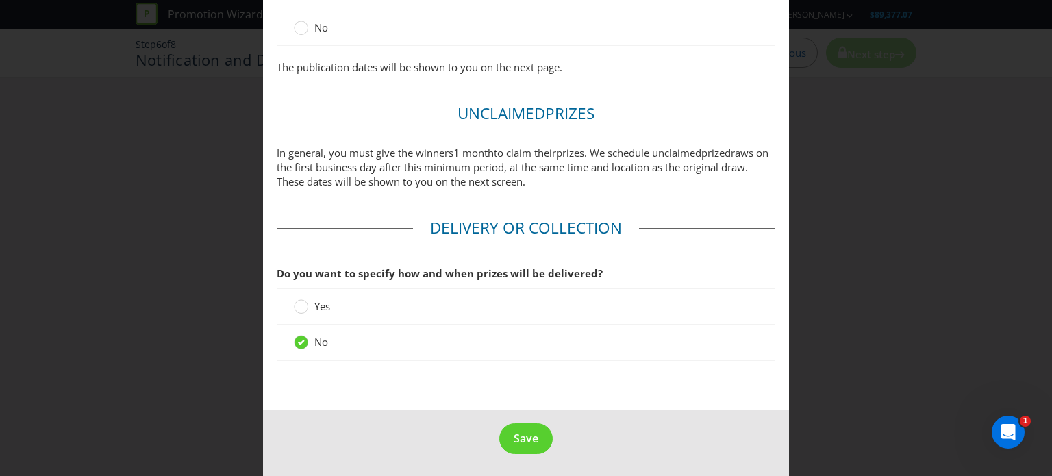
click at [532, 275] on span "Do you want to specify how and when prizes will be delivered?" at bounding box center [440, 274] width 326 height 14
click at [514, 435] on span "Save" at bounding box center [526, 438] width 25 height 15
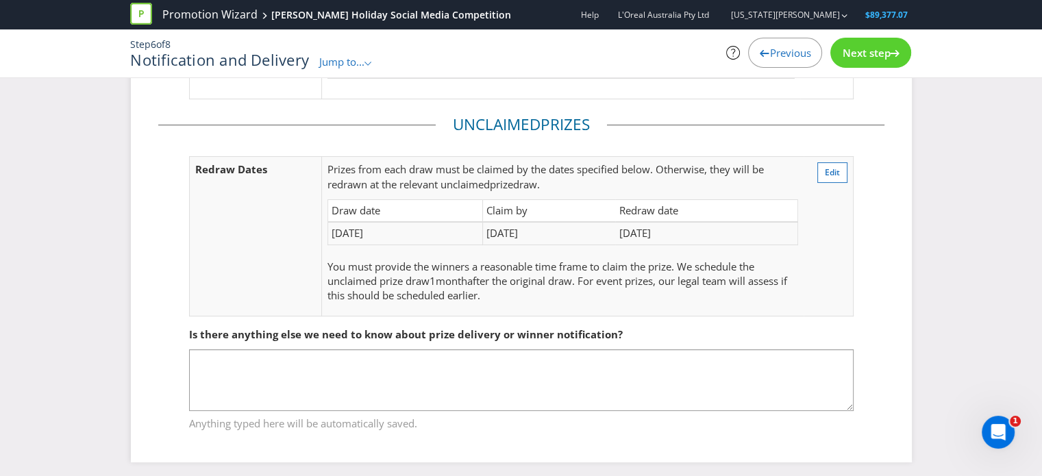
scroll to position [215, 0]
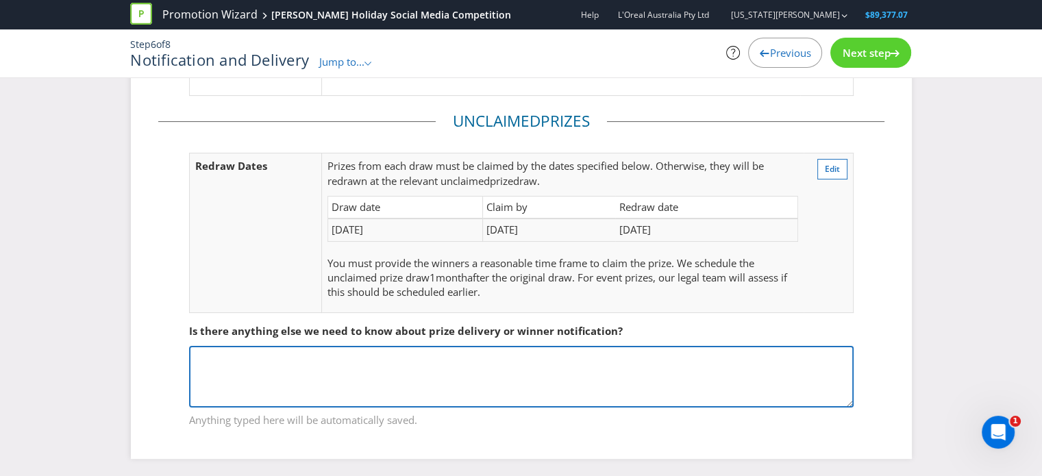
click at [308, 355] on textarea at bounding box center [521, 377] width 665 height 62
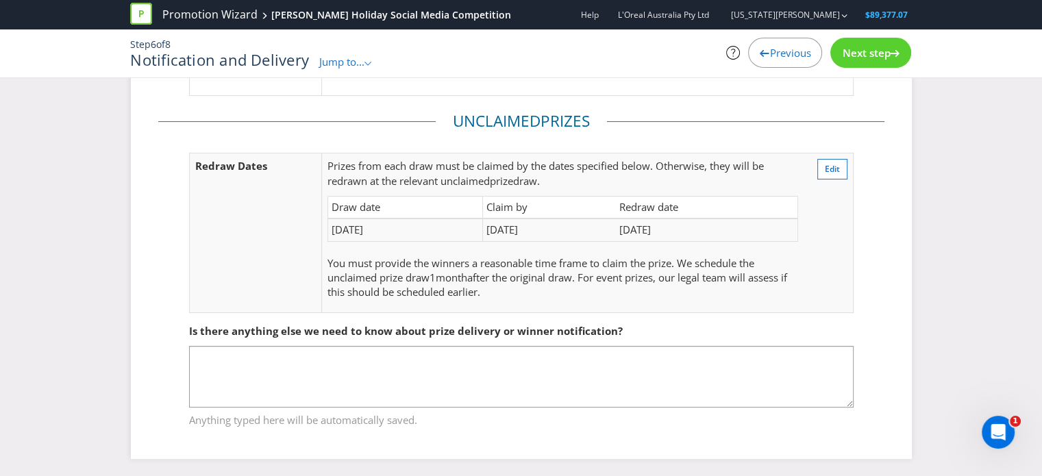
click at [871, 51] on span "Next step" at bounding box center [866, 53] width 48 height 14
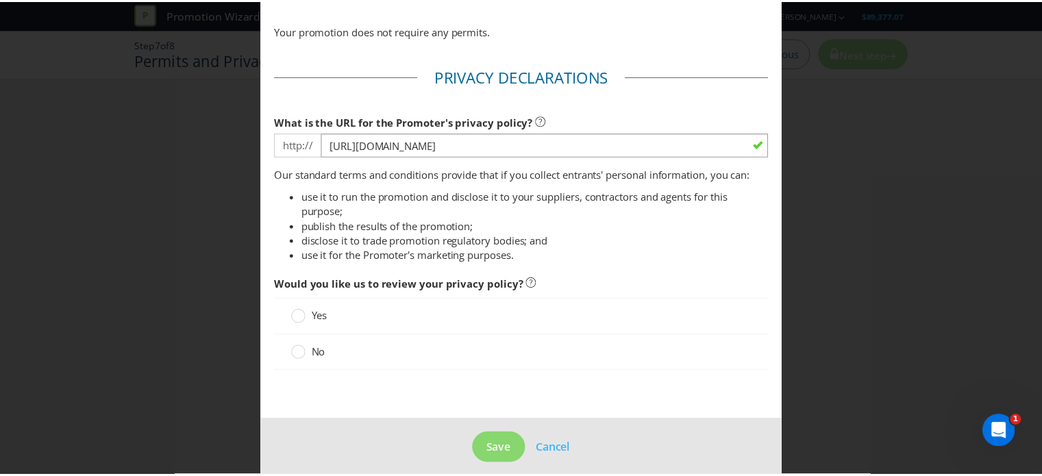
scroll to position [104, 0]
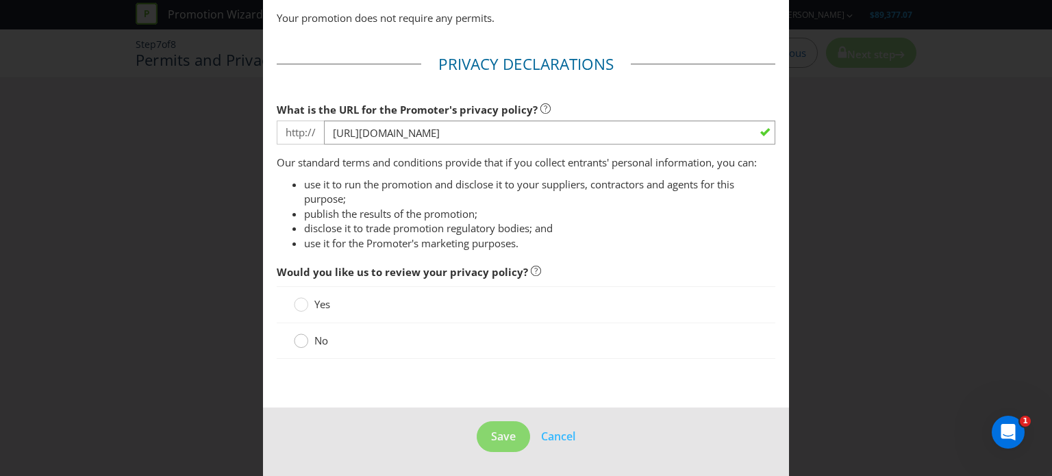
click at [298, 339] on div at bounding box center [301, 336] width 7 height 7
click at [0, 0] on input "No" at bounding box center [0, 0] width 0 height 0
click at [502, 440] on span "Save" at bounding box center [503, 436] width 25 height 15
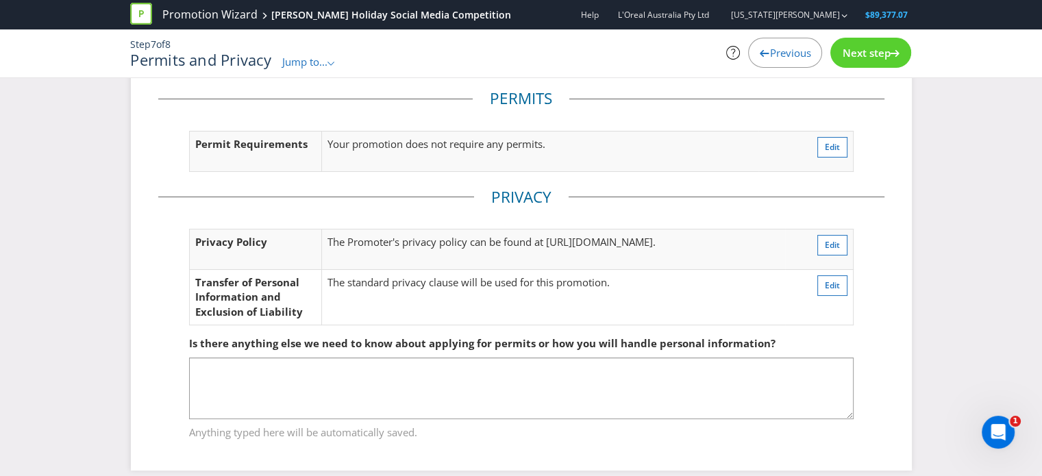
scroll to position [39, 0]
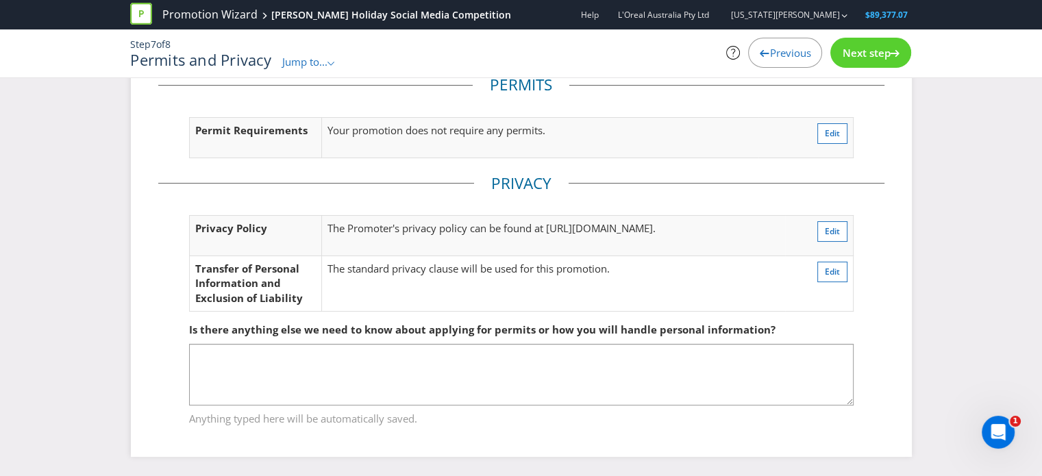
click at [866, 58] on span "Next step" at bounding box center [866, 53] width 48 height 14
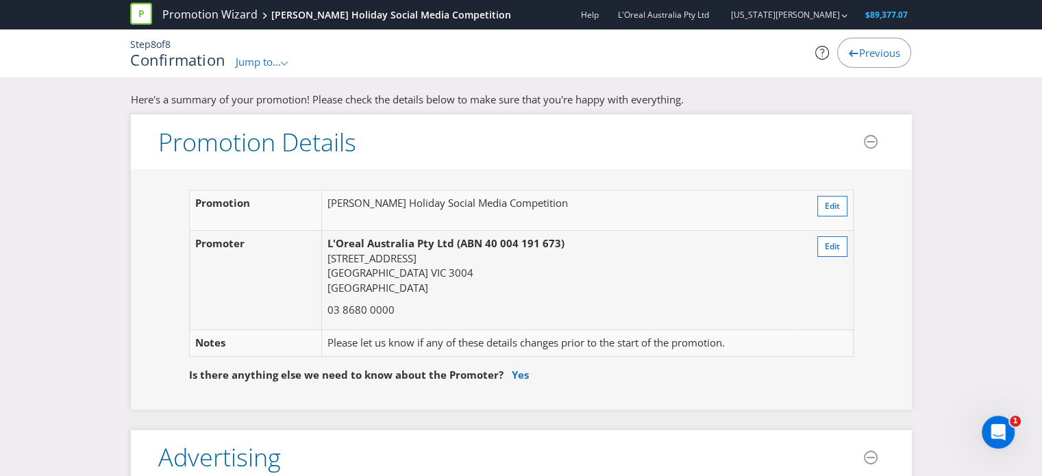
click at [868, 60] on div "Previous" at bounding box center [874, 53] width 74 height 30
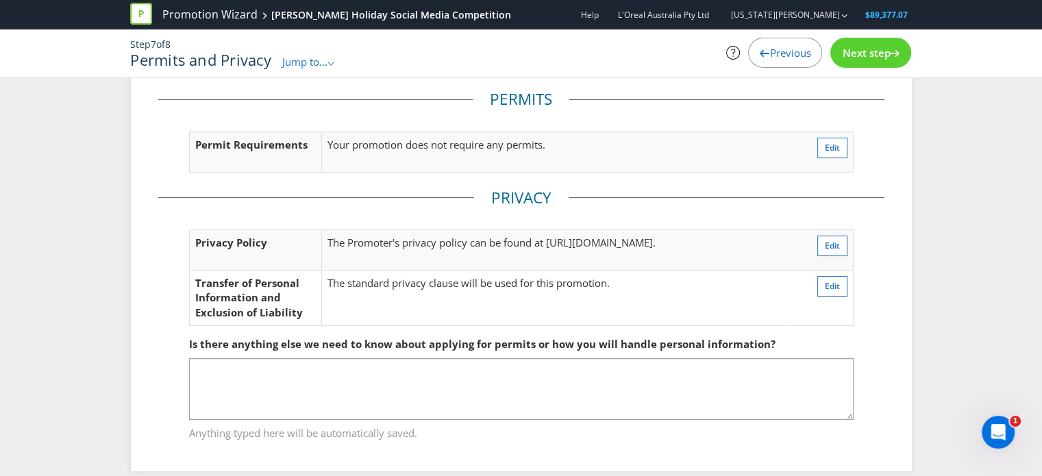
scroll to position [39, 0]
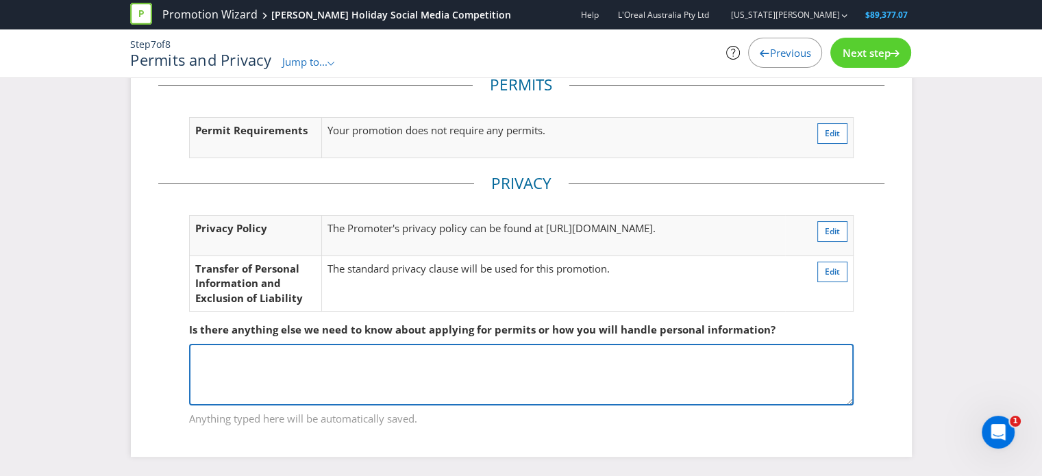
click at [249, 351] on textarea at bounding box center [521, 375] width 665 height 62
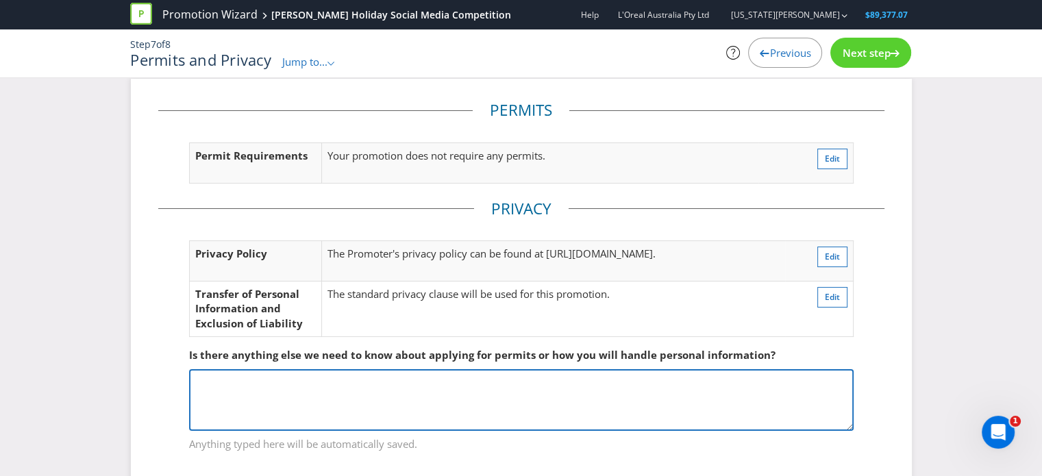
scroll to position [0, 0]
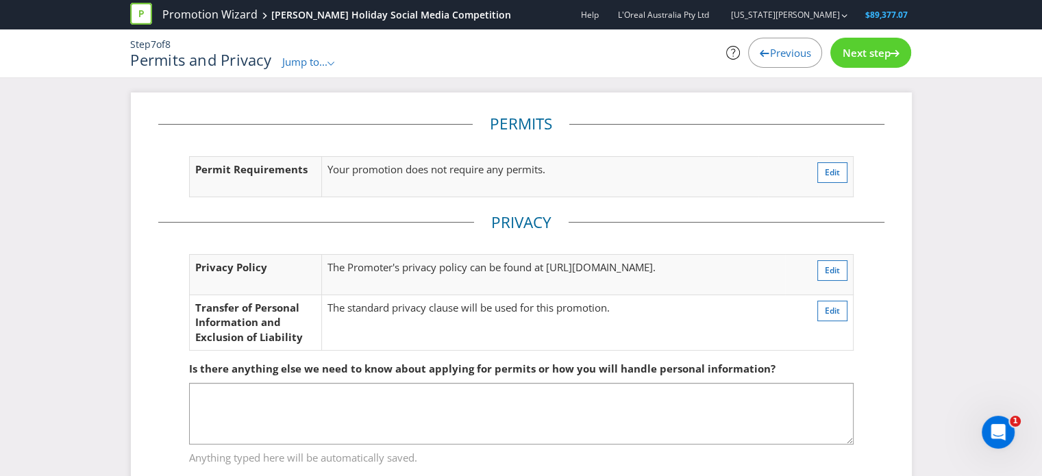
click at [781, 58] on span "Previous" at bounding box center [789, 53] width 41 height 14
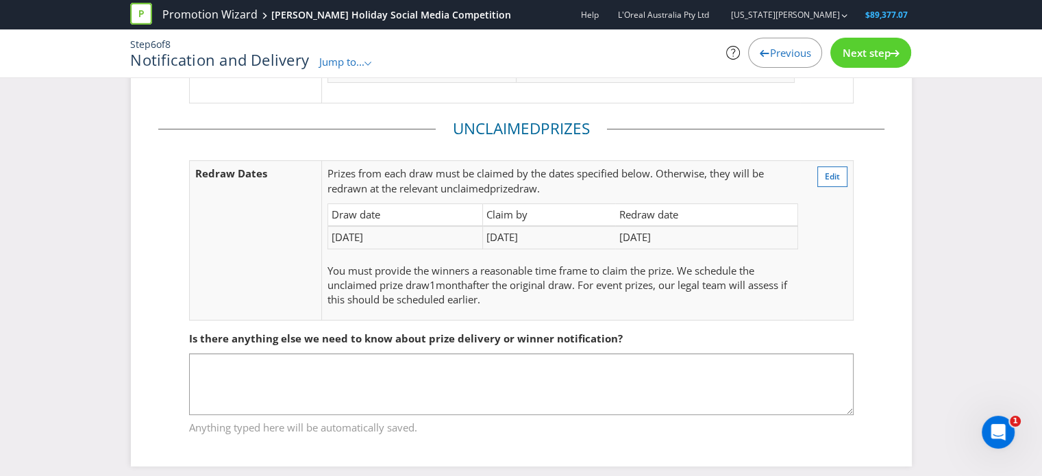
scroll to position [215, 0]
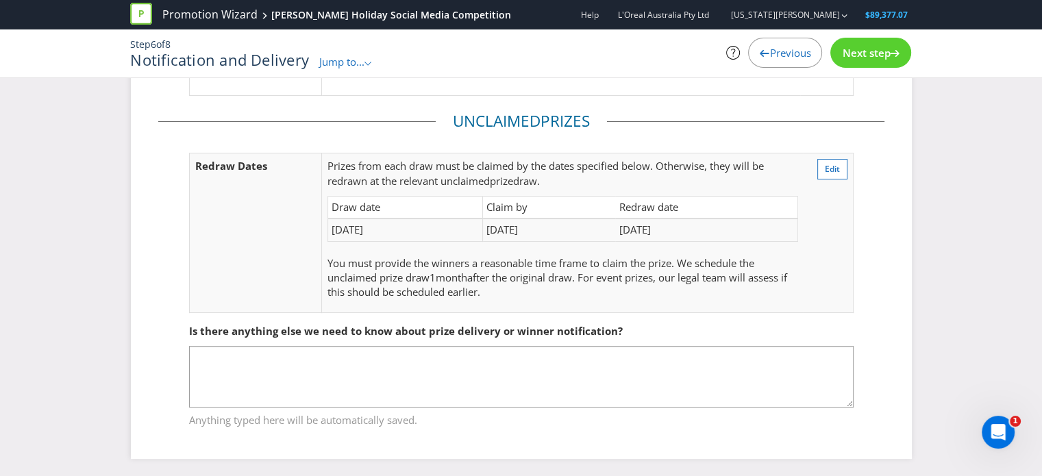
click at [780, 51] on span "Previous" at bounding box center [789, 53] width 41 height 14
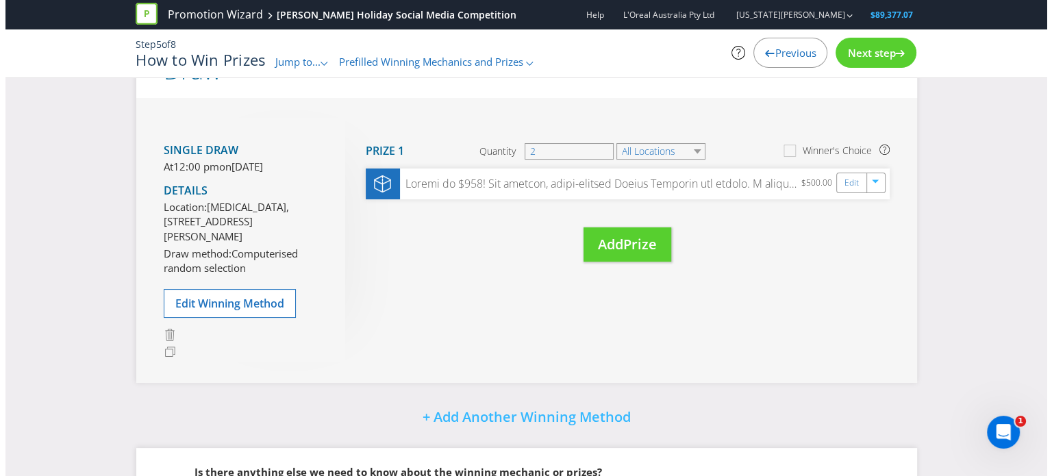
scroll to position [78, 0]
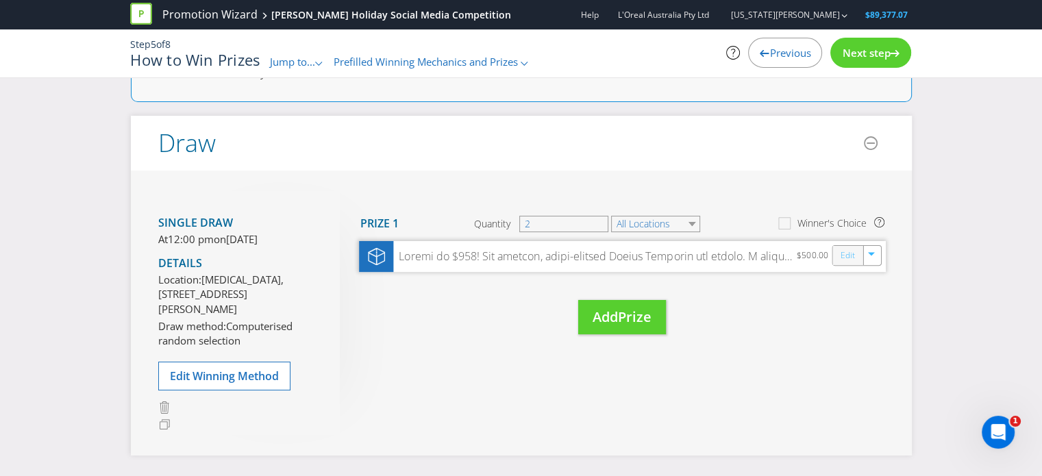
click at [850, 252] on link "Edit" at bounding box center [847, 255] width 14 height 16
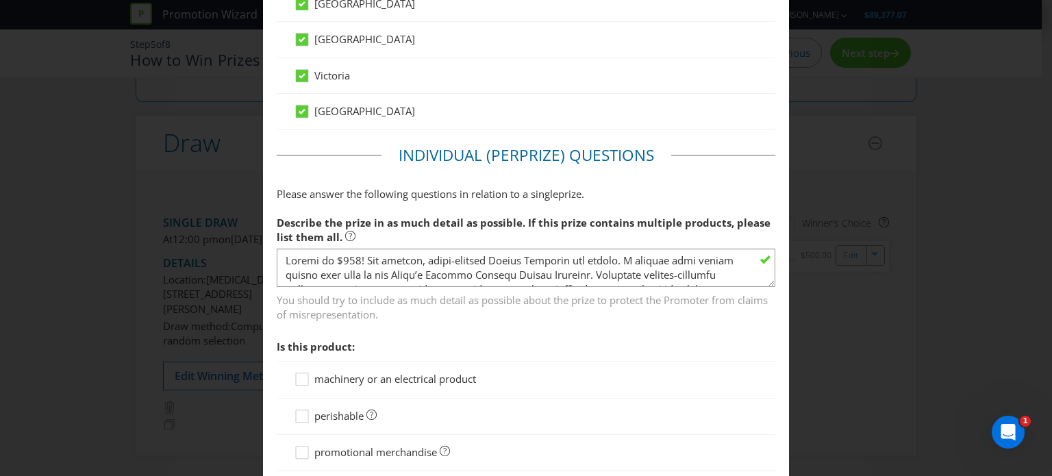
scroll to position [1028, 0]
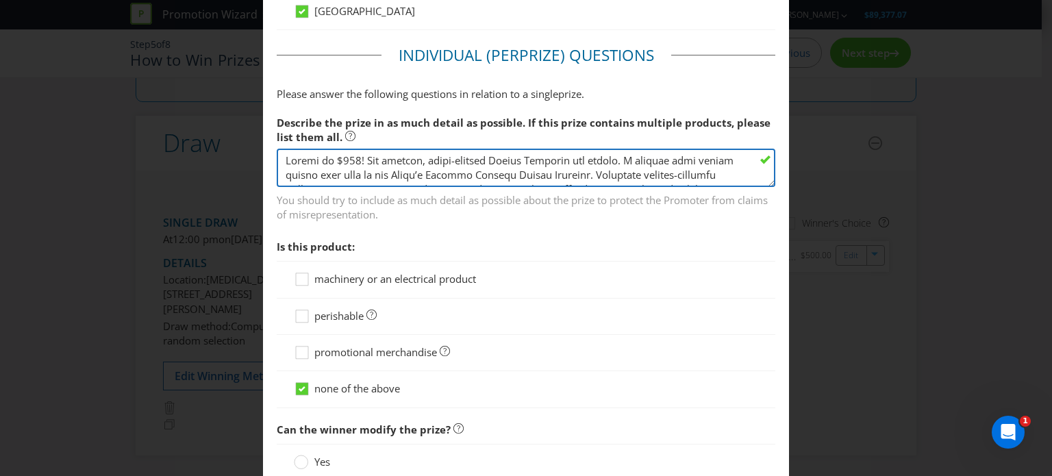
click at [282, 158] on textarea at bounding box center [526, 168] width 499 height 39
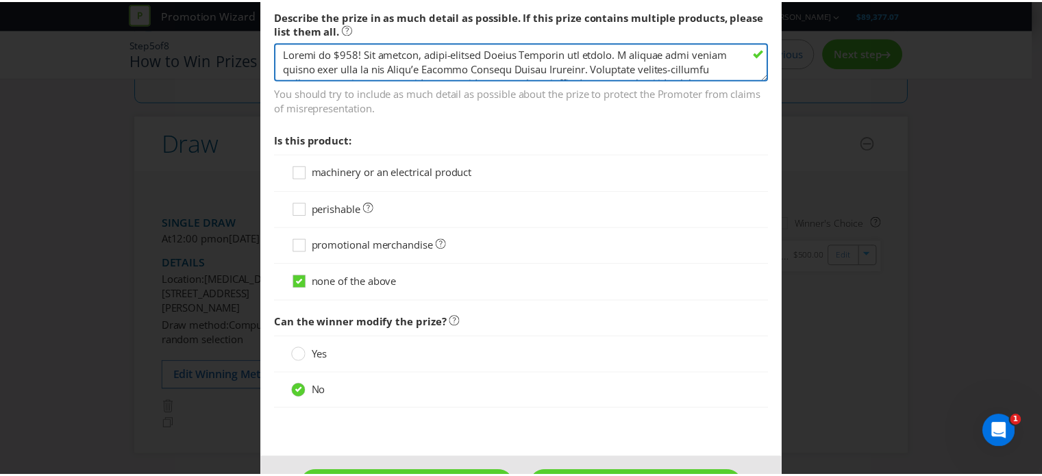
scroll to position [1180, 0]
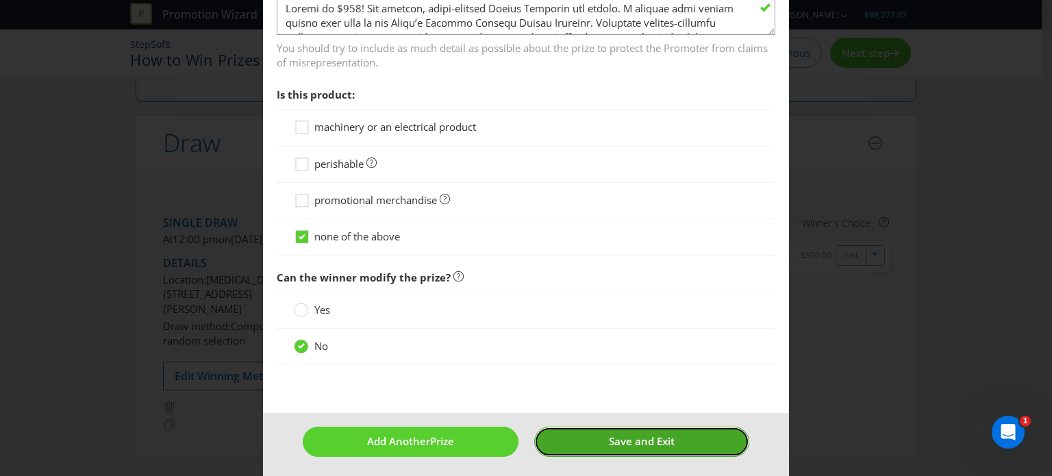
click at [639, 437] on span "Save and Exit" at bounding box center [642, 441] width 66 height 14
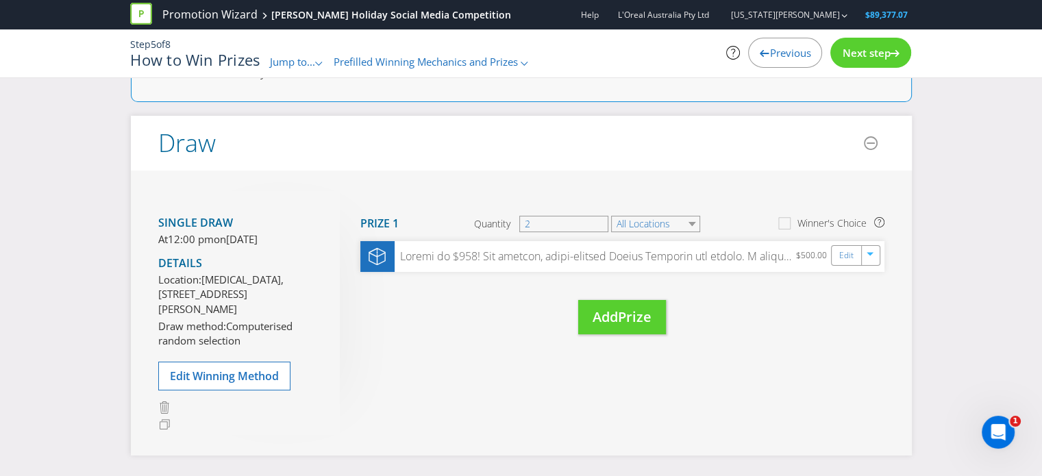
click at [870, 62] on div "Next step" at bounding box center [870, 53] width 81 height 30
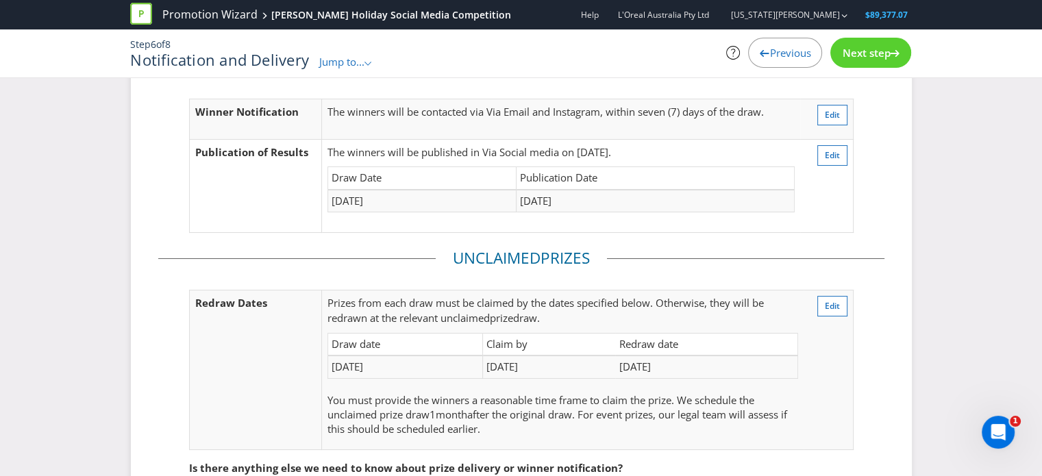
click at [882, 54] on span "Next step" at bounding box center [866, 53] width 48 height 14
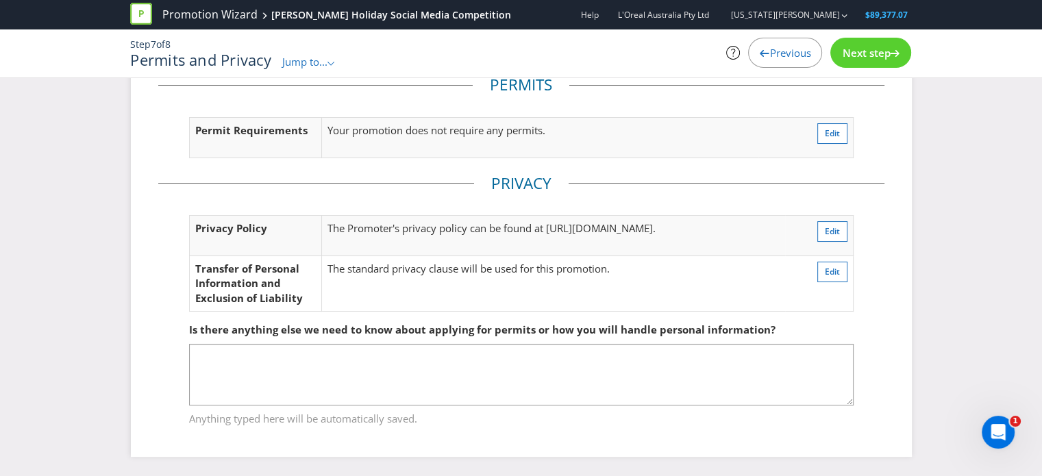
click at [880, 54] on span "Next step" at bounding box center [866, 53] width 48 height 14
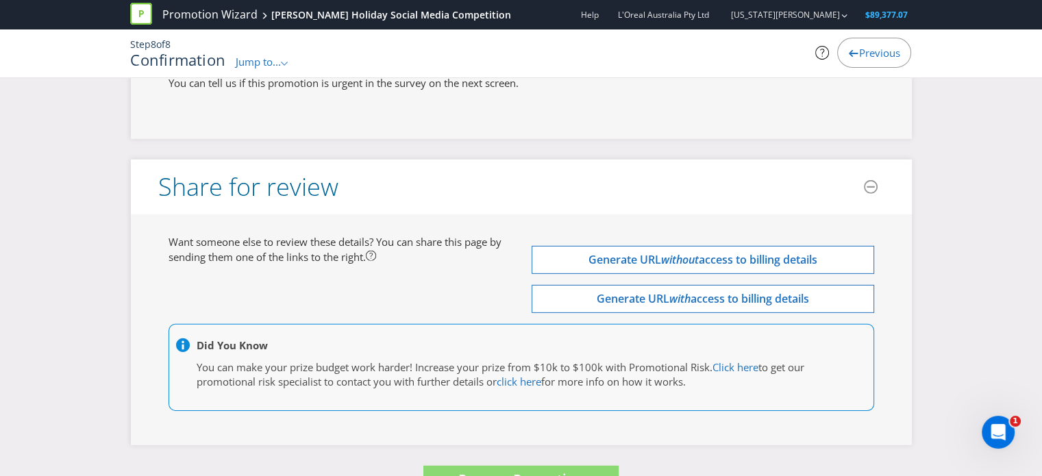
scroll to position [4259, 0]
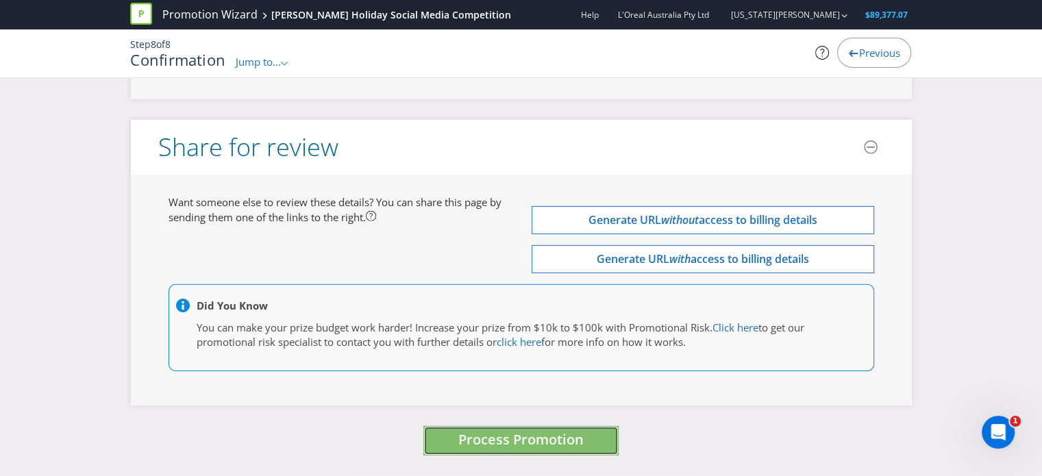
click at [513, 438] on span "Process Promotion" at bounding box center [520, 439] width 125 height 18
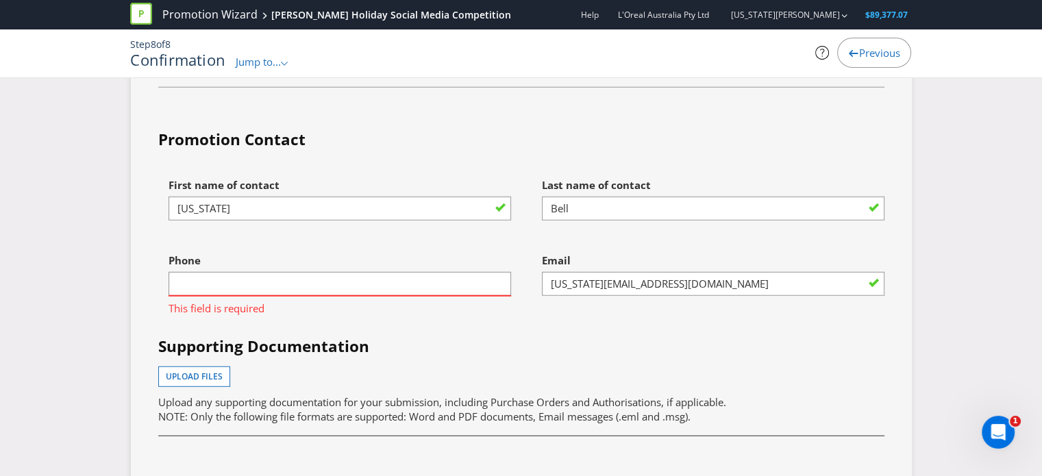
scroll to position [3787, 0]
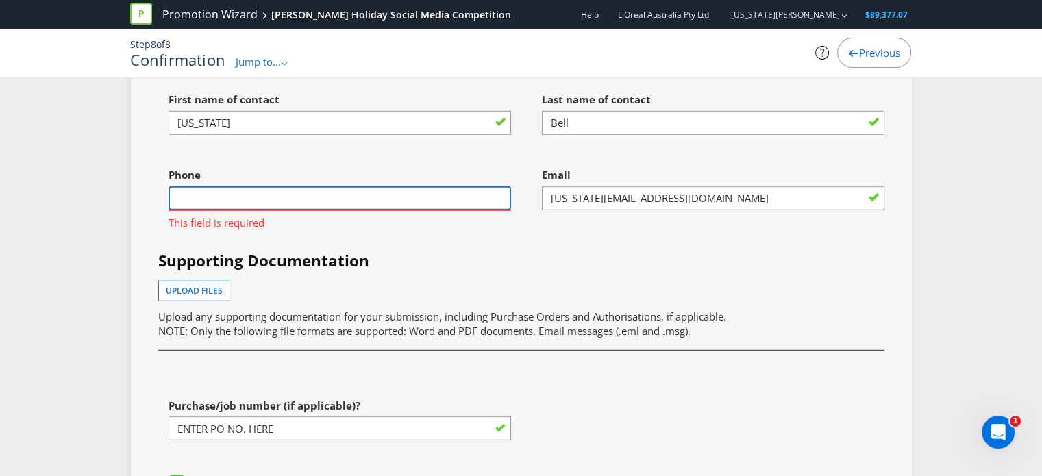
click at [227, 204] on input "text" at bounding box center [340, 198] width 343 height 24
type input "0459361396"
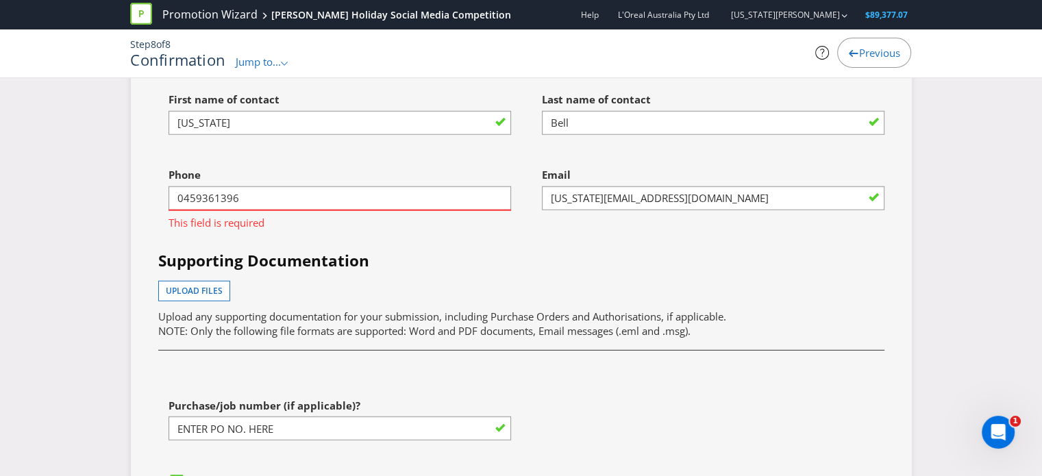
click at [586, 260] on h4 "Supporting Documentation" at bounding box center [521, 261] width 726 height 22
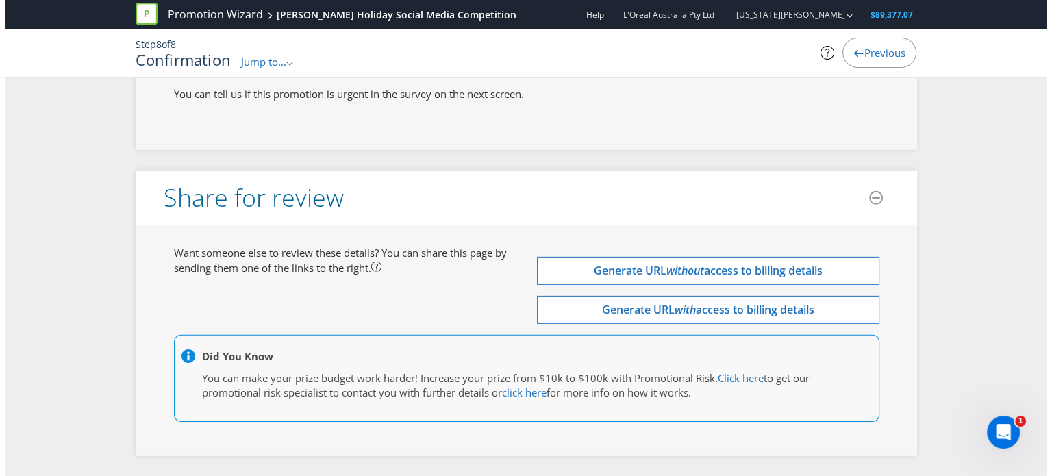
scroll to position [4259, 0]
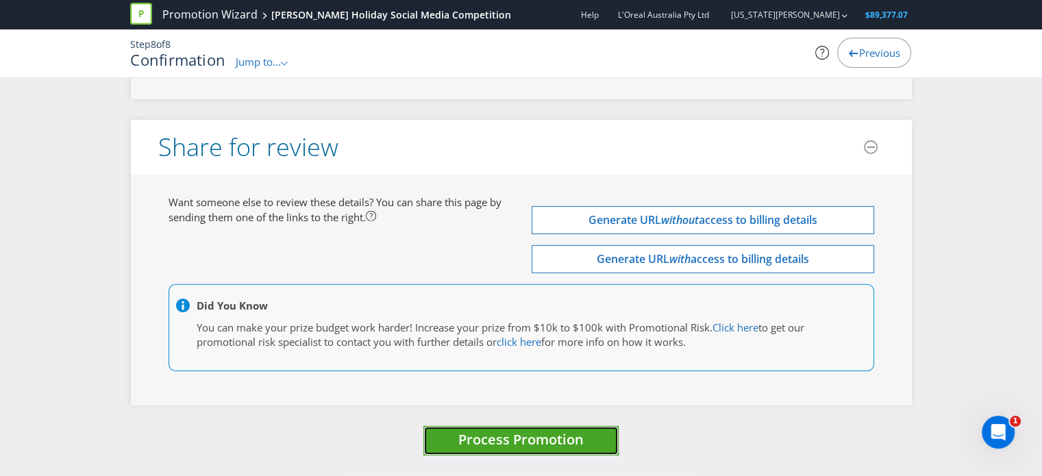
click at [515, 441] on span "Process Promotion" at bounding box center [520, 439] width 125 height 18
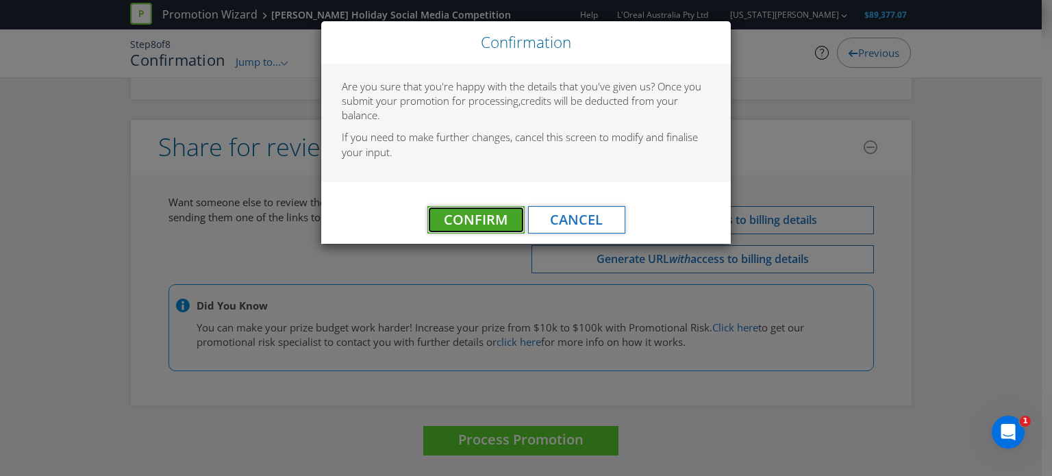
click at [459, 219] on span "Confirm" at bounding box center [476, 219] width 64 height 18
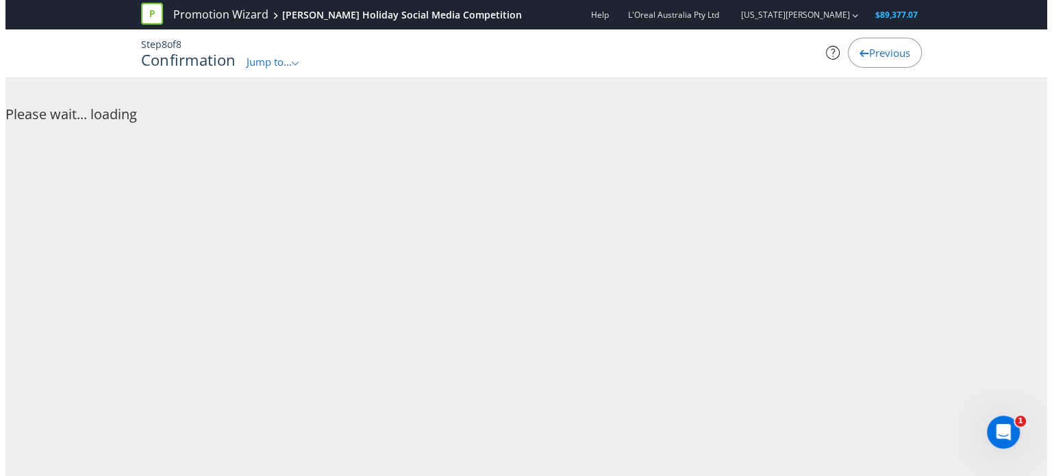
scroll to position [0, 0]
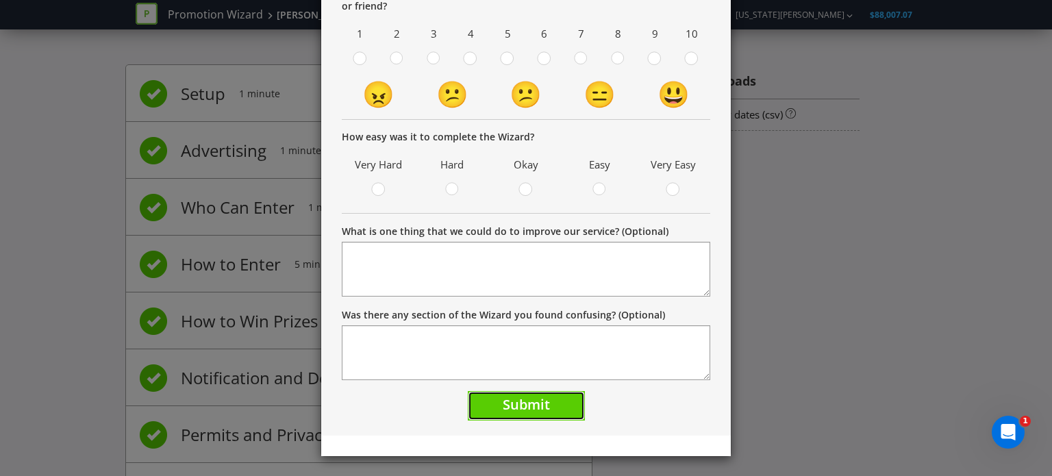
click at [512, 406] on span "Submit" at bounding box center [526, 404] width 47 height 18
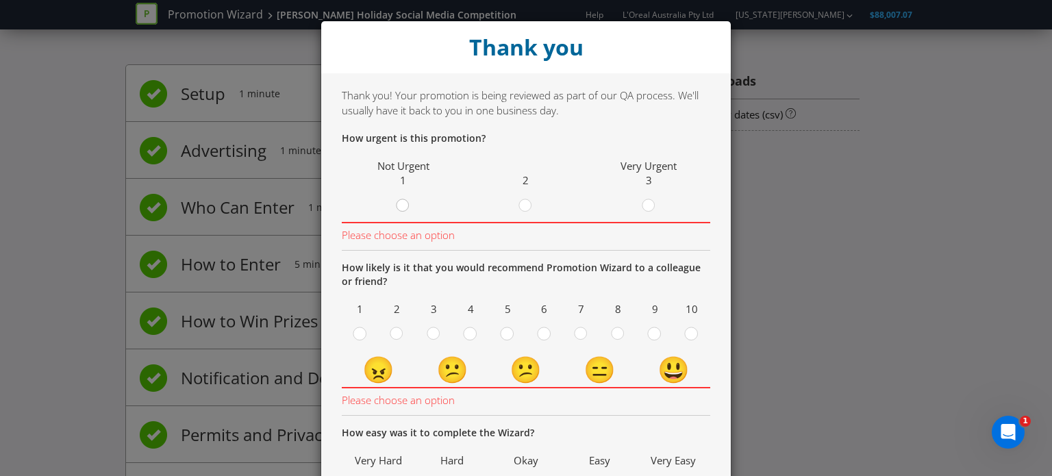
click at [399, 205] on div at bounding box center [403, 207] width 14 height 17
click at [0, 0] on input "radio" at bounding box center [0, 0] width 0 height 0
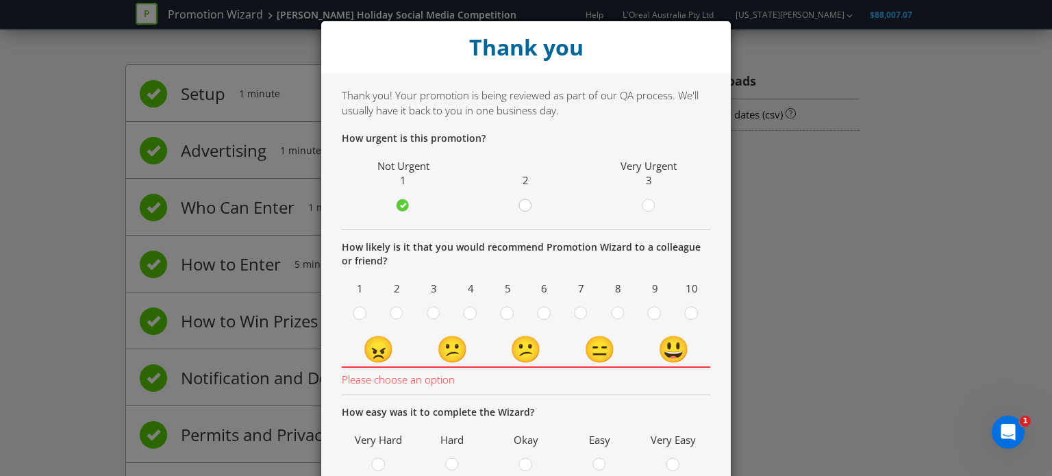
click at [526, 205] on circle at bounding box center [525, 205] width 12 height 12
click at [0, 0] on input "radio" at bounding box center [0, 0] width 0 height 0
click at [701, 312] on span at bounding box center [702, 316] width 3 height 13
click at [0, 0] on input "radio" at bounding box center [0, 0] width 0 height 0
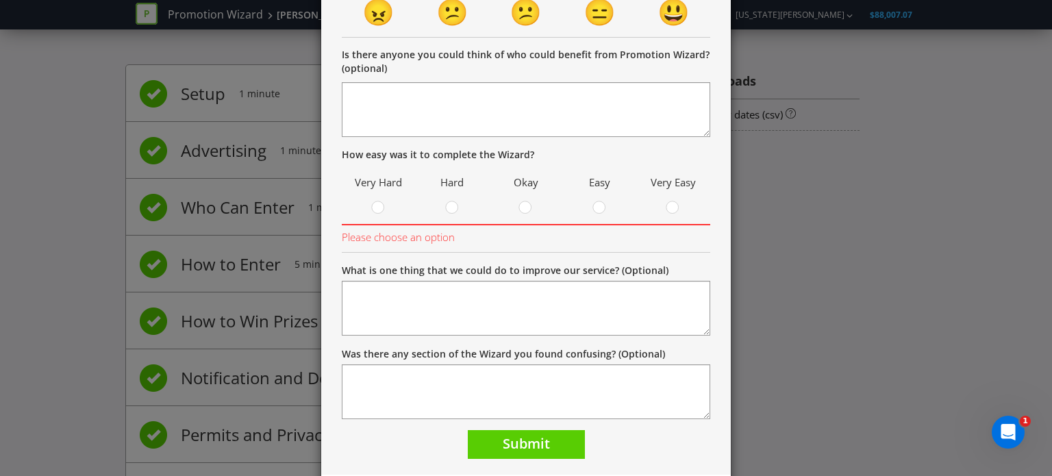
scroll to position [343, 0]
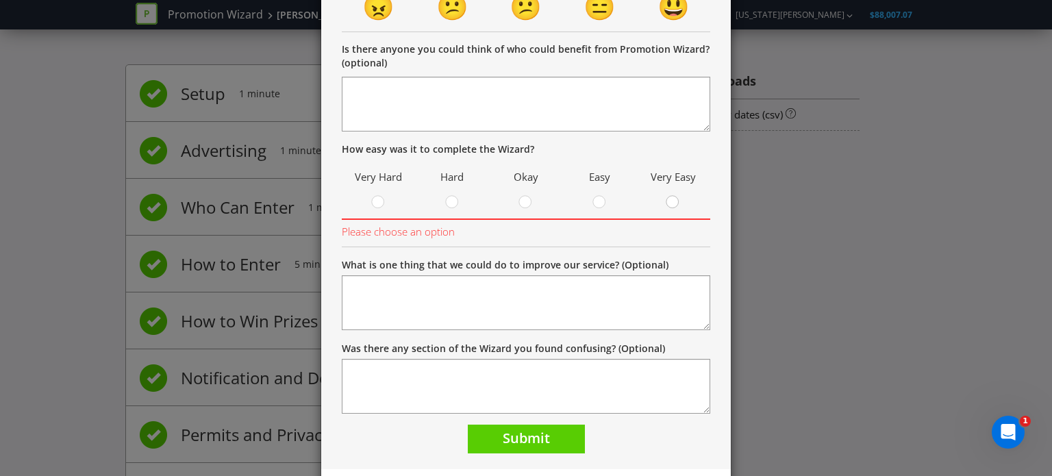
click at [669, 201] on circle at bounding box center [673, 202] width 12 height 12
click at [0, 0] on input "radio" at bounding box center [0, 0] width 0 height 0
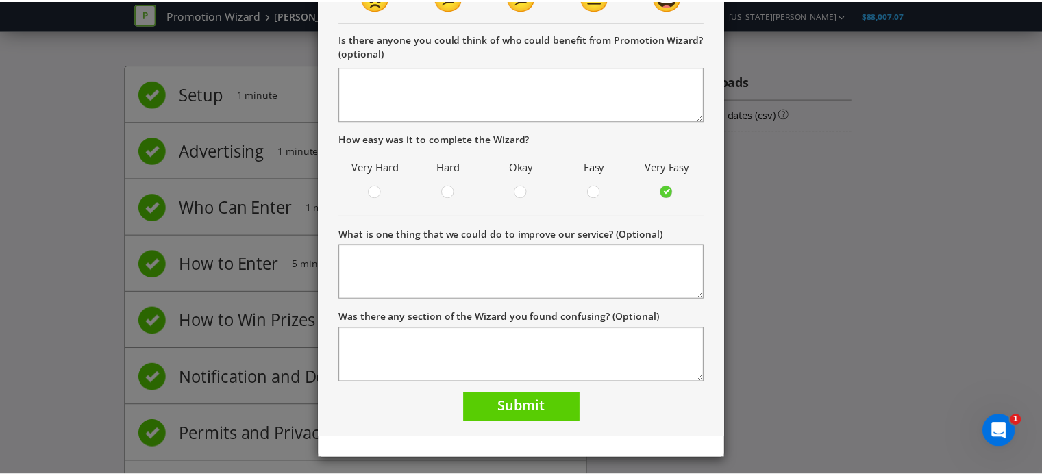
scroll to position [356, 0]
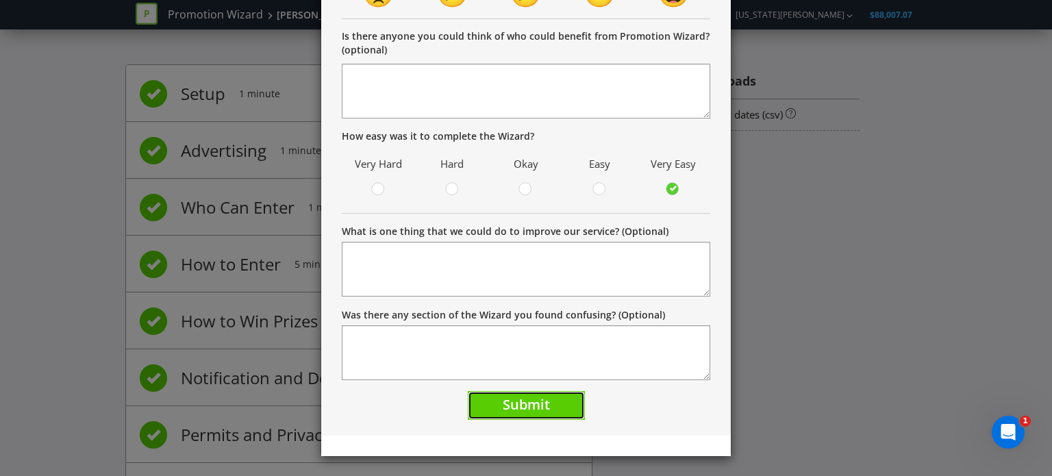
click at [512, 404] on span "Submit" at bounding box center [526, 404] width 47 height 18
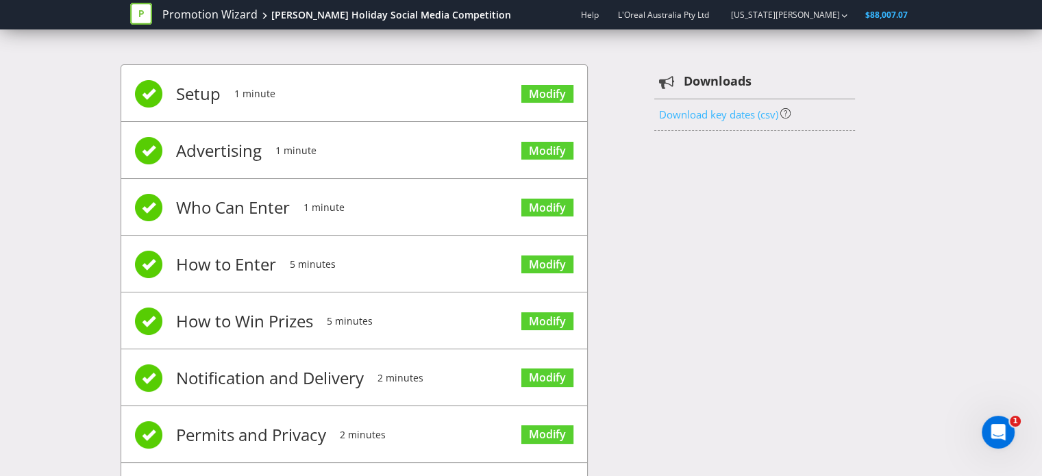
click at [726, 117] on link "Download key dates (csv)" at bounding box center [717, 115] width 119 height 14
click at [669, 210] on div "Setup 1 minute Modify Advertising 1 minute Modify Who Can Enter 1 minute Modify…" at bounding box center [522, 299] width 802 height 511
